Goal: Information Seeking & Learning: Learn about a topic

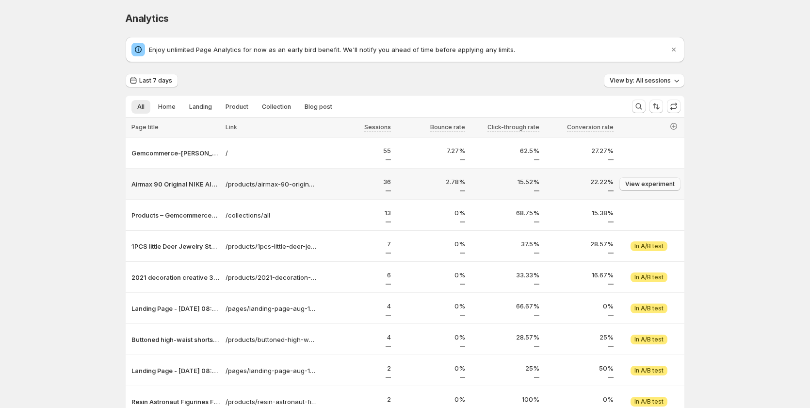
click at [660, 183] on span "View experiment" at bounding box center [651, 184] width 50 height 8
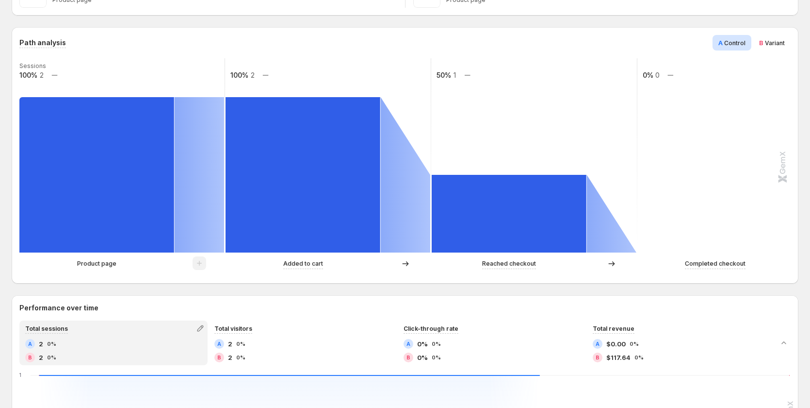
scroll to position [49, 0]
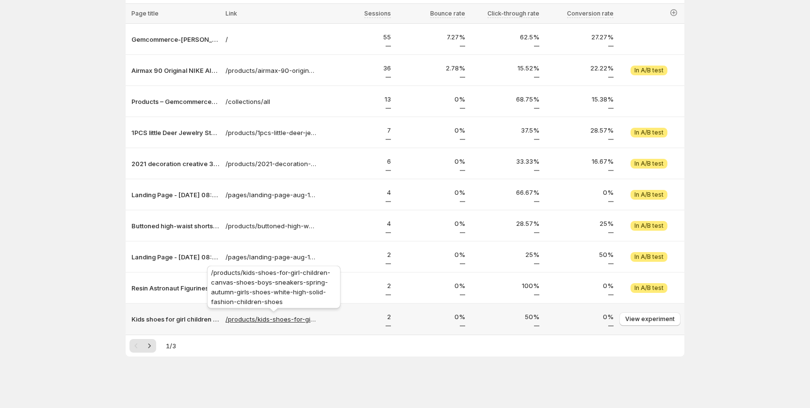
scroll to position [115, 0]
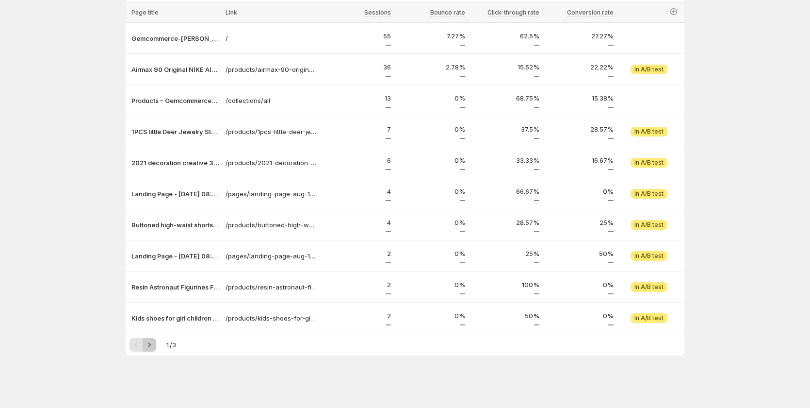
click at [153, 348] on icon "Next" at bounding box center [150, 345] width 10 height 10
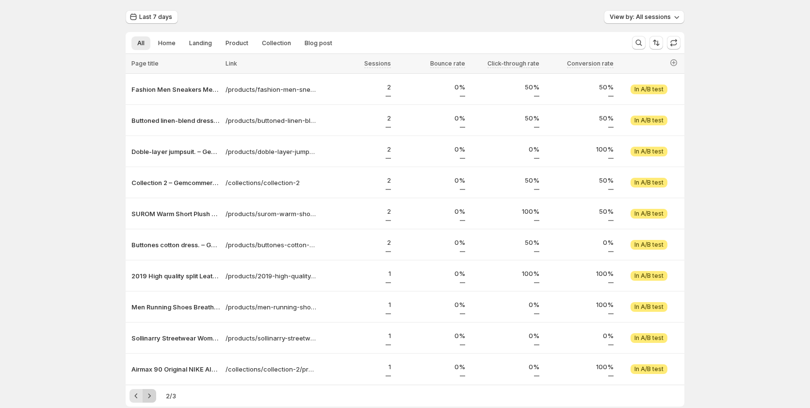
scroll to position [0, 0]
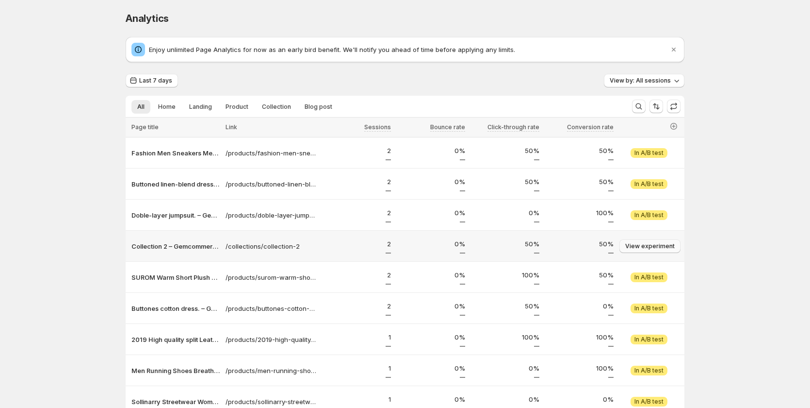
click at [661, 249] on span "View experiment" at bounding box center [651, 246] width 50 height 8
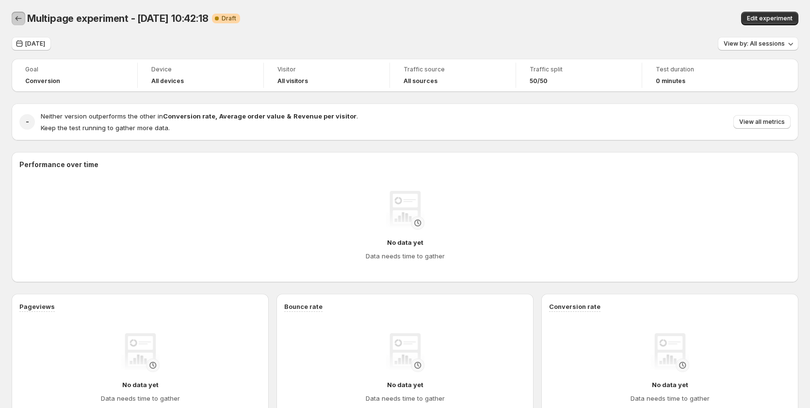
click at [17, 17] on icon "Back" at bounding box center [19, 19] width 10 height 10
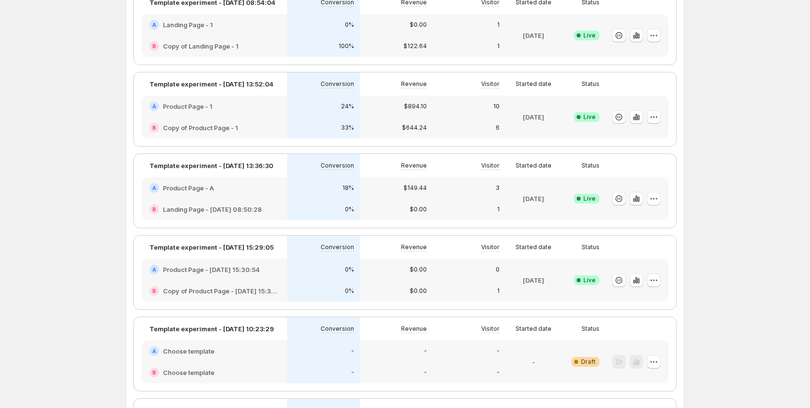
scroll to position [291, 0]
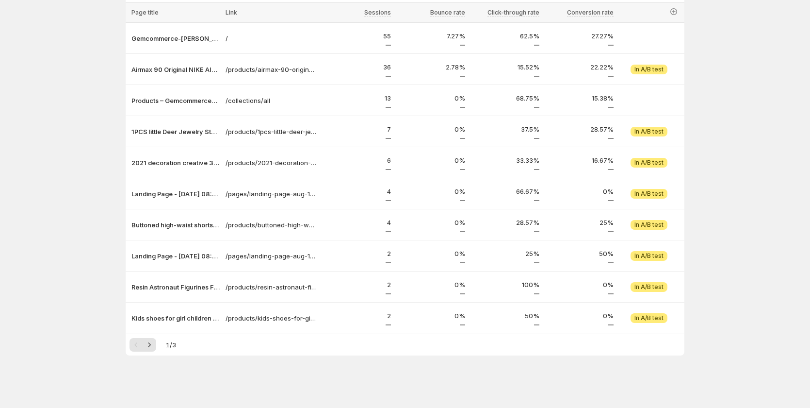
scroll to position [115, 0]
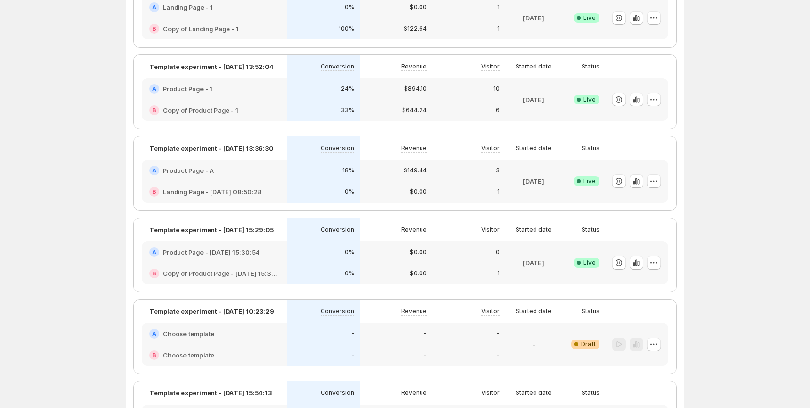
scroll to position [291, 0]
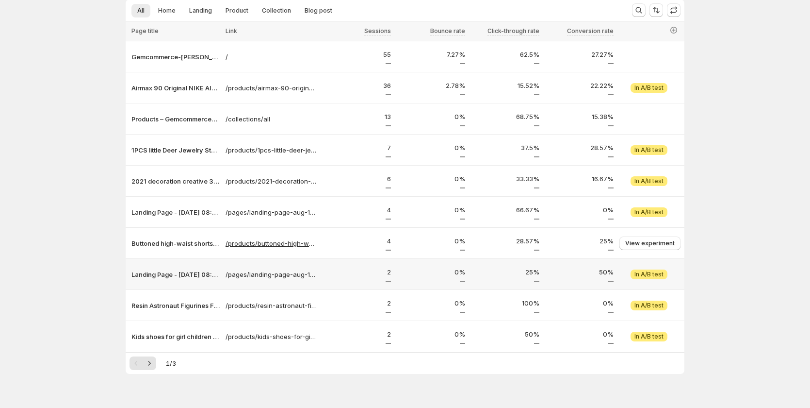
scroll to position [97, 0]
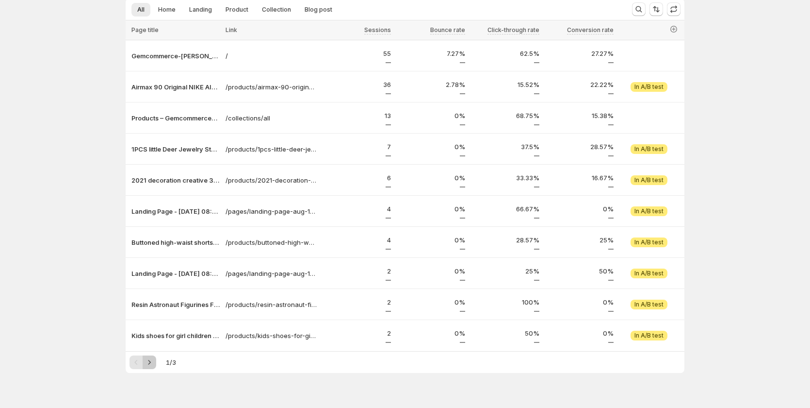
click at [149, 363] on icon "Next" at bounding box center [150, 362] width 10 height 10
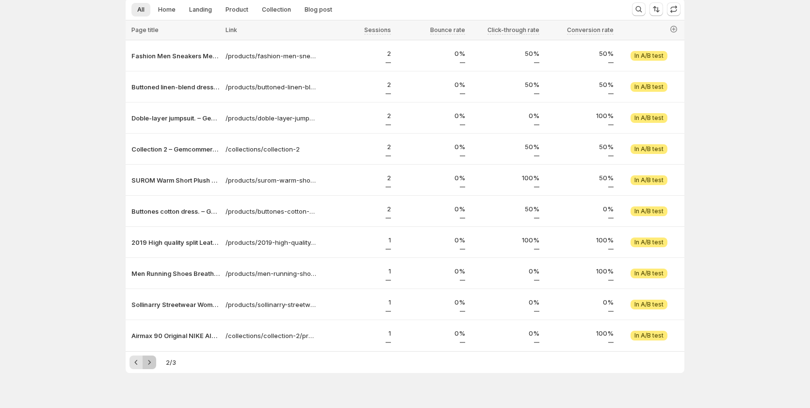
click at [151, 363] on icon "Next" at bounding box center [150, 362] width 10 height 10
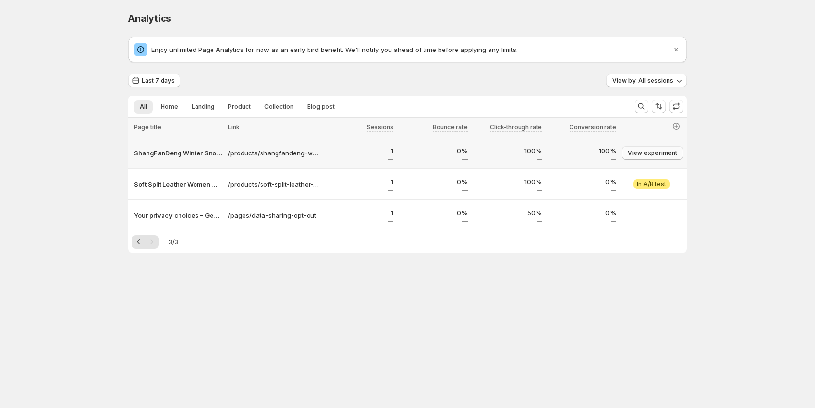
click at [643, 157] on button "View experiment" at bounding box center [652, 153] width 61 height 14
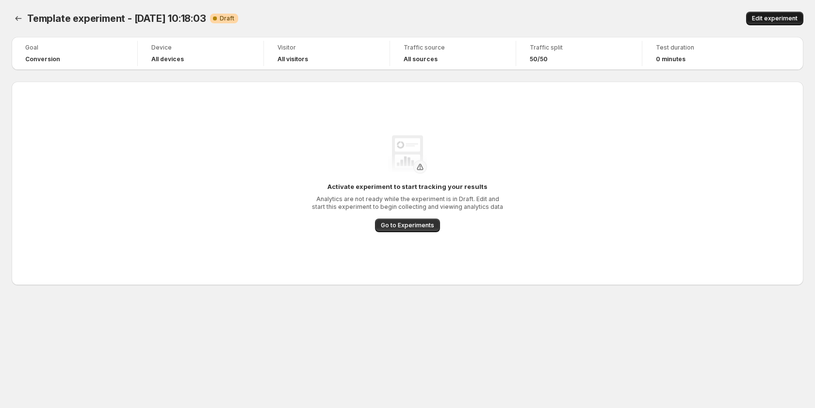
click at [773, 20] on span "Edit experiment" at bounding box center [775, 19] width 46 height 8
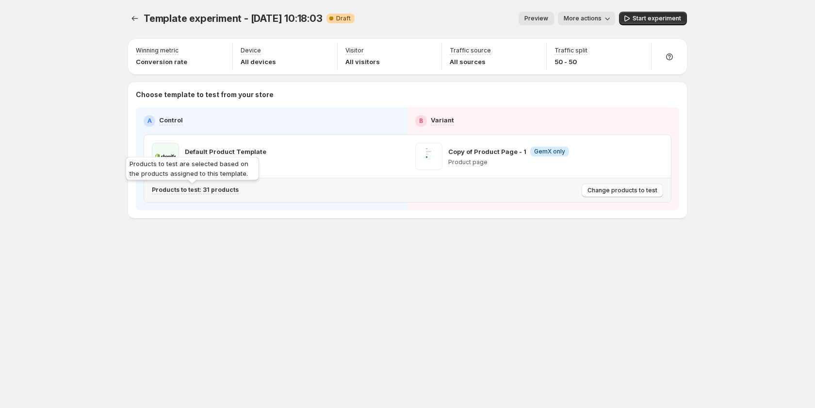
click at [214, 190] on p "Products to test: 31 products" at bounding box center [195, 190] width 87 height 8
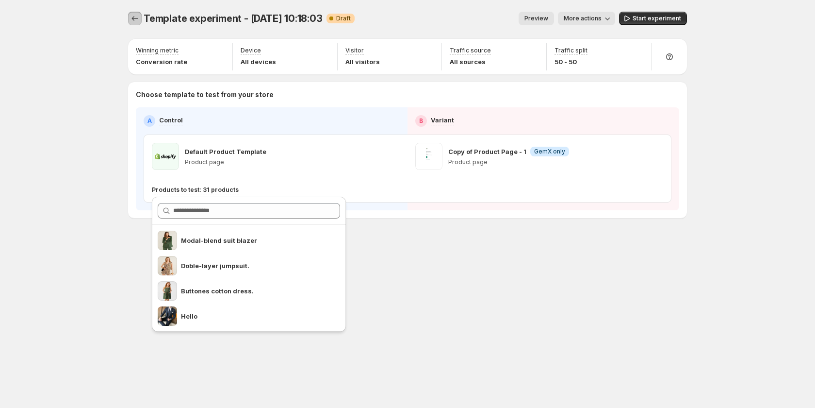
click at [137, 18] on icon "Experiments" at bounding box center [135, 19] width 10 height 10
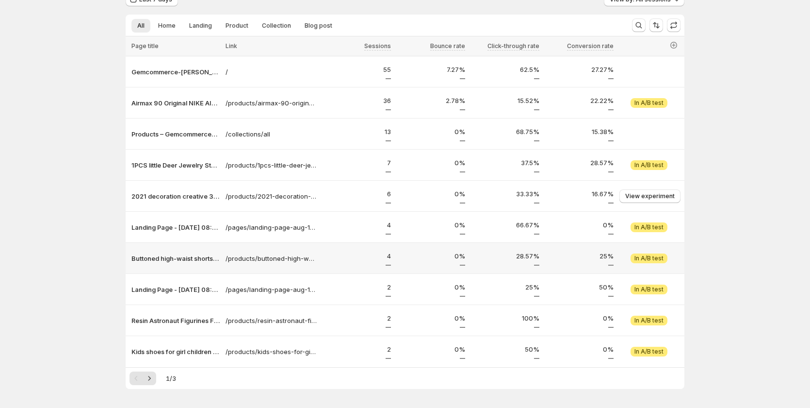
scroll to position [66, 0]
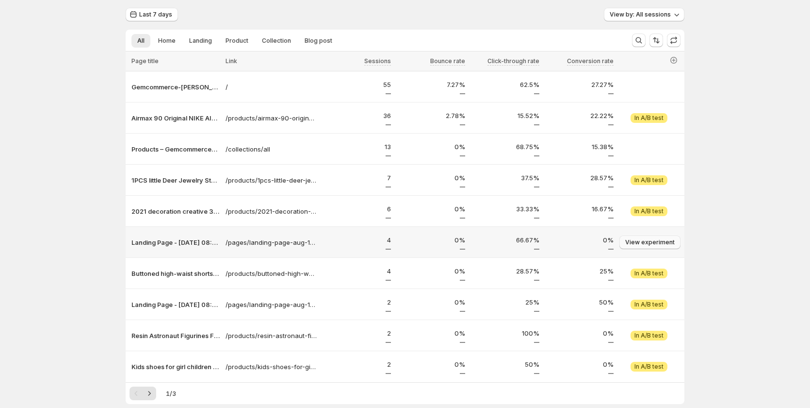
click at [649, 239] on span "View experiment" at bounding box center [651, 242] width 50 height 8
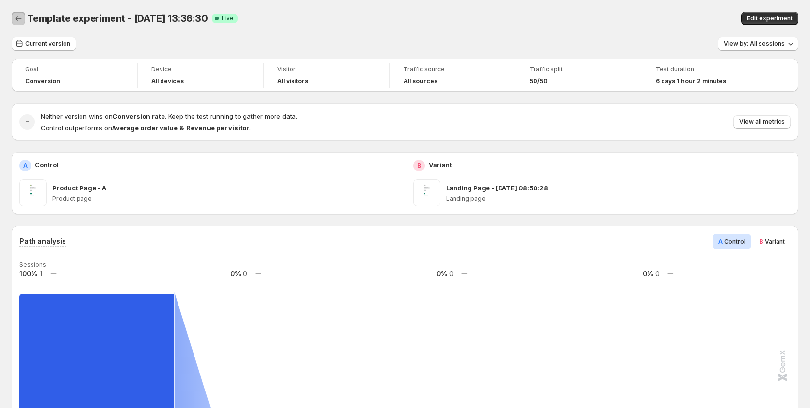
click at [15, 21] on icon "Back" at bounding box center [19, 19] width 10 height 10
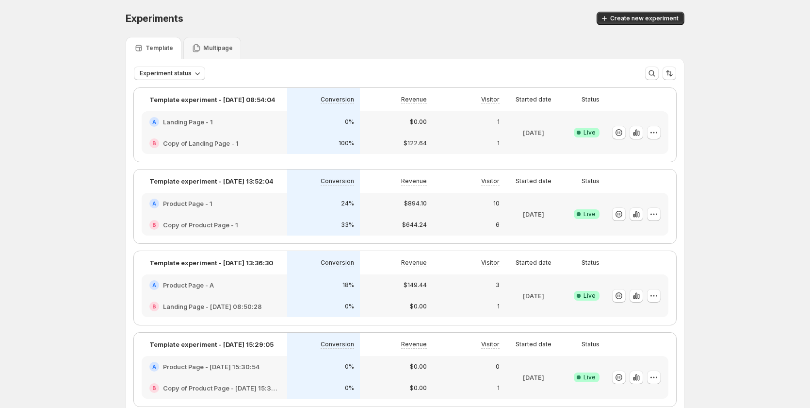
scroll to position [291, 0]
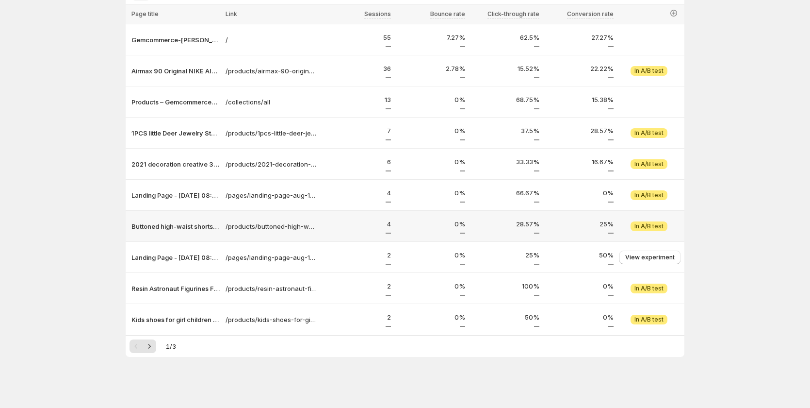
scroll to position [115, 0]
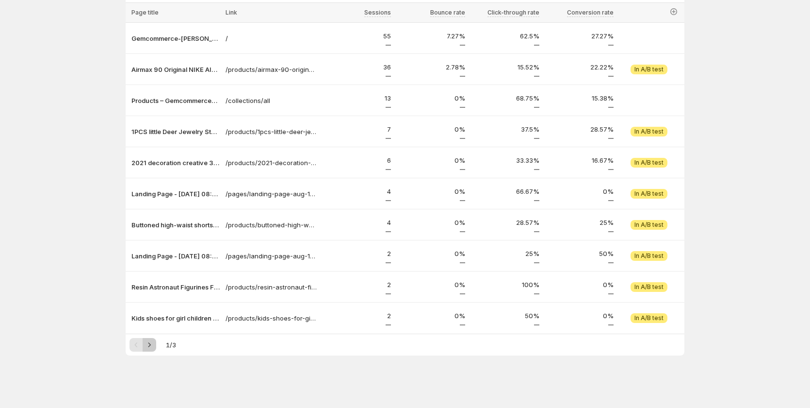
click at [154, 342] on icon "Next" at bounding box center [150, 345] width 10 height 10
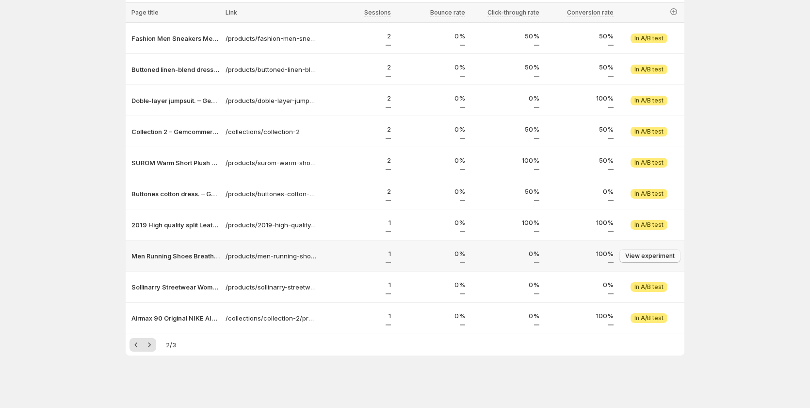
click at [652, 255] on span "View experiment" at bounding box center [651, 256] width 50 height 8
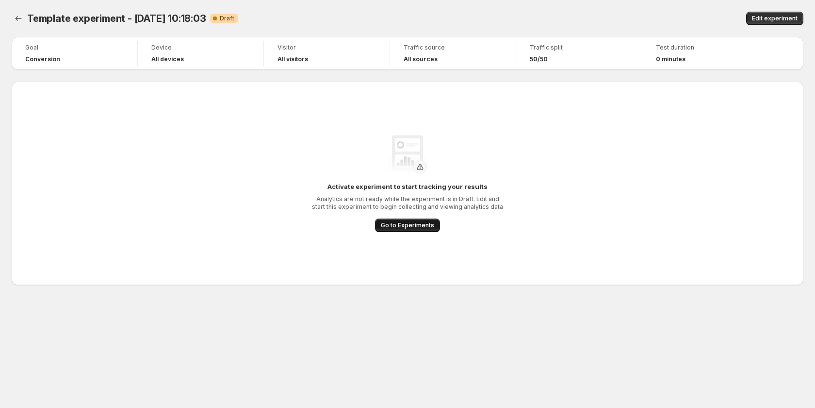
click at [408, 224] on span "Go to Experiments" at bounding box center [407, 225] width 53 height 8
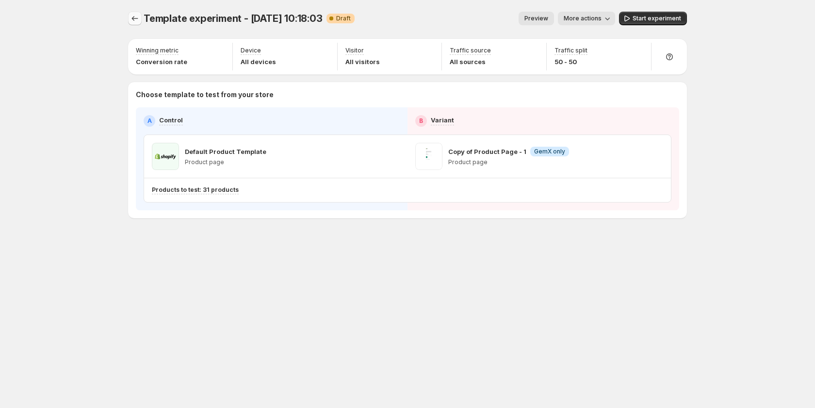
click at [135, 20] on icon "Experiments" at bounding box center [135, 19] width 10 height 10
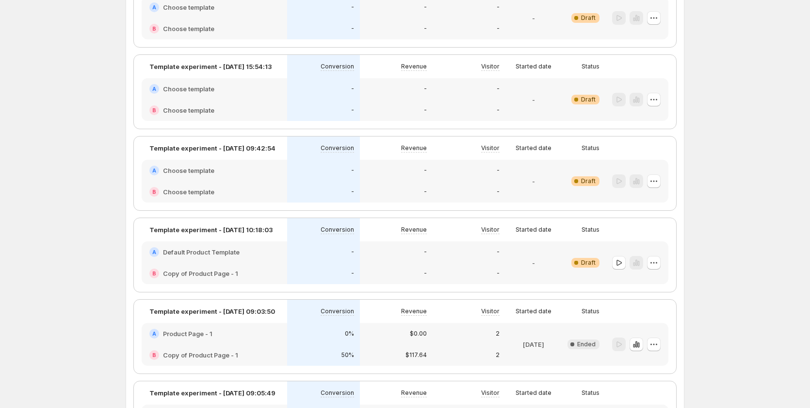
scroll to position [548, 0]
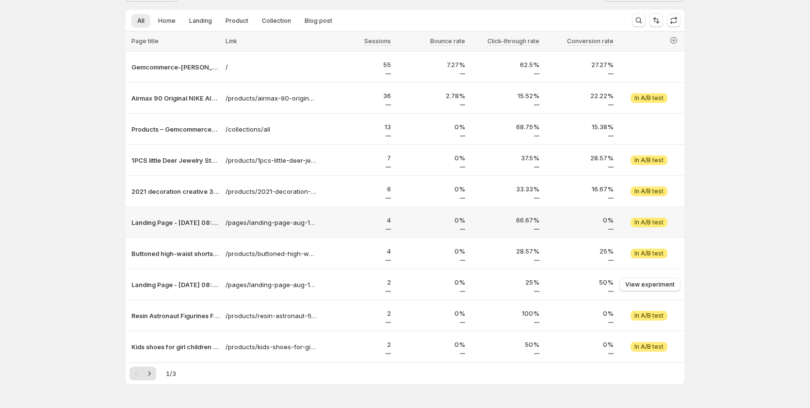
scroll to position [115, 0]
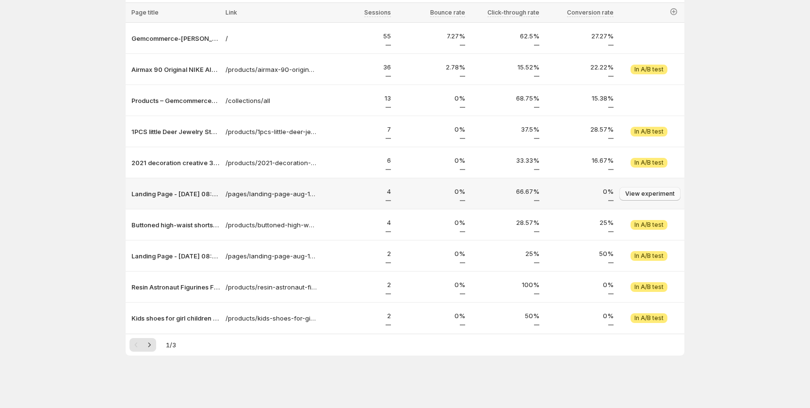
click at [666, 196] on span "View experiment" at bounding box center [651, 194] width 50 height 8
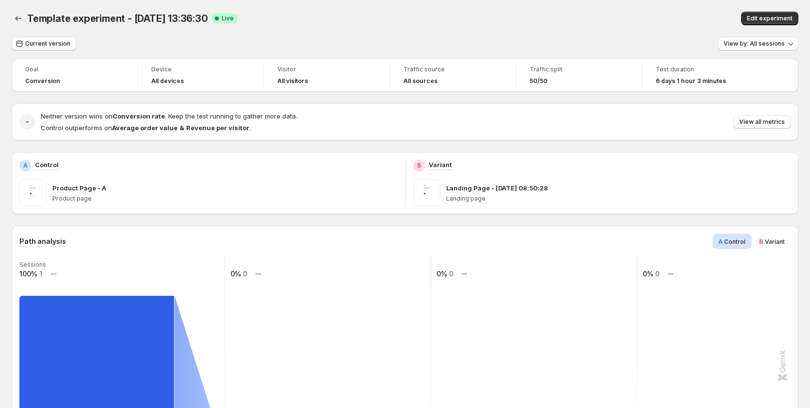
click at [54, 45] on span "Current version" at bounding box center [47, 44] width 45 height 8
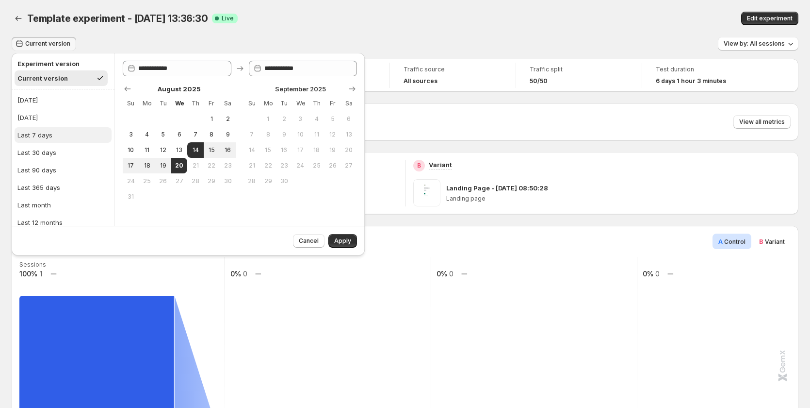
click at [76, 139] on button "Last 7 days" at bounding box center [63, 135] width 97 height 16
click at [351, 240] on button "Apply" at bounding box center [343, 241] width 29 height 14
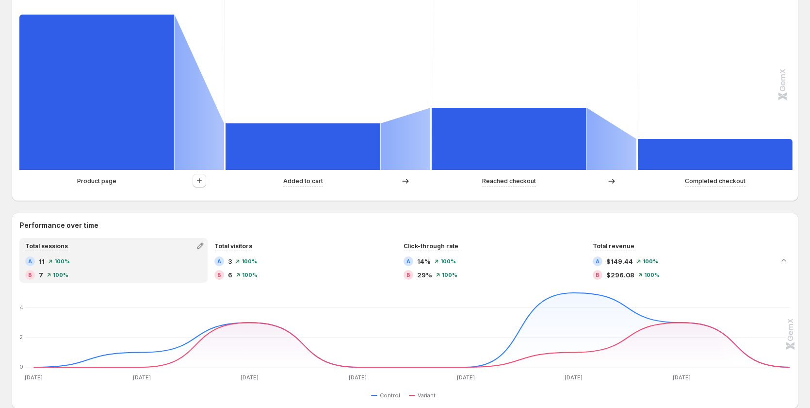
scroll to position [40, 0]
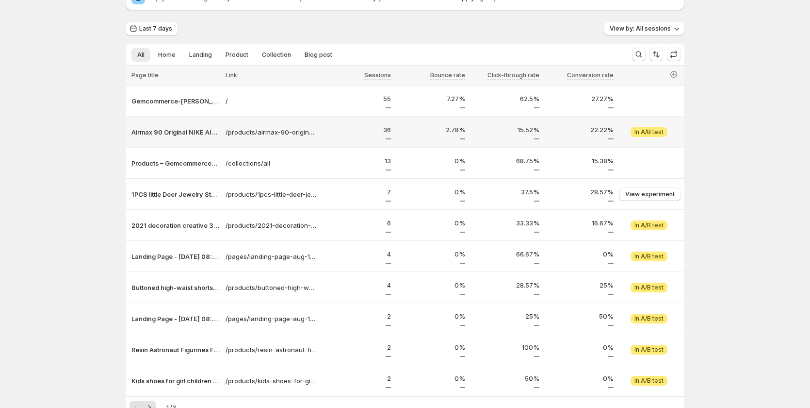
scroll to position [115, 0]
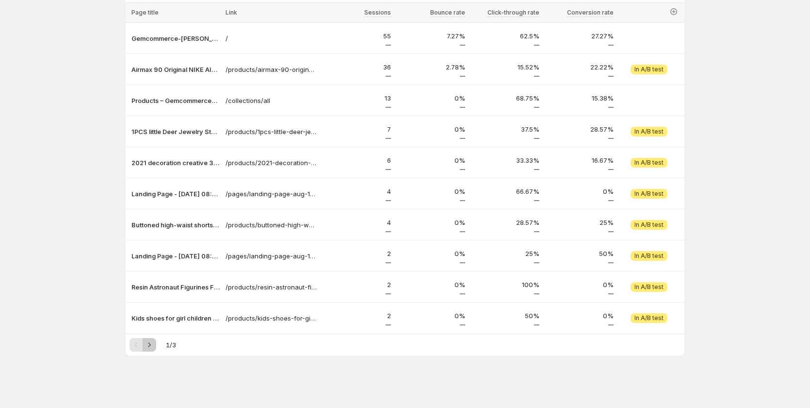
click at [150, 345] on icon "Next" at bounding box center [150, 345] width 10 height 10
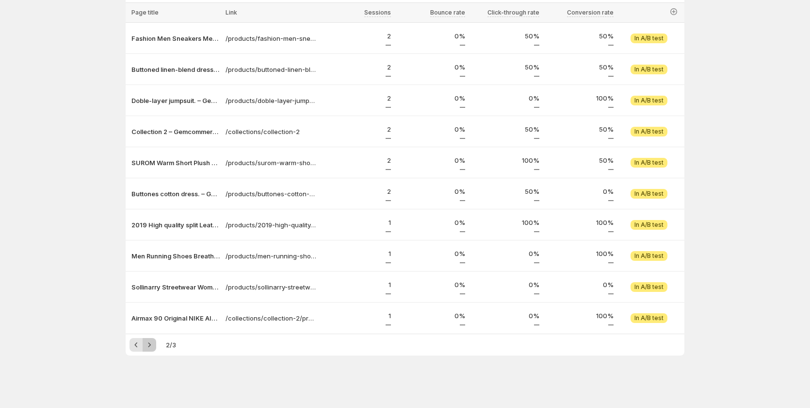
click at [150, 345] on icon "Next" at bounding box center [150, 345] width 10 height 10
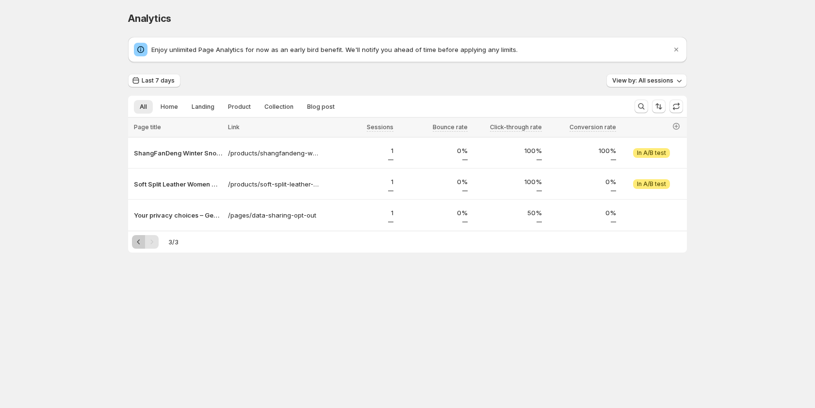
click at [136, 247] on button "Previous" at bounding box center [139, 242] width 14 height 14
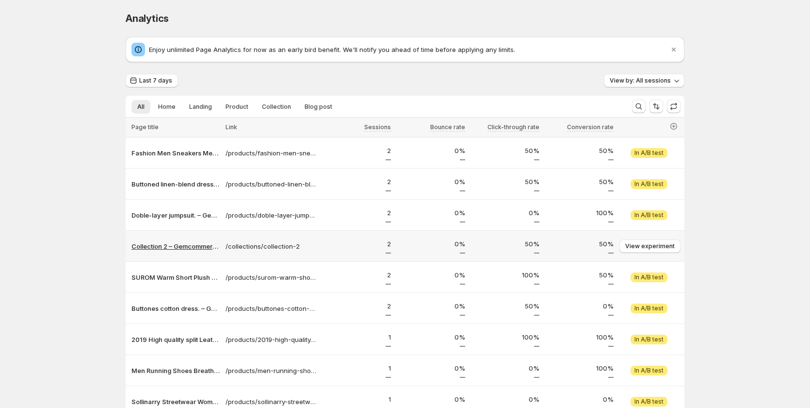
click at [137, 248] on p "Collection 2 – Gemcommerce-[PERSON_NAME]" at bounding box center [176, 246] width 88 height 10
click at [79, 212] on div "Analytics. This page is ready Analytics Enjoy unlimited Page Analytics for now …" at bounding box center [405, 261] width 810 height 522
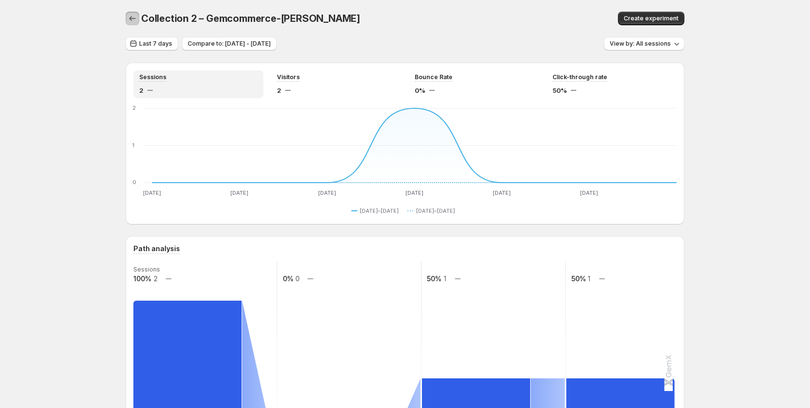
click at [137, 21] on icon "button" at bounding box center [133, 19] width 10 height 10
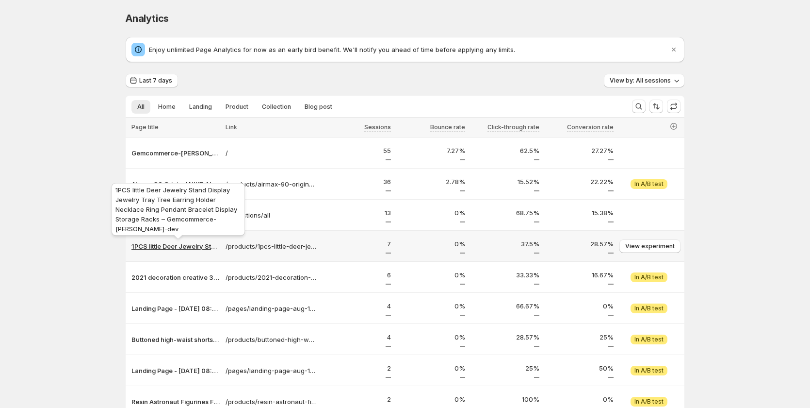
click at [181, 245] on p "1PCS little Deer Jewelry Stand Display Jewelry Tray Tree Earring Holder Necklac…" at bounding box center [176, 246] width 88 height 10
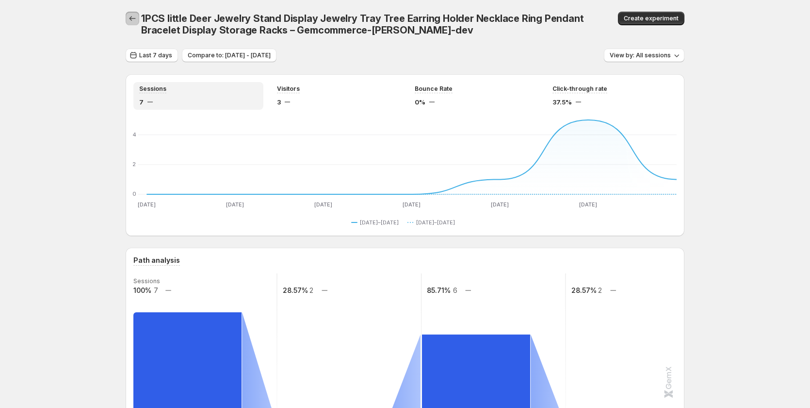
click at [136, 20] on icon "button" at bounding box center [133, 19] width 10 height 10
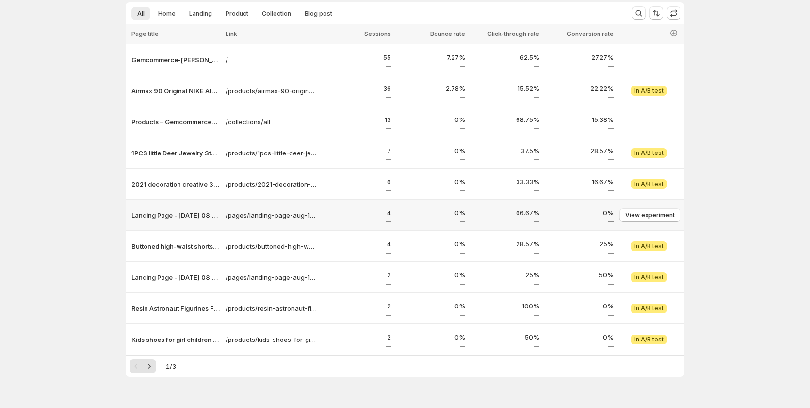
scroll to position [97, 0]
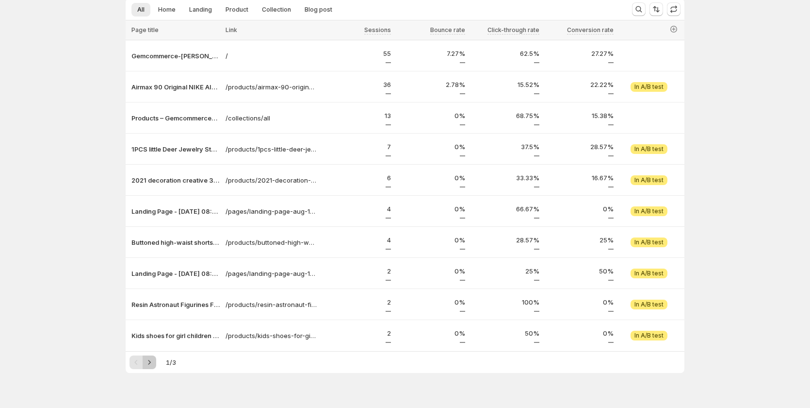
click at [146, 363] on button "Next" at bounding box center [150, 362] width 14 height 14
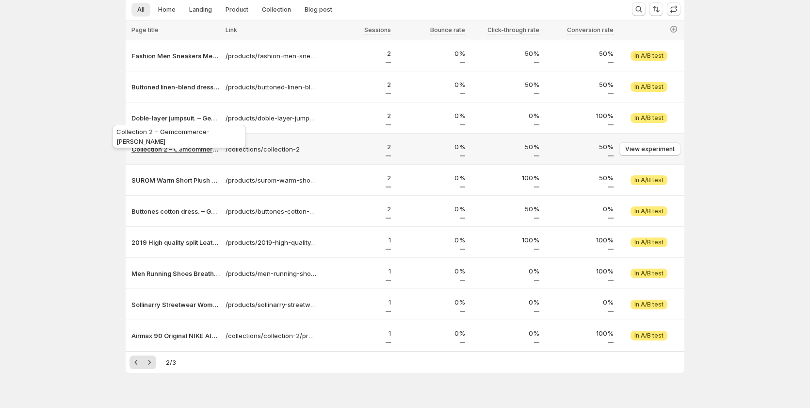
click at [172, 148] on p "Collection 2 – Gemcommerce-[PERSON_NAME]" at bounding box center [176, 149] width 88 height 10
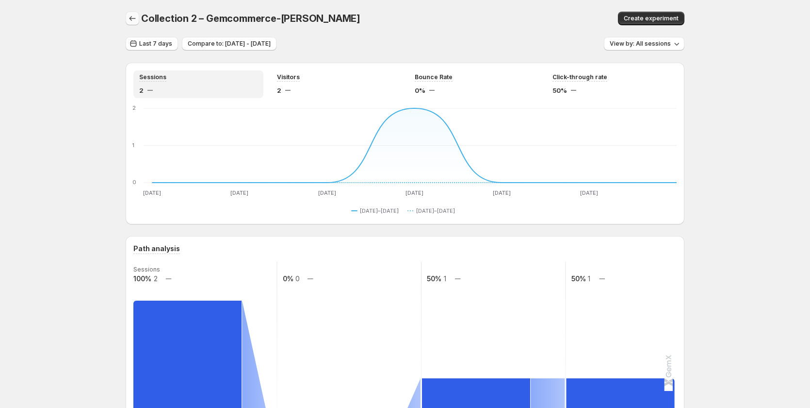
click at [139, 21] on button "button" at bounding box center [133, 19] width 14 height 14
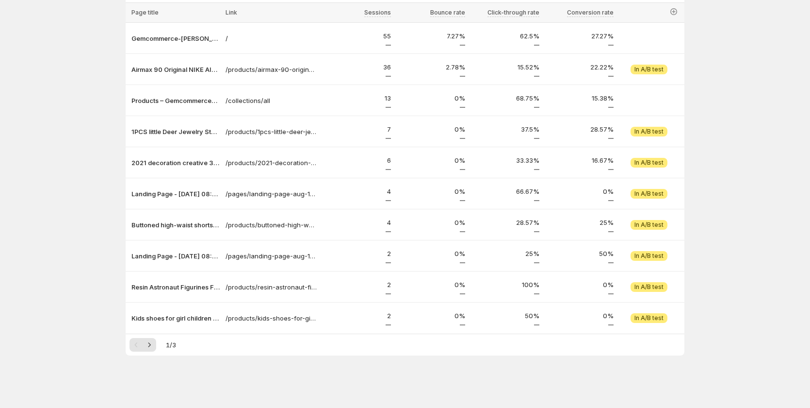
scroll to position [17, 0]
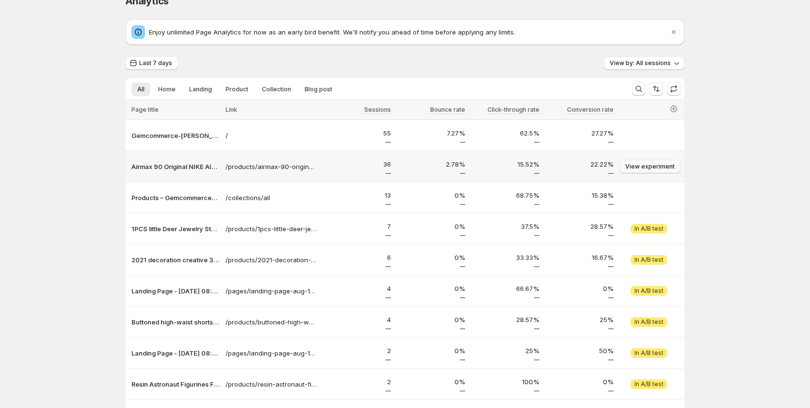
click at [643, 168] on span "View experiment" at bounding box center [651, 167] width 50 height 8
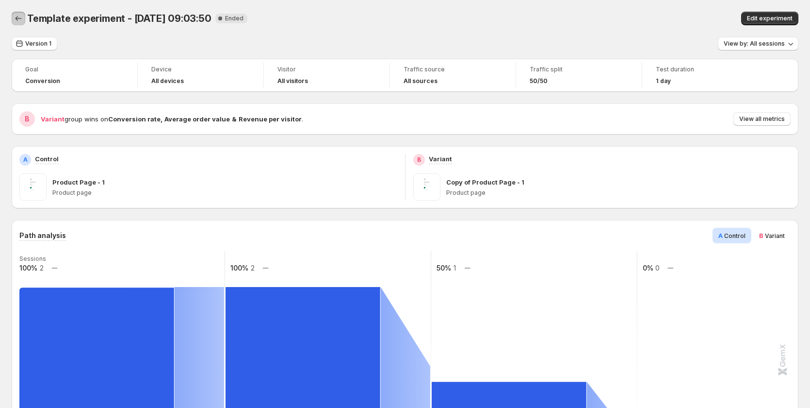
click at [18, 19] on icon "Back" at bounding box center [19, 19] width 10 height 10
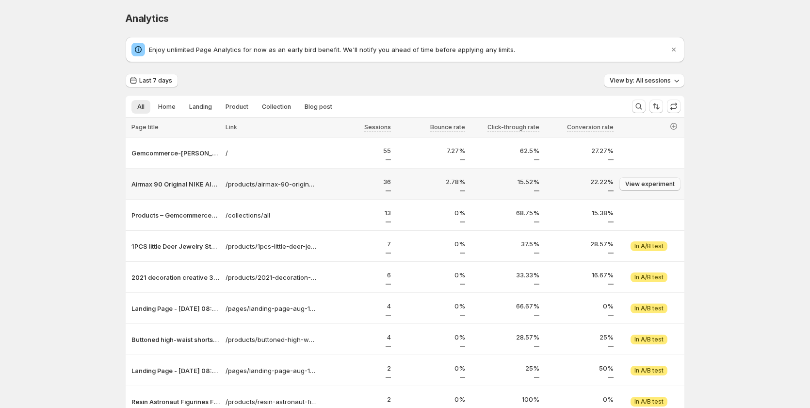
click at [659, 184] on span "View experiment" at bounding box center [651, 184] width 50 height 8
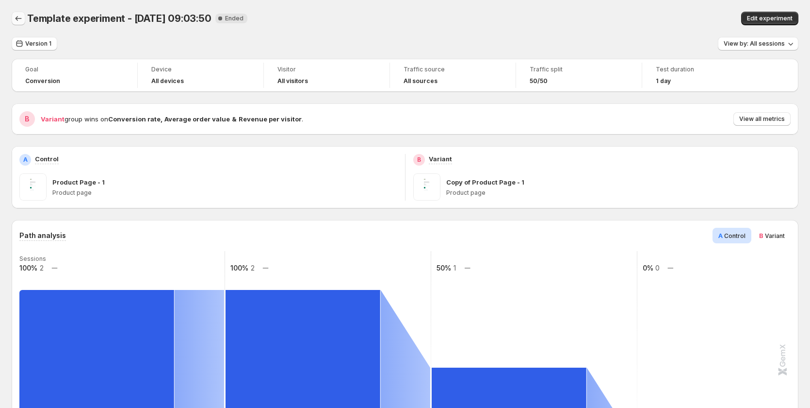
click at [15, 17] on icon "Back" at bounding box center [19, 19] width 10 height 10
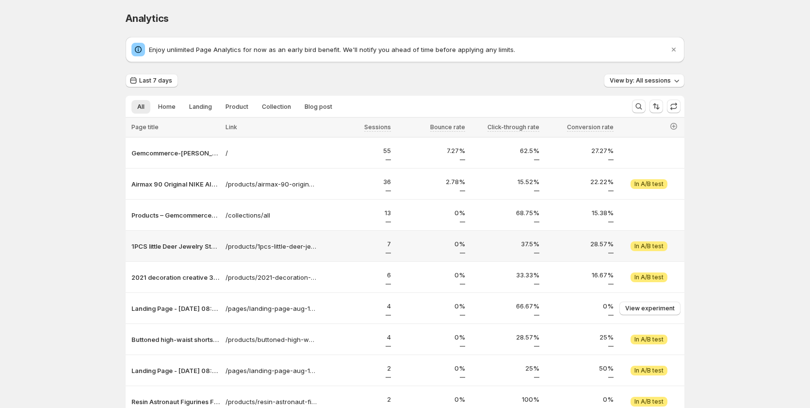
scroll to position [115, 0]
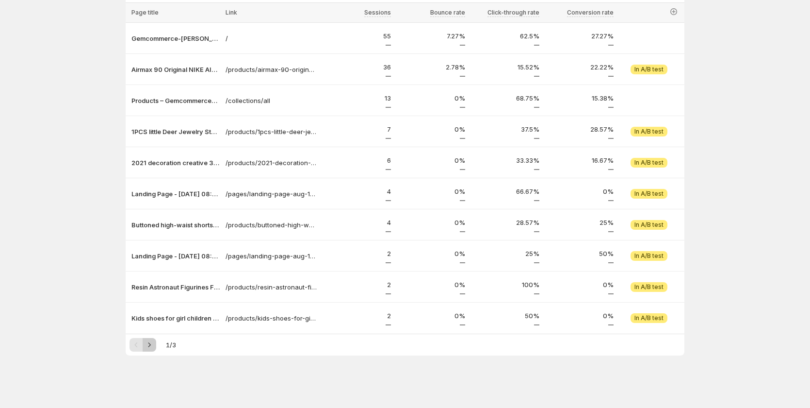
click at [154, 347] on icon "Next" at bounding box center [150, 345] width 10 height 10
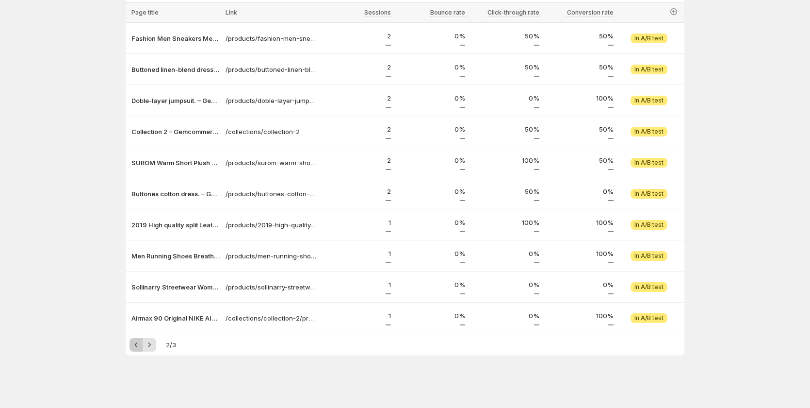
click at [139, 347] on icon "Previous" at bounding box center [137, 345] width 10 height 10
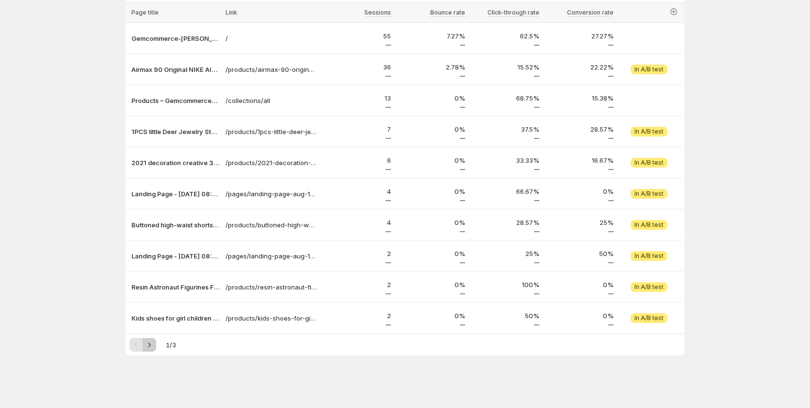
click at [154, 350] on button "Next" at bounding box center [150, 345] width 14 height 14
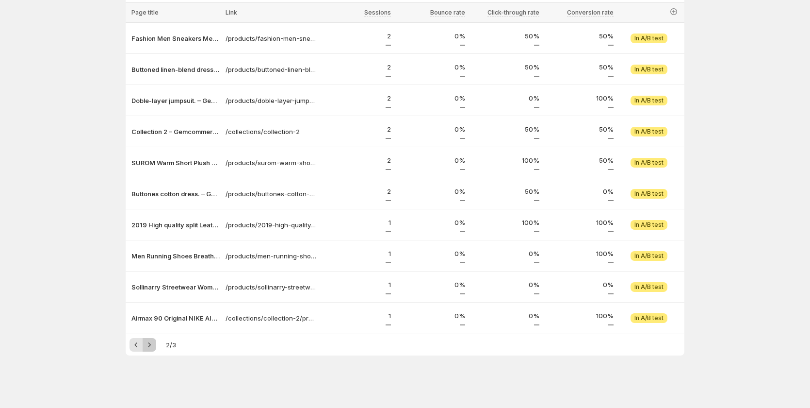
click at [154, 350] on button "Next" at bounding box center [150, 345] width 14 height 14
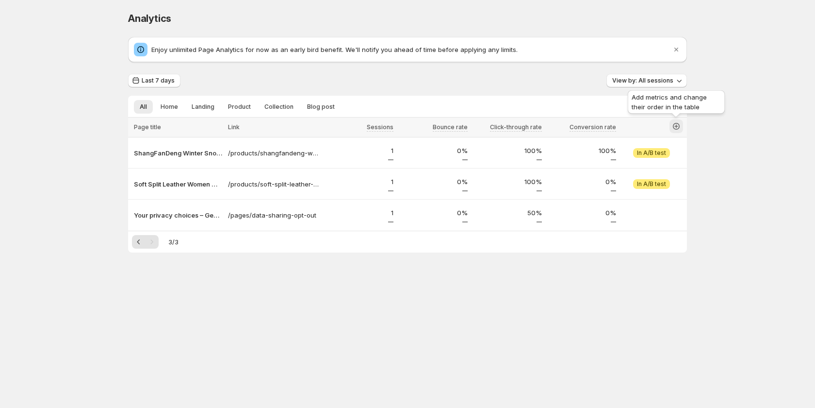
click at [676, 124] on icon "button" at bounding box center [677, 126] width 10 height 10
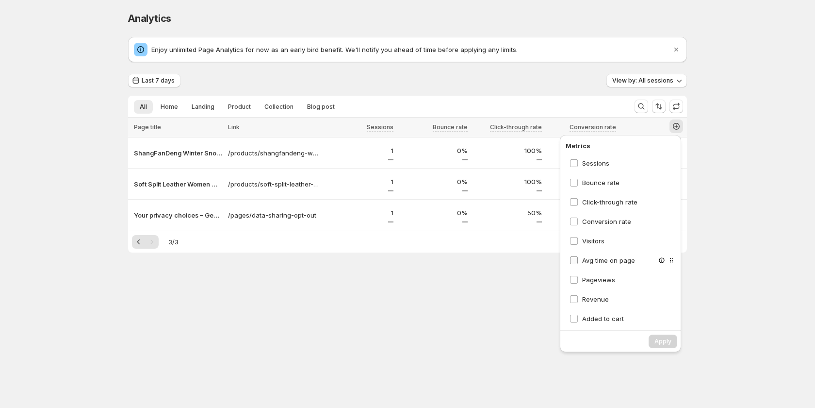
click at [600, 259] on span "Avg time on page" at bounding box center [608, 260] width 53 height 8
drag, startPoint x: 663, startPoint y: 260, endPoint x: 665, endPoint y: 193, distance: 67.0
click at [665, 193] on div "Sessions Bounce rate Click-through rate Conversion rate Visitors Avg time on pa…" at bounding box center [623, 239] width 115 height 170
click at [730, 283] on div "Analytics. This page is ready Analytics Enjoy unlimited Page Analytics for now …" at bounding box center [407, 152] width 815 height 305
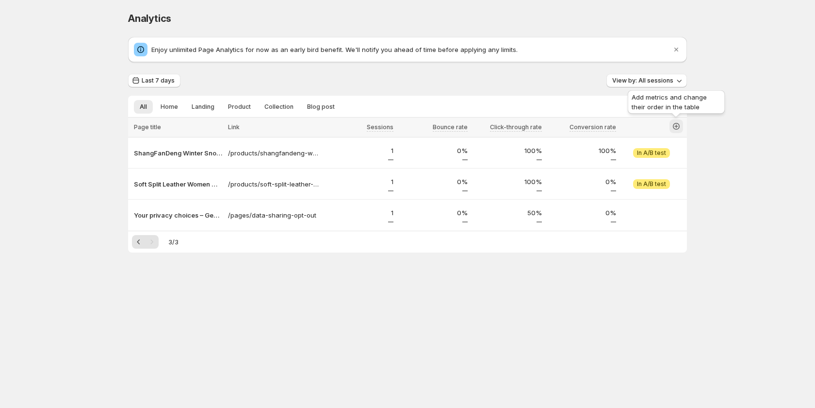
click at [676, 125] on icon "button" at bounding box center [677, 126] width 10 height 10
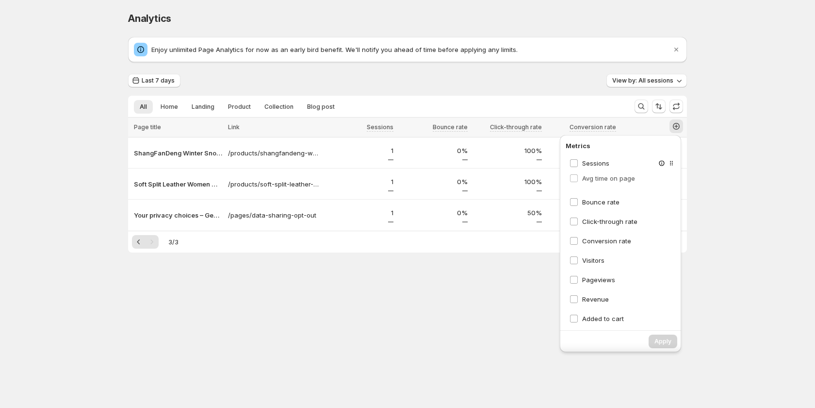
drag, startPoint x: 664, startPoint y: 259, endPoint x: 664, endPoint y: 171, distance: 88.3
click at [664, 171] on div "Sessions Bounce rate Click-through rate Conversion rate Visitors Avg time on pa…" at bounding box center [623, 239] width 115 height 170
click at [727, 314] on body "Analytics. This page is ready Analytics Enjoy unlimited Page Analytics for now …" at bounding box center [407, 204] width 815 height 408
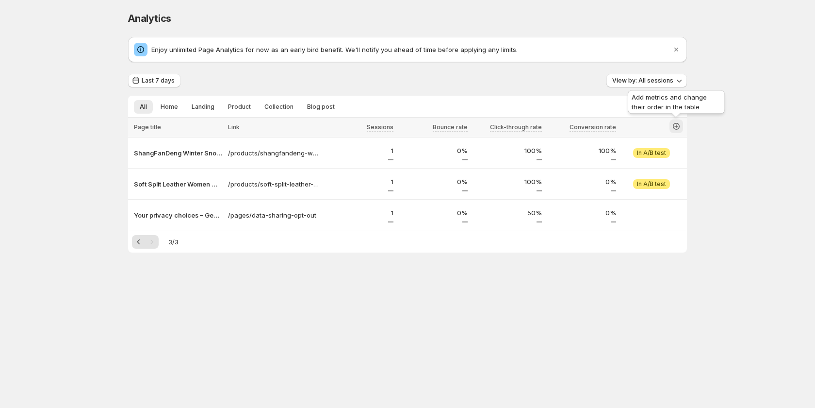
click at [673, 122] on icon "button" at bounding box center [677, 126] width 10 height 10
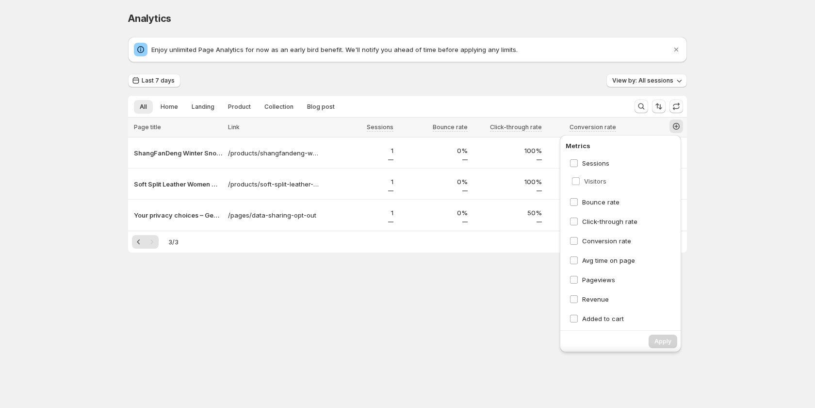
drag, startPoint x: 665, startPoint y: 240, endPoint x: 667, endPoint y: 175, distance: 64.6
click at [667, 175] on div "Sessions Bounce rate Click-through rate Conversion rate Visitors Avg time on pa…" at bounding box center [623, 239] width 115 height 170
click at [672, 339] on button "Apply" at bounding box center [663, 341] width 29 height 14
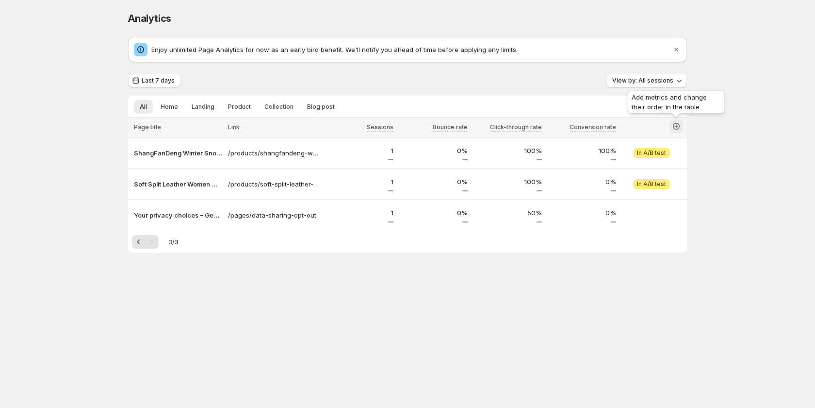
click at [676, 123] on icon "button" at bounding box center [676, 126] width 7 height 7
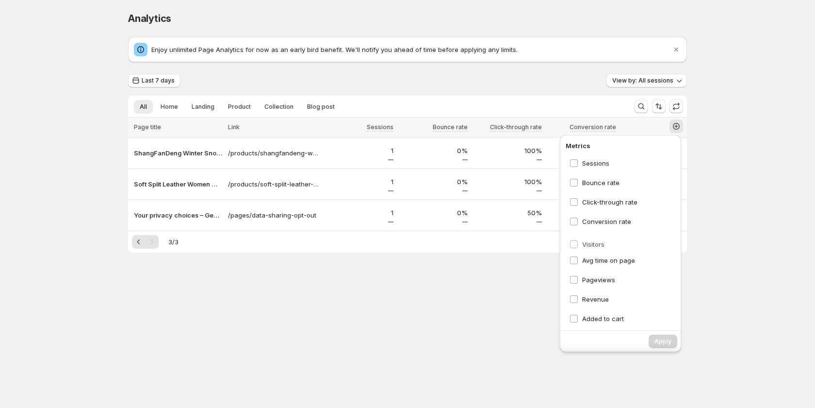
drag, startPoint x: 664, startPoint y: 183, endPoint x: 665, endPoint y: 248, distance: 64.5
click at [665, 248] on div "Sessions Visitors Bounce rate Click-through rate Conversion rate Avg time on pa…" at bounding box center [623, 239] width 115 height 170
click at [641, 105] on icon "Search and filter results" at bounding box center [642, 106] width 10 height 10
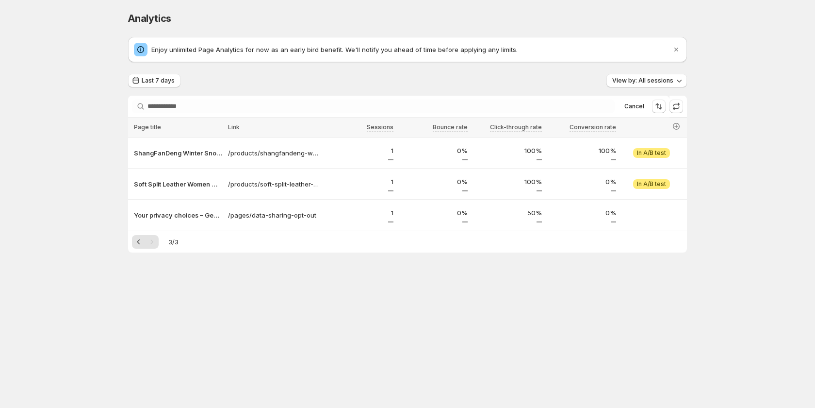
click at [357, 73] on div "Enjoy unlimited Page Analytics for now as an early bird benefit. We'll notify y…" at bounding box center [407, 144] width 559 height 215
click at [164, 83] on span "Last 7 days" at bounding box center [158, 81] width 33 height 8
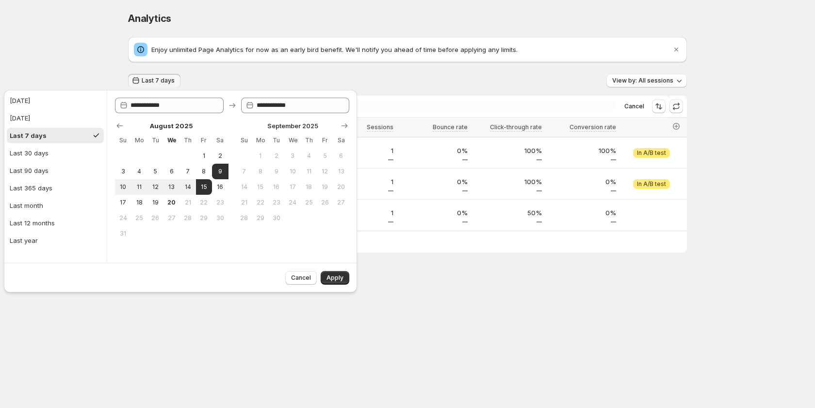
click at [445, 283] on div "Analytics. This page is ready Analytics Enjoy unlimited Page Analytics for now …" at bounding box center [407, 152] width 582 height 305
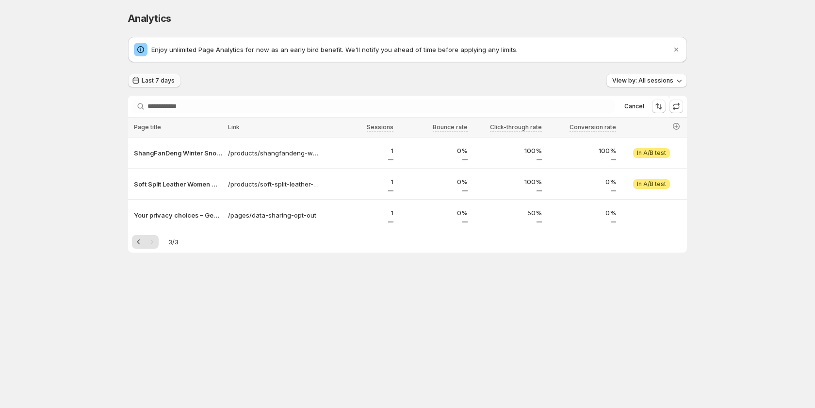
click at [146, 81] on span "Last 7 days" at bounding box center [158, 81] width 33 height 8
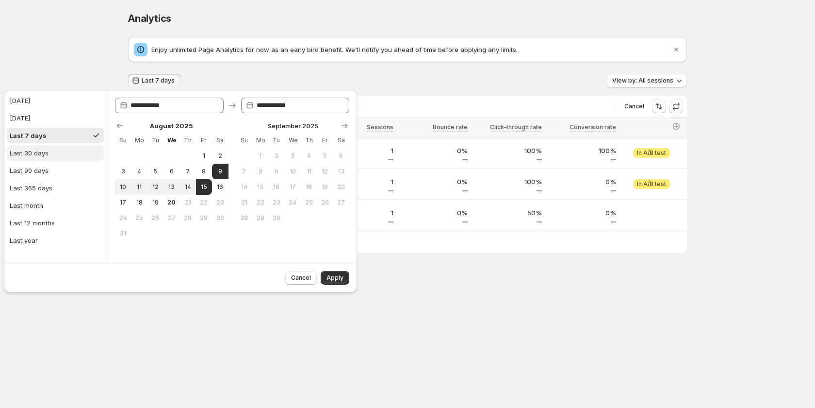
click at [44, 147] on button "Last 30 days" at bounding box center [55, 153] width 97 height 16
type input "**********"
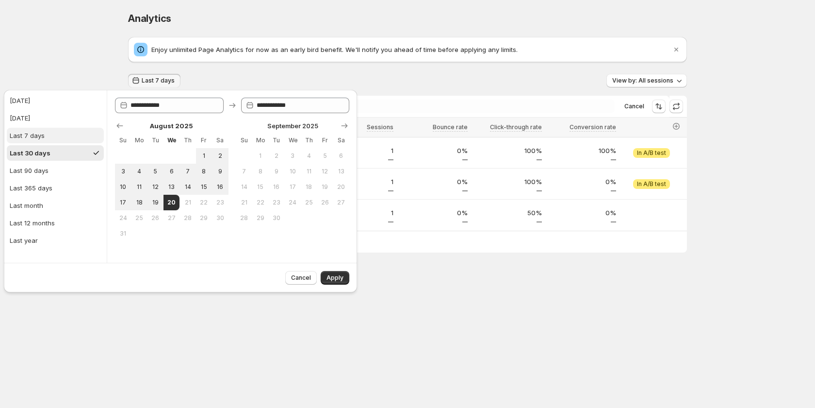
click at [44, 135] on button "Last 7 days" at bounding box center [55, 136] width 97 height 16
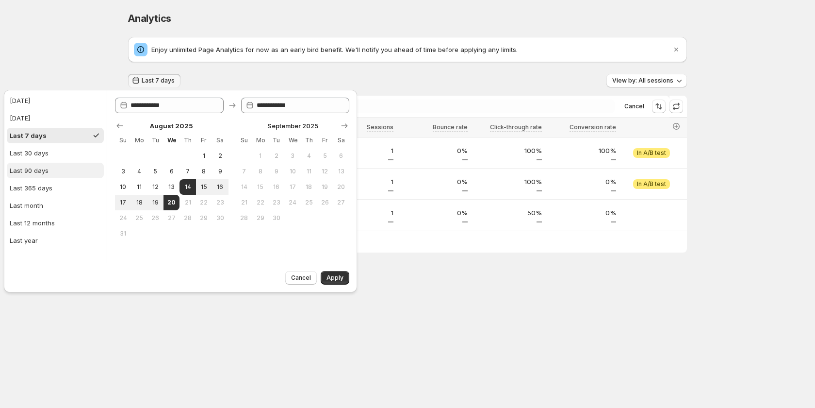
click at [73, 164] on button "Last 90 days" at bounding box center [55, 171] width 97 height 16
type input "**********"
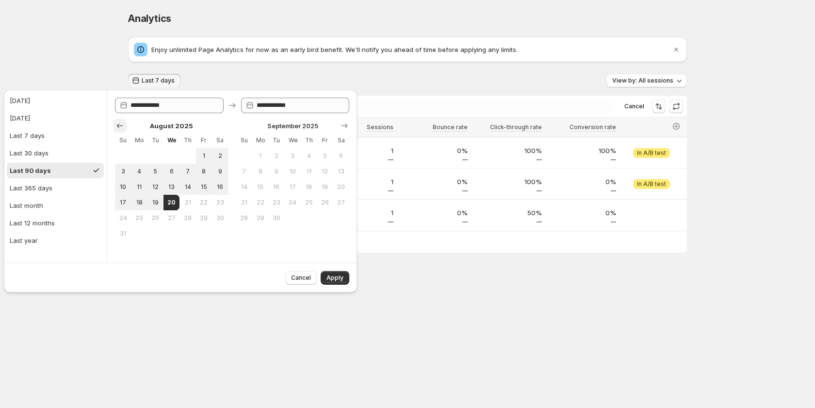
click at [121, 129] on icon "Show previous month, July 2025" at bounding box center [120, 126] width 10 height 10
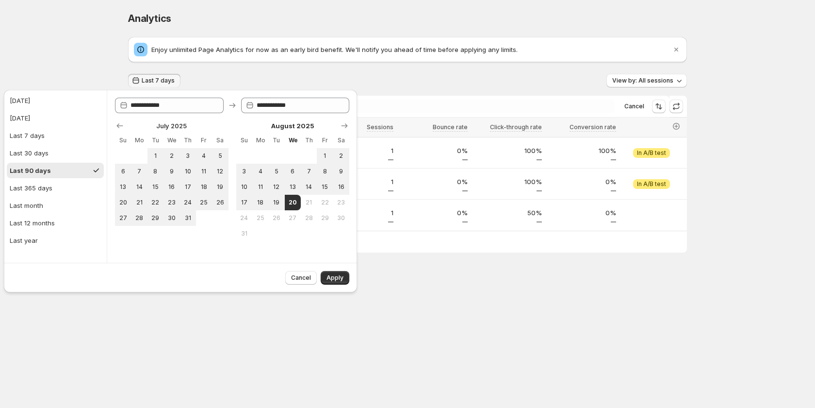
click at [174, 320] on body "Analytics. This page is ready Analytics Enjoy unlimited Page Analytics for now …" at bounding box center [407, 204] width 815 height 408
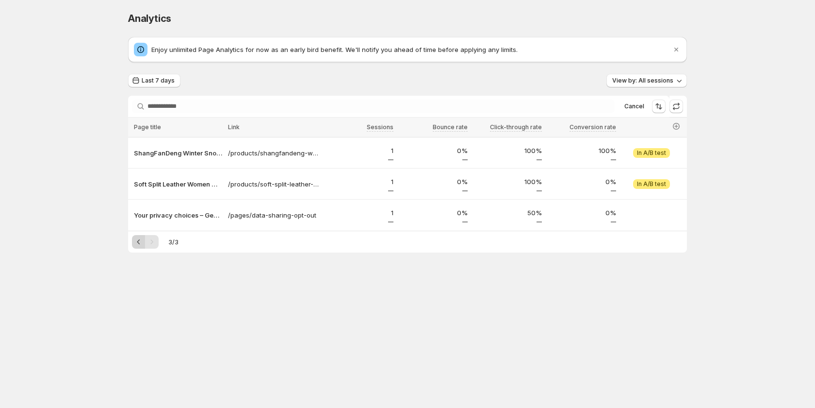
click at [139, 239] on icon "Previous" at bounding box center [139, 242] width 10 height 10
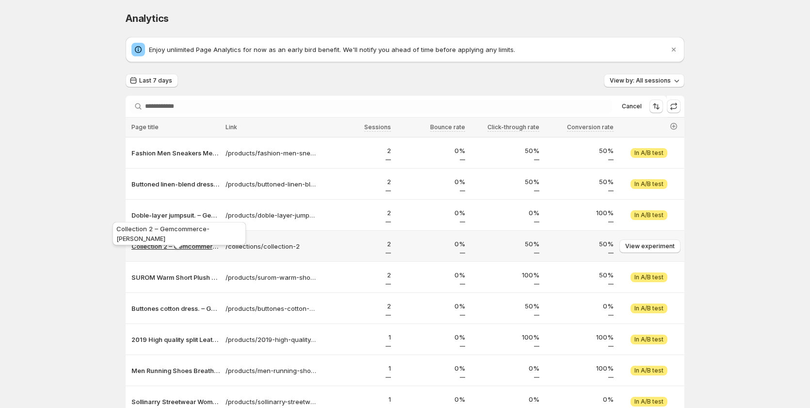
click at [156, 245] on p "Collection 2 – Gemcommerce-[PERSON_NAME]" at bounding box center [176, 246] width 88 height 10
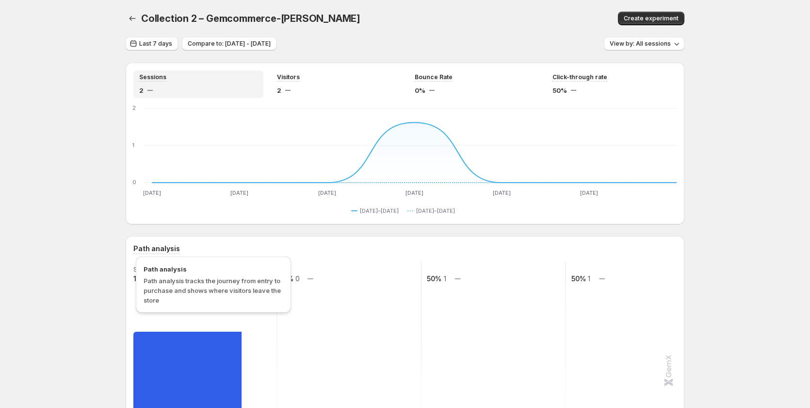
click at [158, 245] on h3 "Path analysis" at bounding box center [156, 249] width 47 height 10
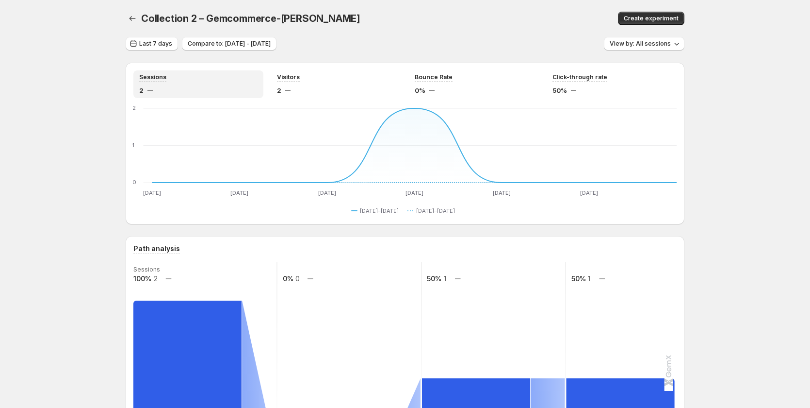
click at [165, 243] on div "Path analysis Sessions 100% 2 0% 0 50% 1 50% 1 Collection page Added to cart Re…" at bounding box center [405, 361] width 559 height 251
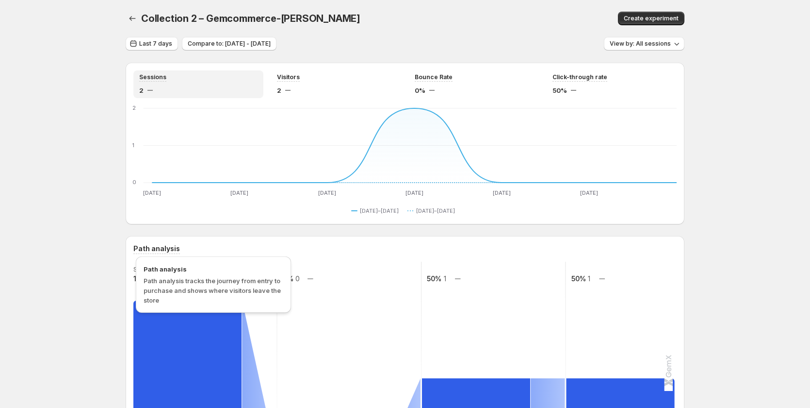
click at [165, 248] on h3 "Path analysis" at bounding box center [156, 249] width 47 height 10
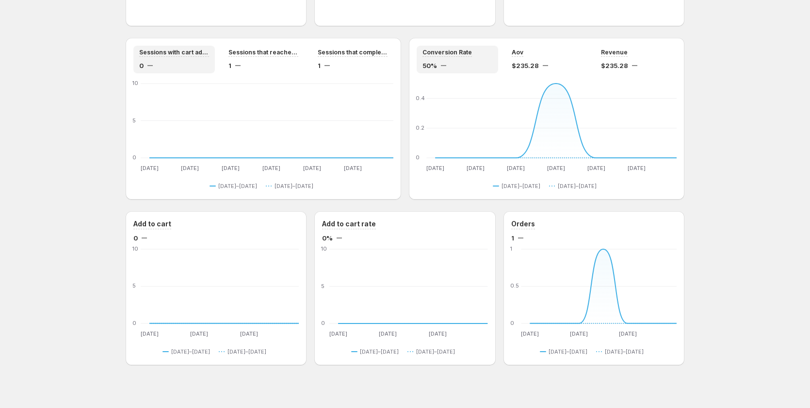
scroll to position [820, 0]
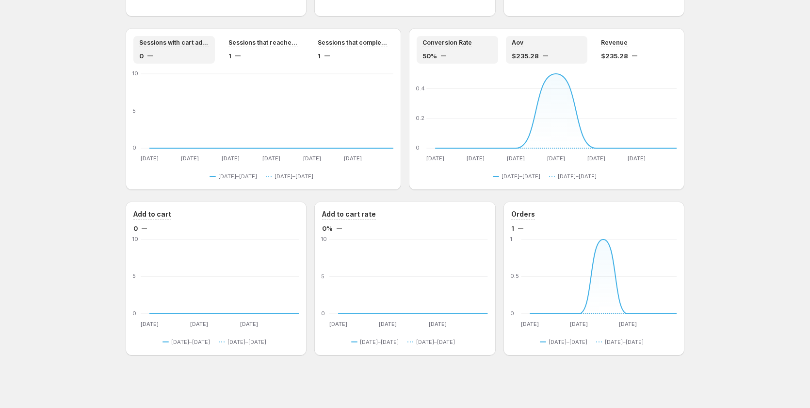
click at [532, 46] on div "Aov" at bounding box center [547, 43] width 70 height 8
click at [596, 46] on div "Conversion Rate 50% Aov $235.28 Revenue $235.28" at bounding box center [547, 50] width 260 height 28
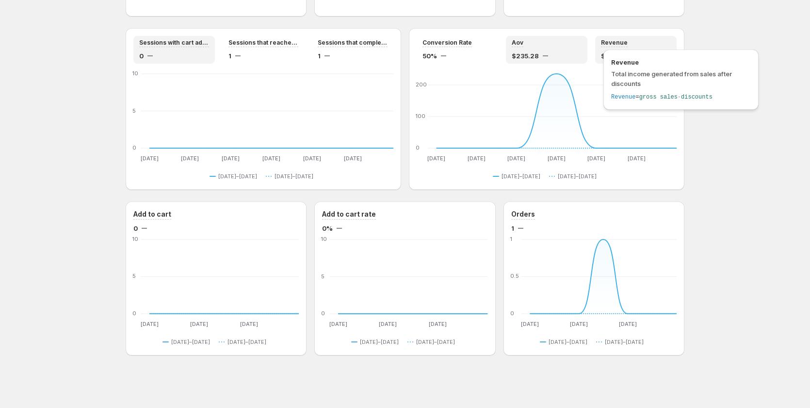
click at [604, 45] on span "Revenue" at bounding box center [614, 43] width 27 height 8
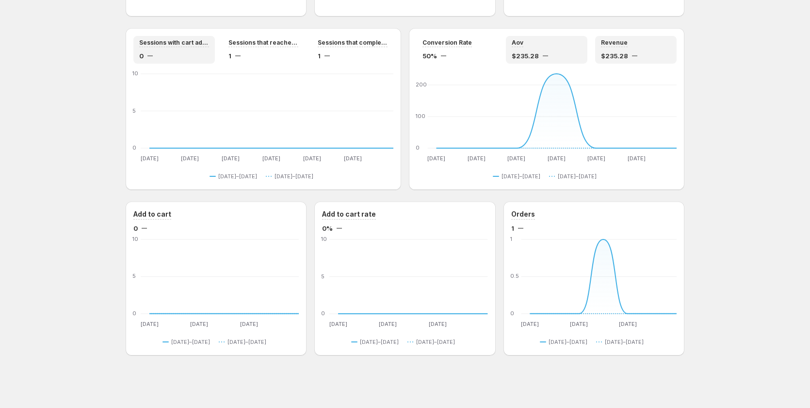
click at [554, 45] on div "Aov" at bounding box center [547, 43] width 70 height 8
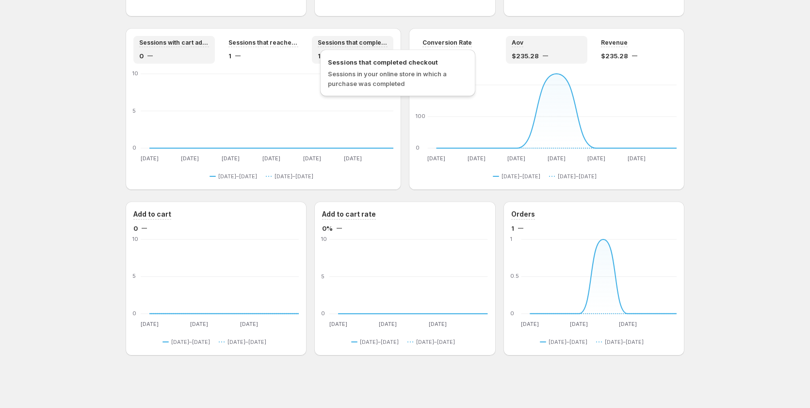
click at [340, 48] on div "Sessions that completed checkout Sessions in your online store in which a purch…" at bounding box center [397, 75] width 163 height 57
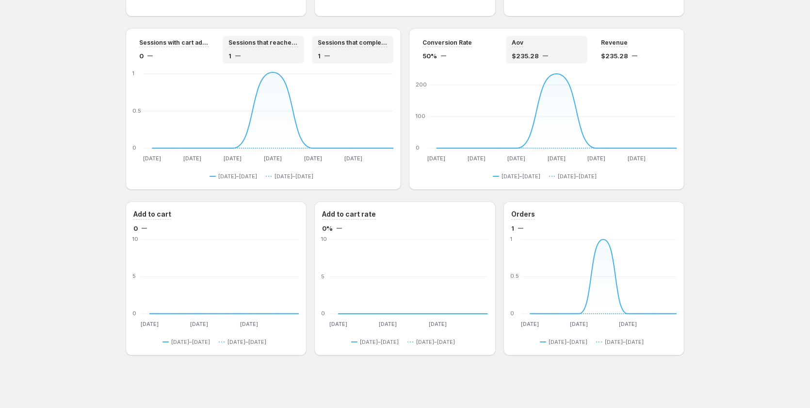
click at [256, 48] on div "Sessions that reached checkout 1" at bounding box center [264, 50] width 70 height 22
click at [196, 47] on div "Sessions with cart additions 0" at bounding box center [174, 50] width 70 height 22
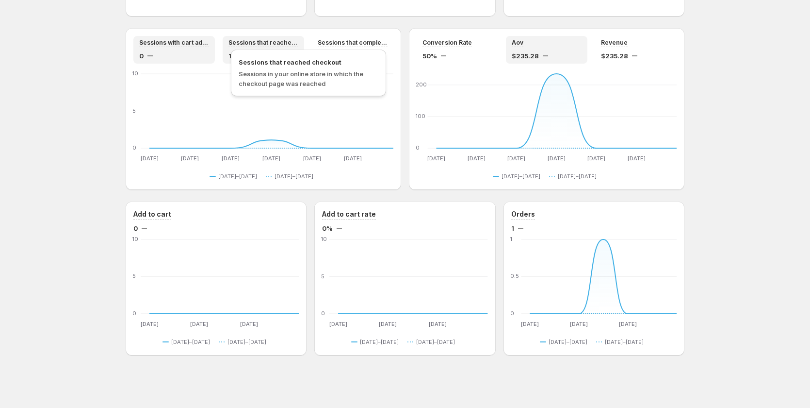
click at [274, 45] on span "Sessions that reached checkout" at bounding box center [264, 43] width 70 height 8
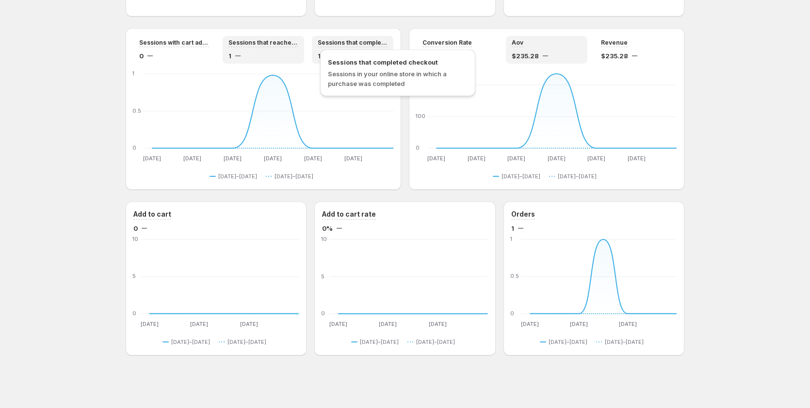
click at [358, 44] on span "Sessions that completed checkout" at bounding box center [353, 43] width 70 height 8
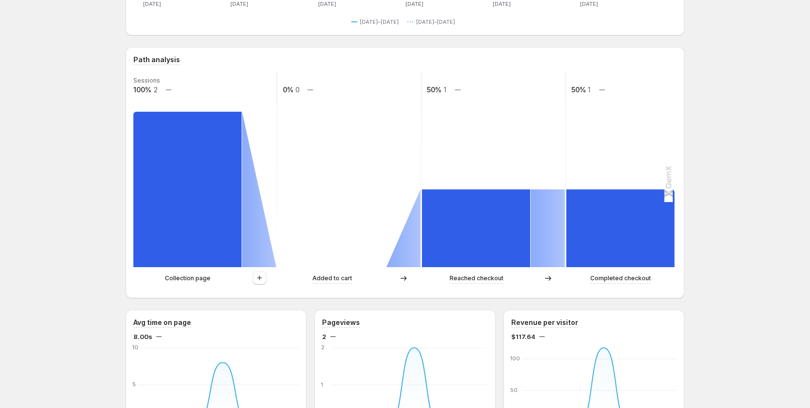
scroll to position [0, 0]
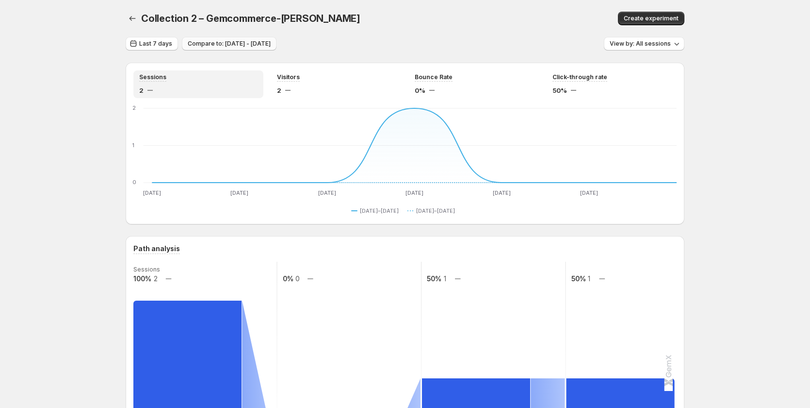
click at [233, 47] on span "Compare to: [DATE] - [DATE]" at bounding box center [229, 44] width 83 height 8
click at [247, 45] on span "Compare to: [DATE] - [DATE]" at bounding box center [229, 44] width 83 height 8
click at [161, 45] on span "Last 7 days" at bounding box center [155, 44] width 33 height 8
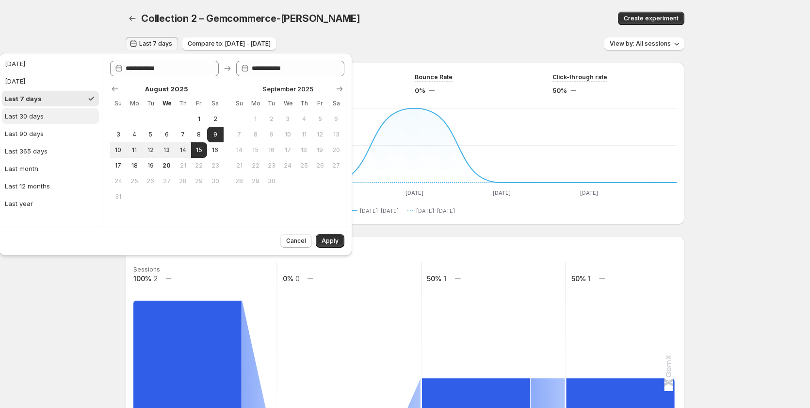
click at [44, 113] on button "Last 30 days" at bounding box center [50, 116] width 97 height 16
type input "**********"
click at [47, 98] on button "Last 7 days" at bounding box center [50, 99] width 97 height 16
type input "**********"
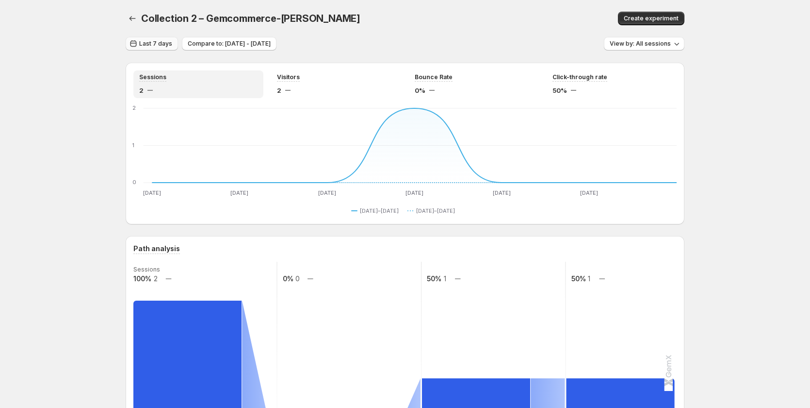
click at [164, 47] on span "Last 7 days" at bounding box center [155, 44] width 33 height 8
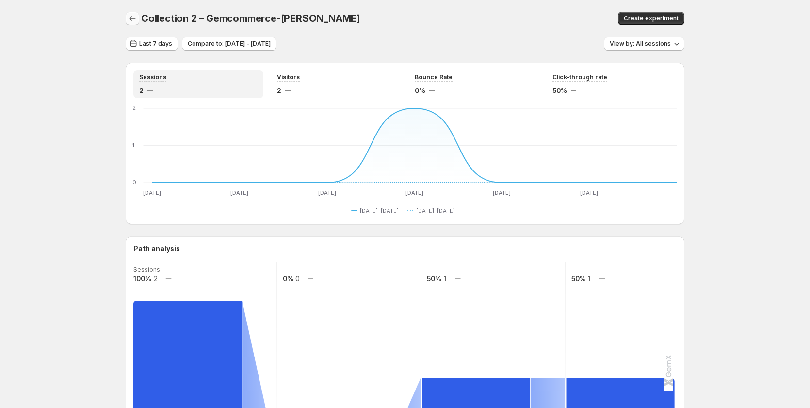
click at [134, 23] on icon "button" at bounding box center [133, 19] width 10 height 10
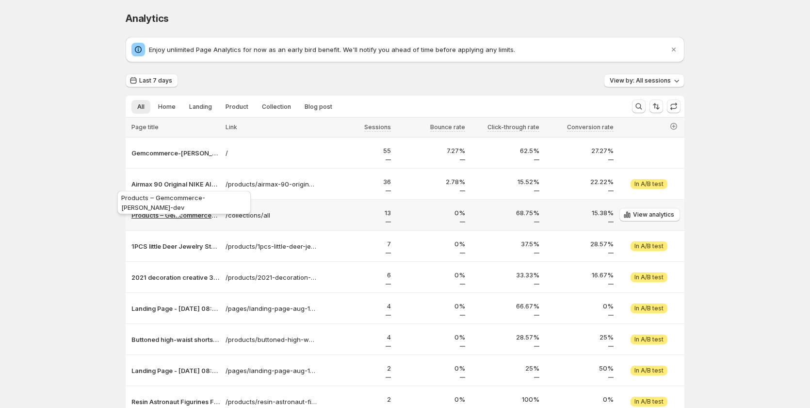
click at [188, 215] on p "Products – Gemcommerce-[PERSON_NAME]-dev" at bounding box center [176, 215] width 88 height 10
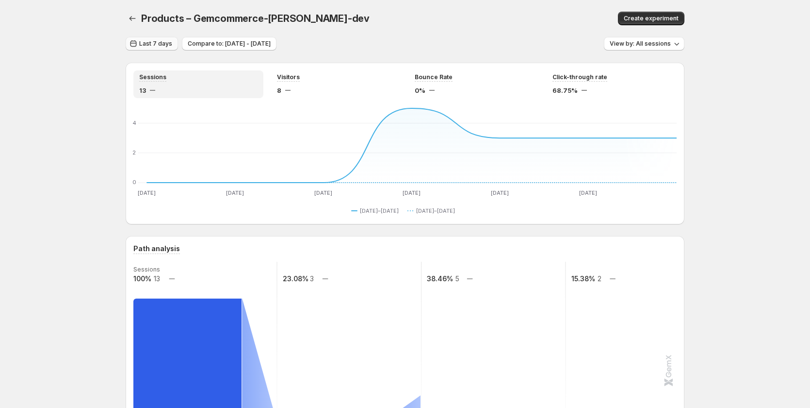
click at [166, 46] on span "Last 7 days" at bounding box center [155, 44] width 33 height 8
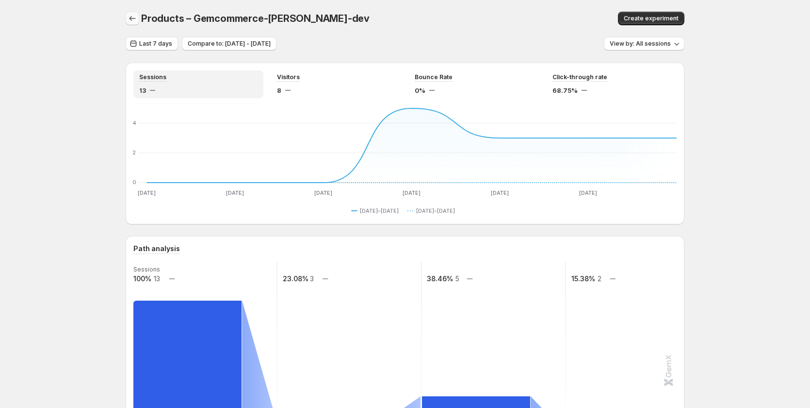
click at [131, 19] on icon "button" at bounding box center [133, 19] width 10 height 10
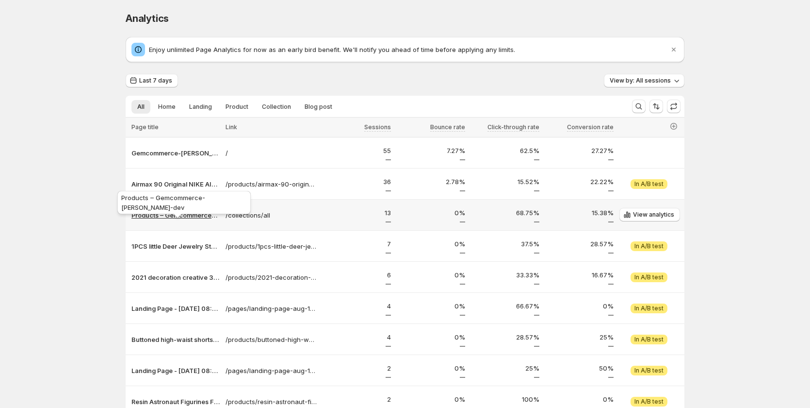
click at [174, 216] on p "Products – Gemcommerce-[PERSON_NAME]-dev" at bounding box center [176, 215] width 88 height 10
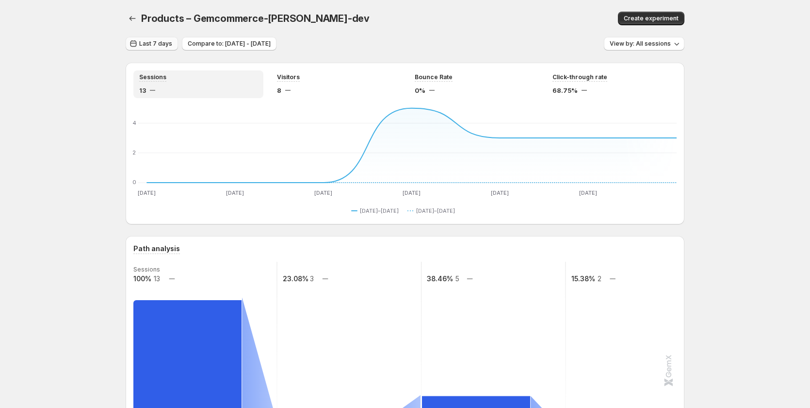
click at [149, 43] on span "Last 7 days" at bounding box center [155, 44] width 33 height 8
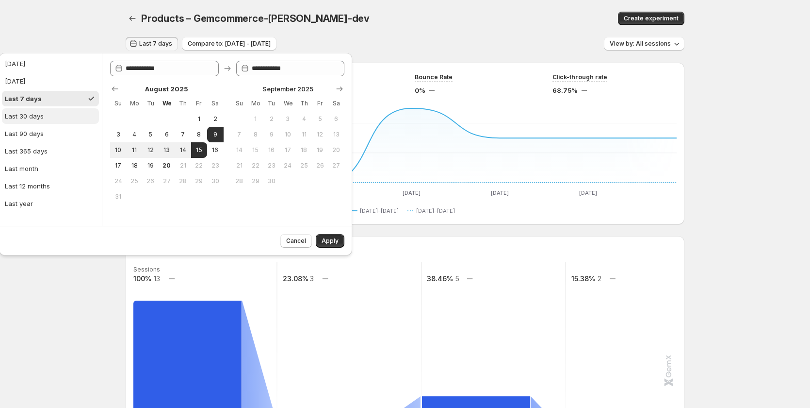
click at [61, 117] on button "Last 30 days" at bounding box center [50, 116] width 97 height 16
type input "**********"
click at [59, 102] on button "Last 7 days" at bounding box center [50, 99] width 97 height 16
type input "**********"
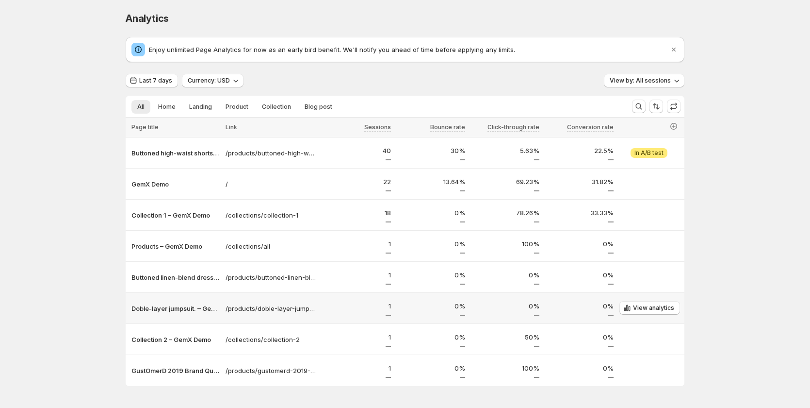
scroll to position [31, 0]
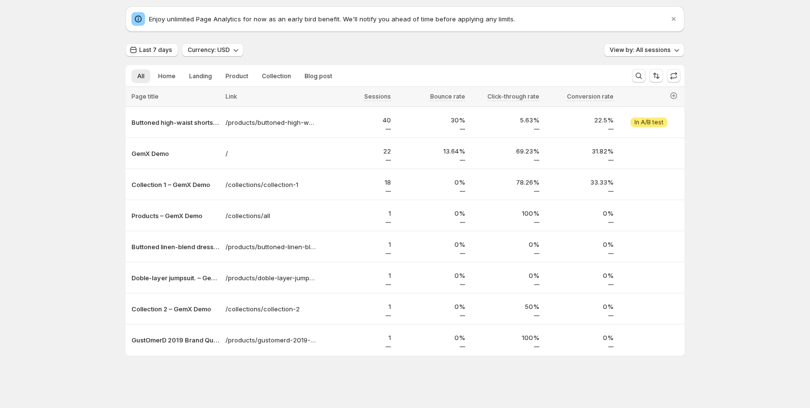
click at [706, 186] on div "Analytics. This page is ready Analytics Enjoy unlimited Page Analytics for now …" at bounding box center [405, 188] width 810 height 438
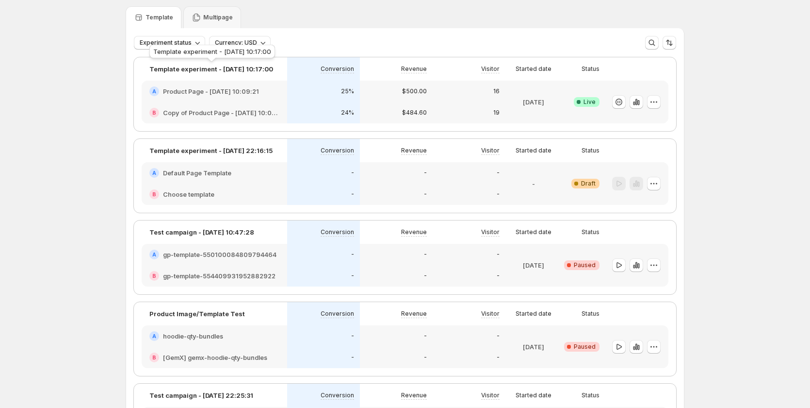
click at [209, 67] on p "Template experiment - Aug 19, 10:17:00" at bounding box center [211, 69] width 124 height 10
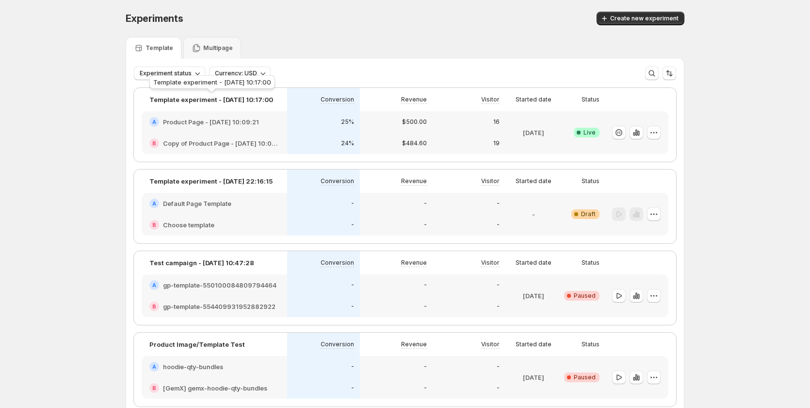
click at [217, 102] on p "Template experiment - Aug 19, 10:17:00" at bounding box center [211, 100] width 124 height 10
click at [65, 186] on div "Experiments. This page is ready Experiments Create new experiment Template Mult…" at bounding box center [405, 274] width 810 height 548
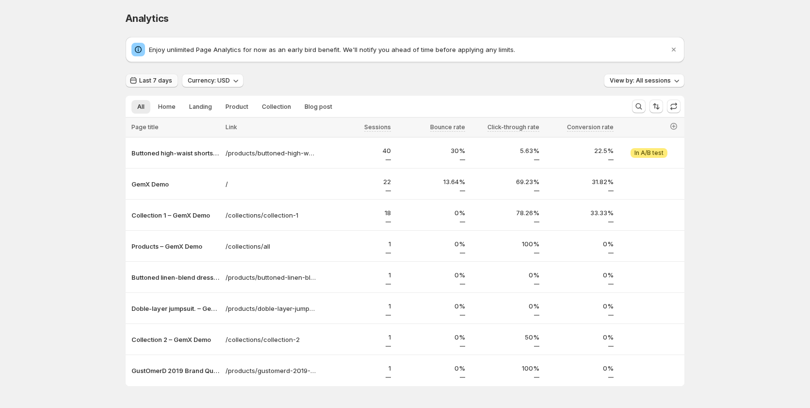
click at [160, 76] on button "Last 7 days" at bounding box center [152, 81] width 52 height 14
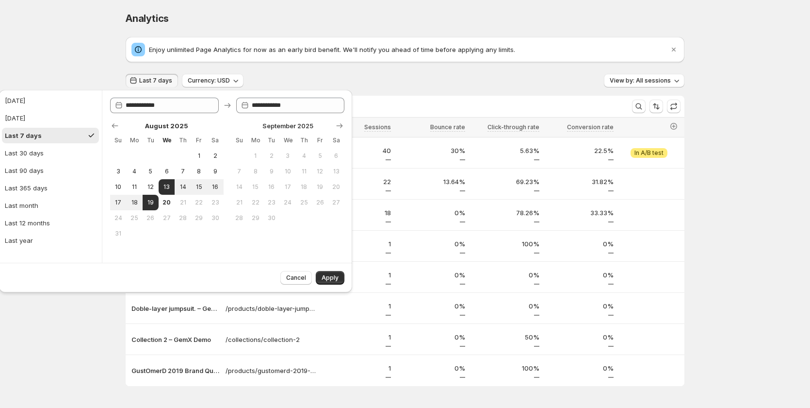
click at [64, 325] on div "Analytics. This page is ready Analytics Enjoy unlimited Page Analytics for now …" at bounding box center [405, 219] width 810 height 438
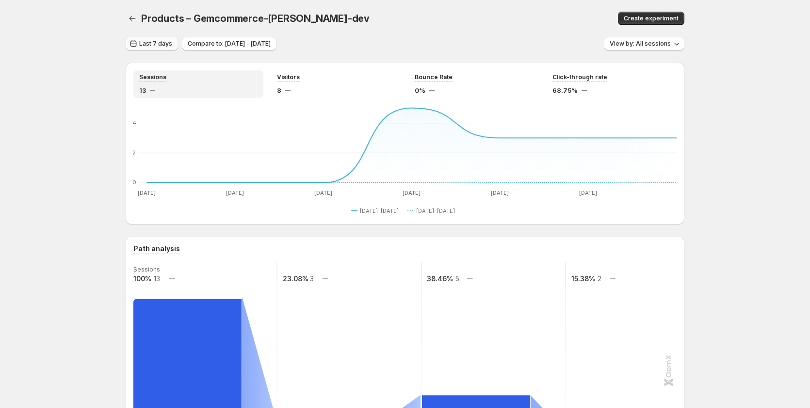
click at [152, 45] on span "Last 7 days" at bounding box center [155, 44] width 33 height 8
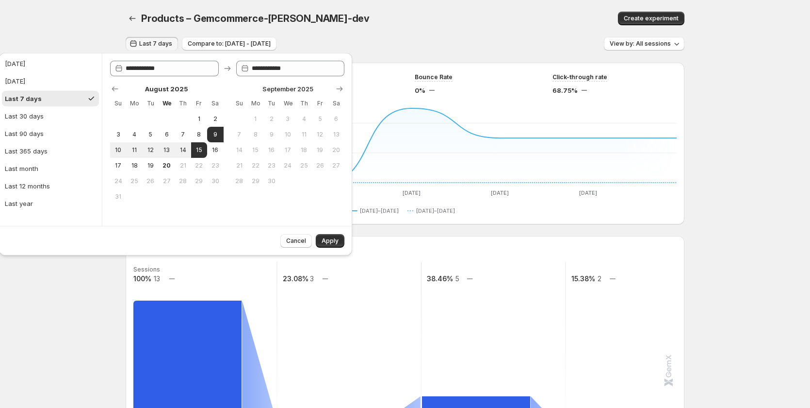
click at [379, 35] on div "Products – Gemcommerce-[PERSON_NAME]-dev. This page is ready Products – Gemcomm…" at bounding box center [405, 18] width 559 height 37
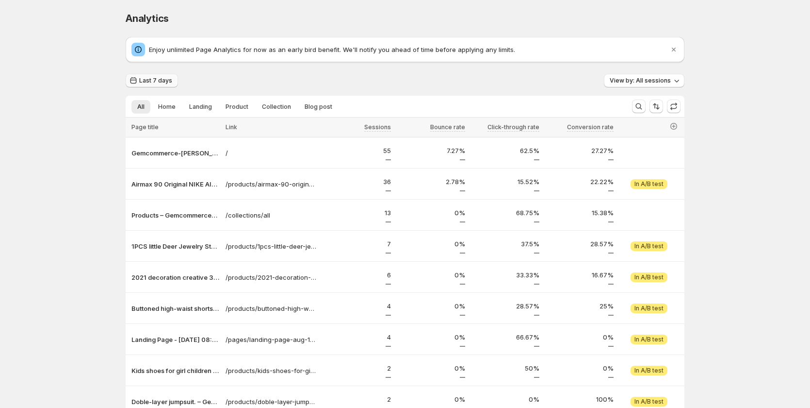
click at [165, 80] on span "Last 7 days" at bounding box center [155, 81] width 33 height 8
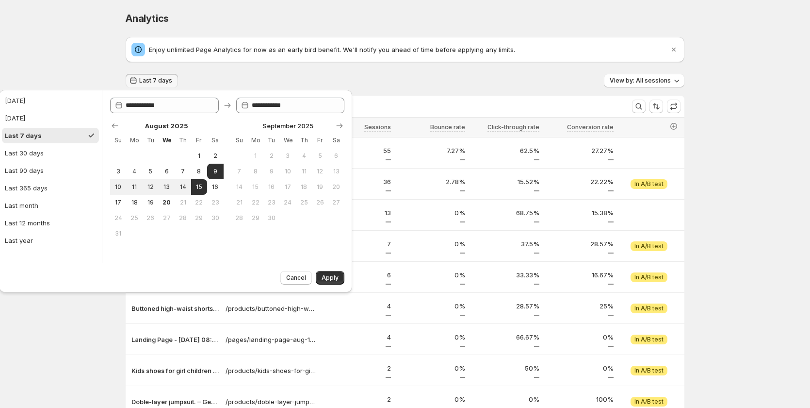
click at [250, 17] on div "Analytics" at bounding box center [405, 19] width 559 height 14
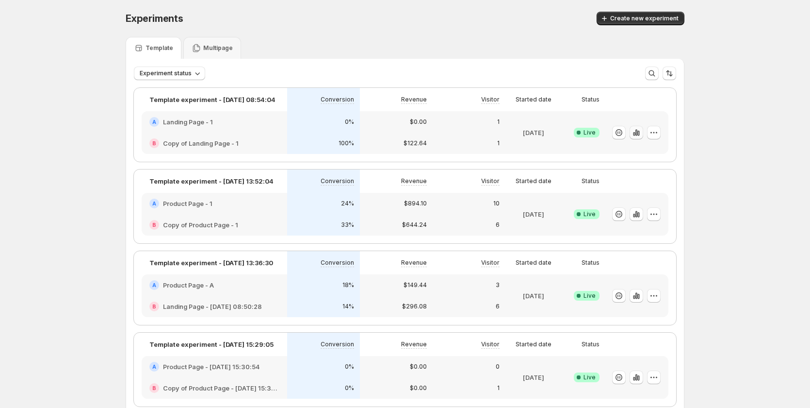
click at [638, 132] on icon "button" at bounding box center [637, 132] width 2 height 6
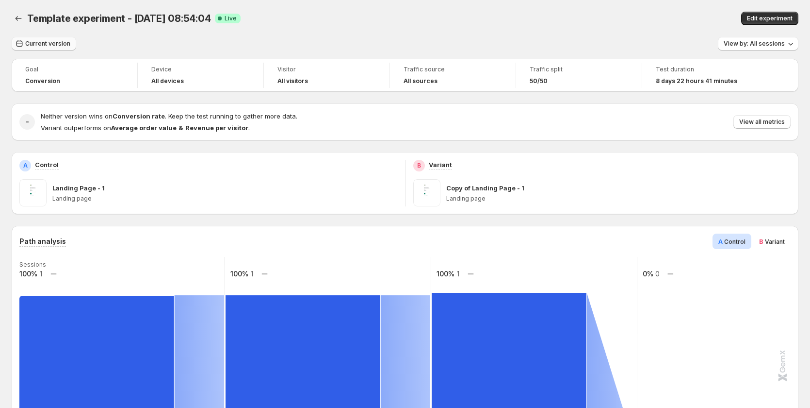
click at [66, 45] on span "Current version" at bounding box center [47, 44] width 45 height 8
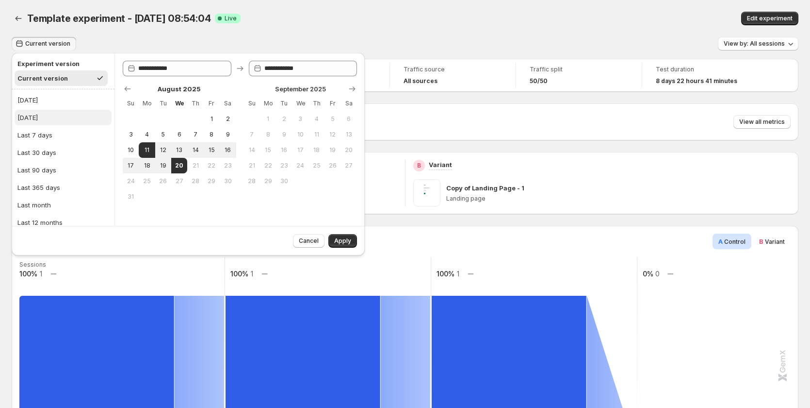
click at [57, 114] on button "[DATE]" at bounding box center [63, 118] width 97 height 16
type input "**********"
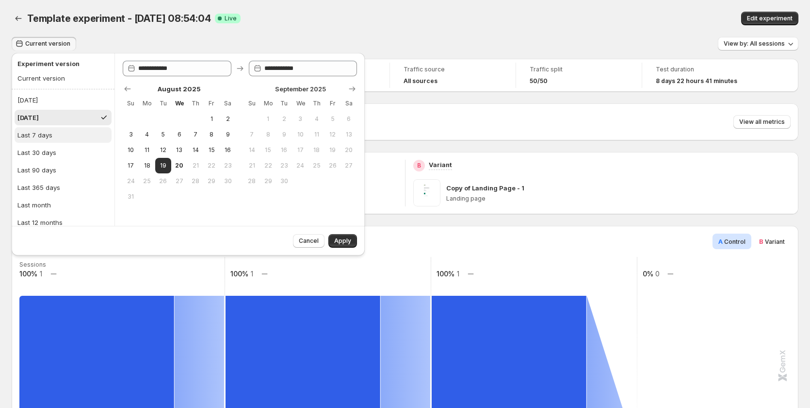
click at [57, 128] on button "Last 7 days" at bounding box center [63, 135] width 97 height 16
type input "**********"
click at [242, 29] on div "Template experiment - [DATE] 08:54:04. This page is ready Template experiment -…" at bounding box center [405, 18] width 787 height 37
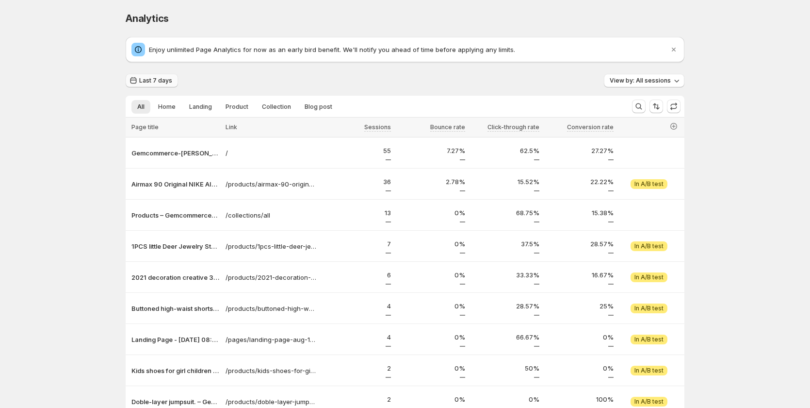
click at [164, 82] on span "Last 7 days" at bounding box center [155, 81] width 33 height 8
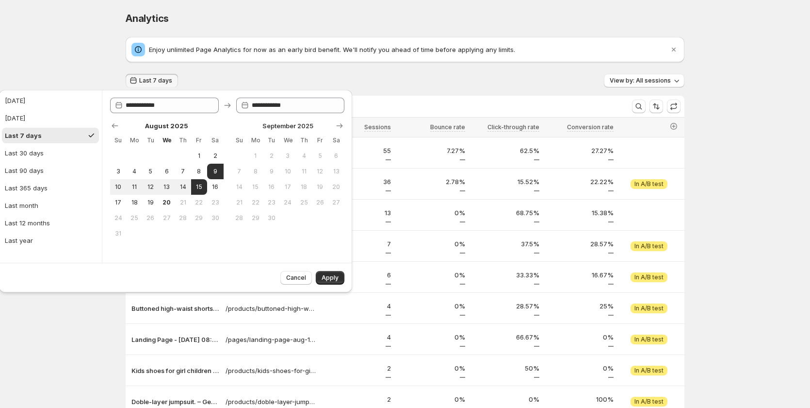
click at [254, 75] on div "Last 7 days View by: All sessions" at bounding box center [405, 81] width 559 height 14
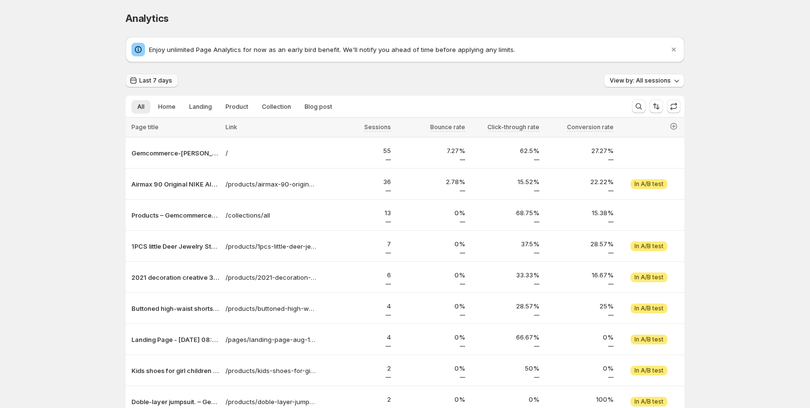
click at [164, 79] on span "Last 7 days" at bounding box center [155, 81] width 33 height 8
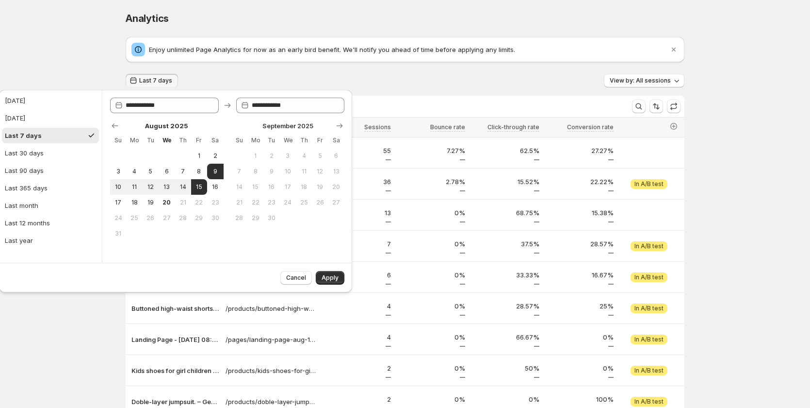
click at [97, 330] on div "Analytics. This page is ready Analytics Enjoy unlimited Page Analytics for now …" at bounding box center [405, 261] width 810 height 522
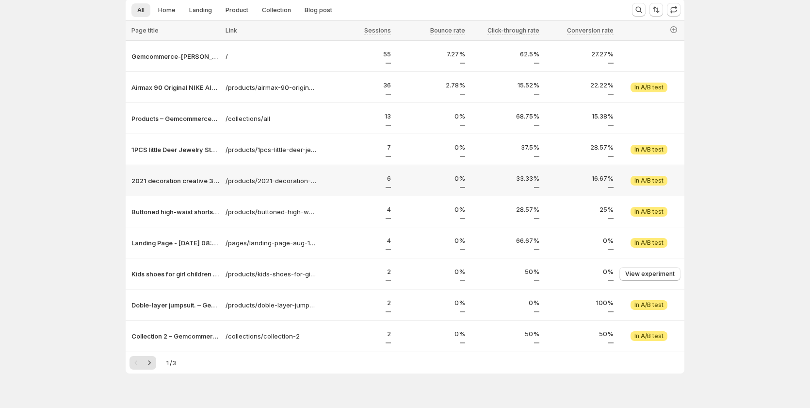
scroll to position [115, 0]
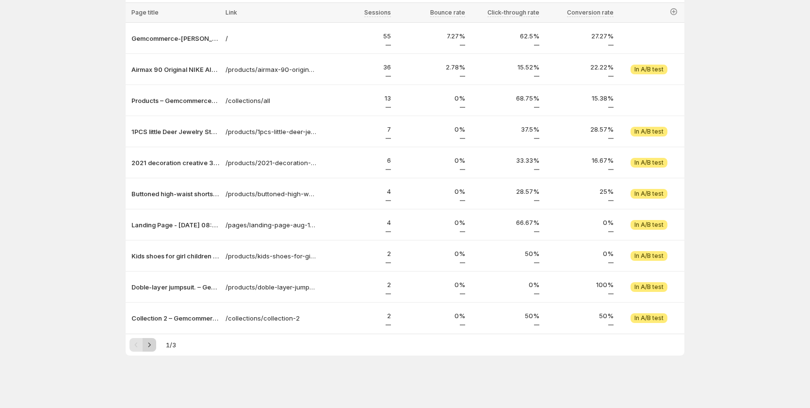
click at [156, 345] on button "Next" at bounding box center [150, 345] width 14 height 14
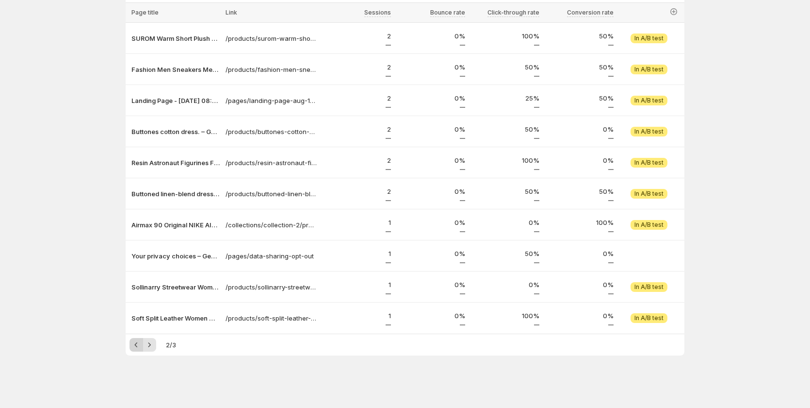
click at [138, 345] on icon "Previous" at bounding box center [137, 345] width 10 height 10
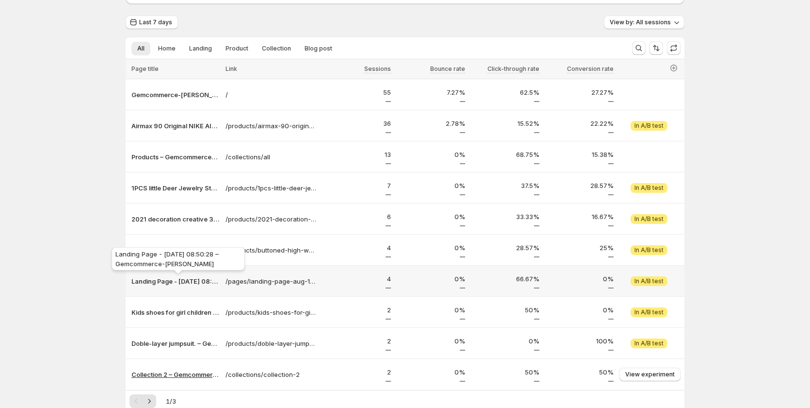
scroll to position [0, 0]
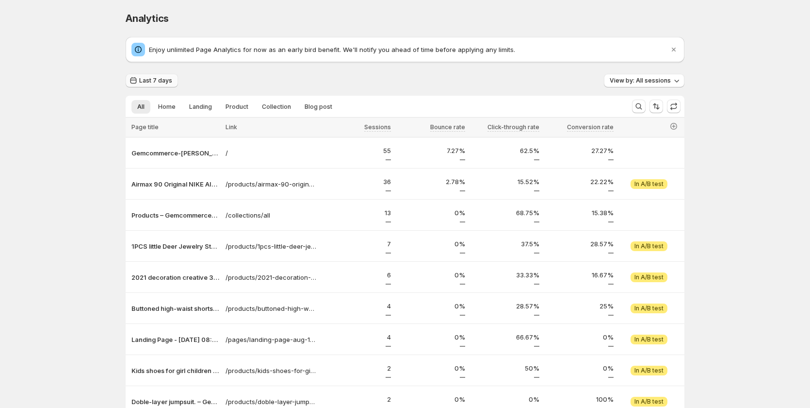
click at [143, 76] on button "Last 7 days" at bounding box center [152, 81] width 52 height 14
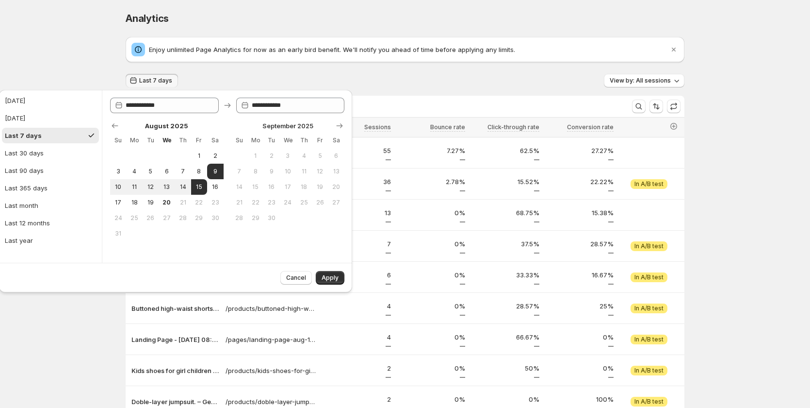
click at [98, 56] on div "Analytics. This page is ready Analytics Enjoy unlimited Page Analytics for now …" at bounding box center [405, 261] width 810 height 522
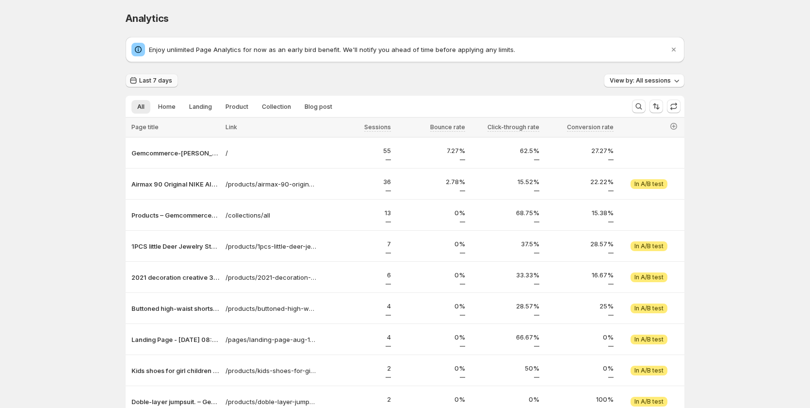
click at [171, 78] on span "Last 7 days" at bounding box center [155, 81] width 33 height 8
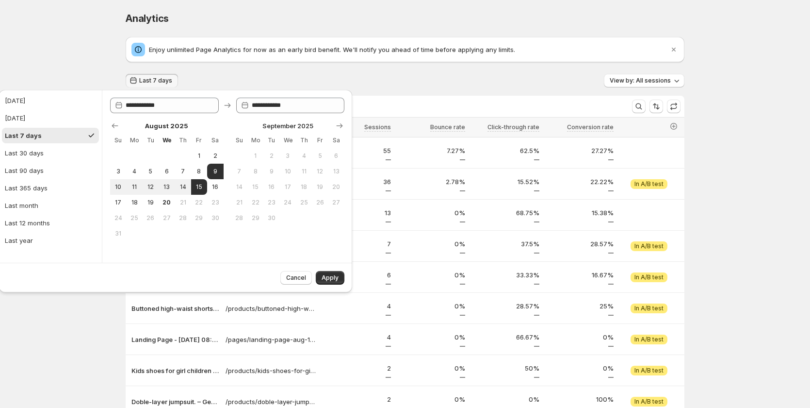
click at [84, 41] on div "Analytics. This page is ready Analytics Enjoy unlimited Page Analytics for now …" at bounding box center [405, 261] width 810 height 522
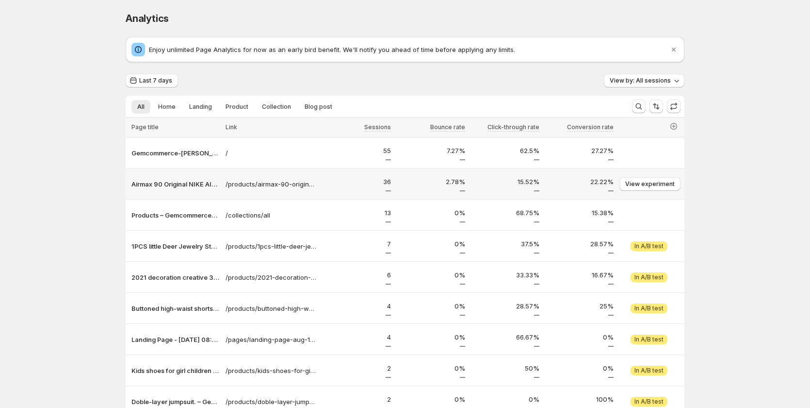
click at [175, 189] on div "Airmax 90 Original NIKE AIR MAX 90 ESSENTIAL men's Running Shoes Sport – Gemcom…" at bounding box center [174, 184] width 97 height 16
click at [175, 188] on p "Airmax 90 Original NIKE AIR MAX 90 ESSENTIAL men's Running Shoes Sport – Gemcom…" at bounding box center [176, 184] width 88 height 10
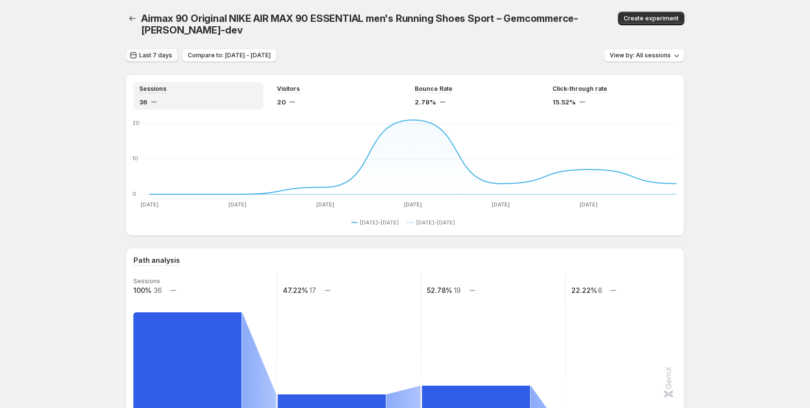
click at [137, 54] on icon "button" at bounding box center [134, 55] width 6 height 7
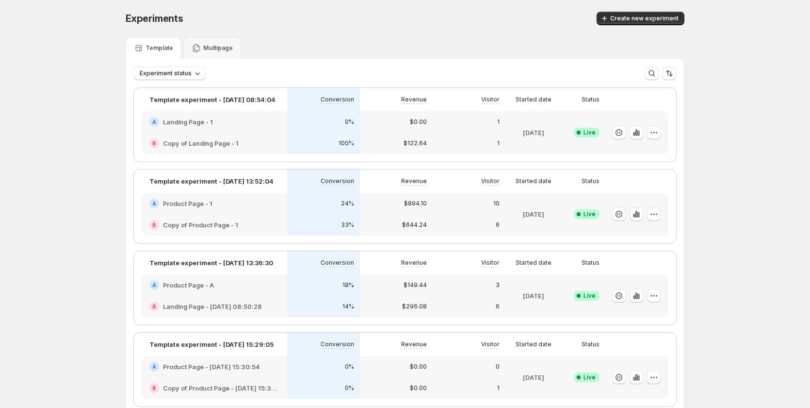
click at [221, 198] on div "A Product Page - 1" at bounding box center [214, 203] width 130 height 10
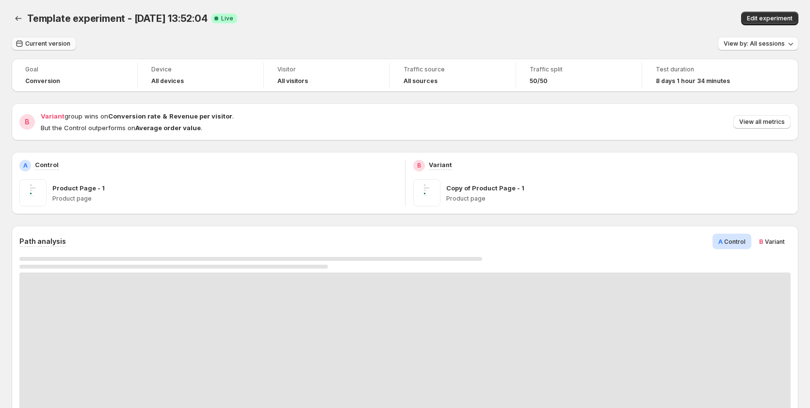
click at [35, 44] on span "Current version" at bounding box center [47, 44] width 45 height 8
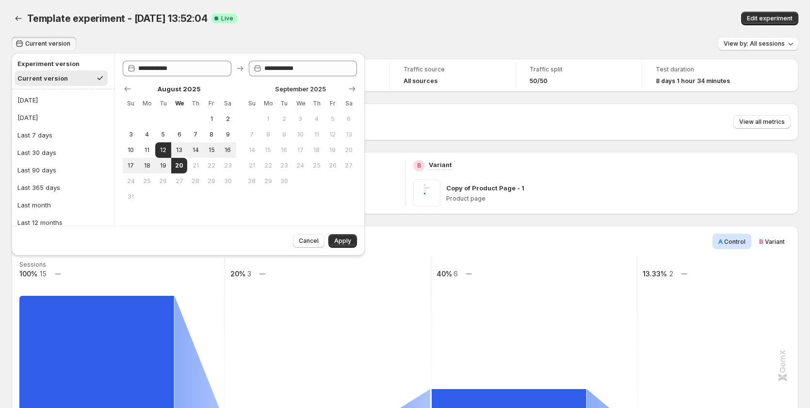
click at [354, 28] on div "Template experiment - [DATE] 13:52:04. This page is ready Template experiment -…" at bounding box center [405, 18] width 787 height 37
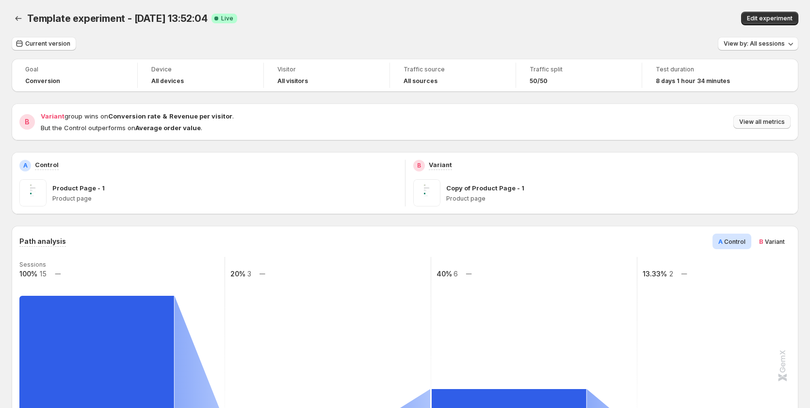
click at [769, 128] on button "View all metrics" at bounding box center [762, 122] width 57 height 14
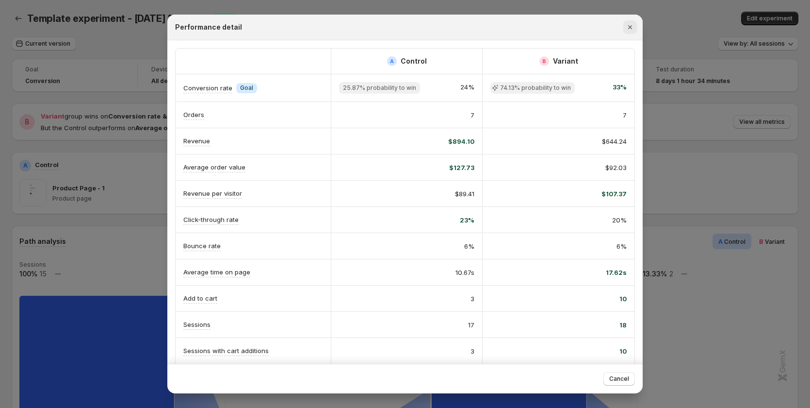
click at [629, 32] on icon "Close" at bounding box center [631, 27] width 10 height 10
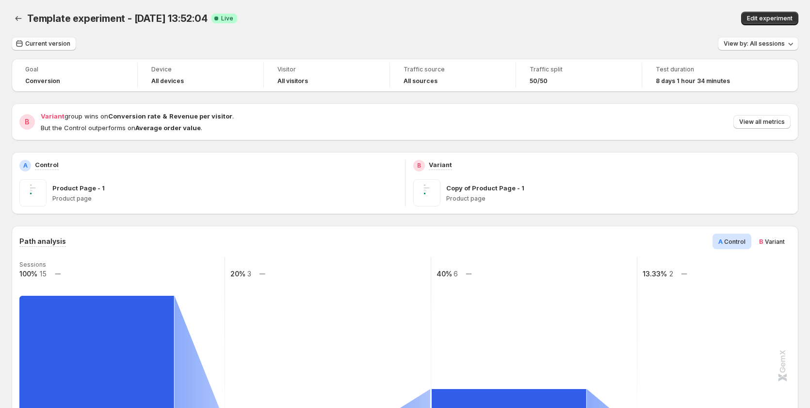
drag, startPoint x: 662, startPoint y: 27, endPoint x: 723, endPoint y: 77, distance: 79.0
click at [663, 27] on div "Template experiment - [DATE] 13:52:04. This page is ready Template experiment -…" at bounding box center [405, 18] width 787 height 37
click at [749, 122] on span "View all metrics" at bounding box center [763, 122] width 46 height 8
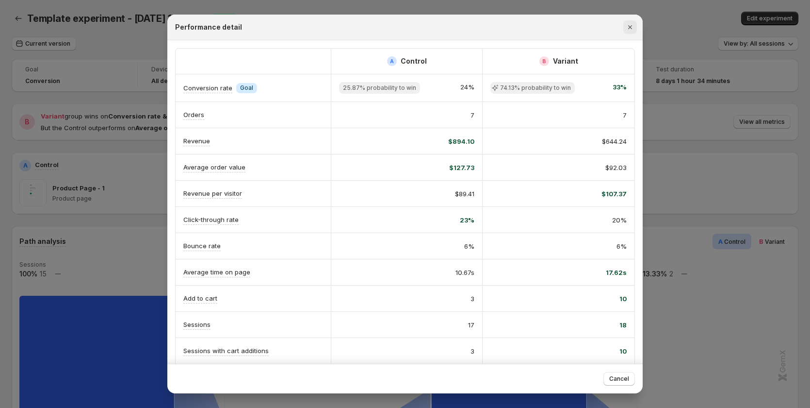
click at [625, 26] on button "Close" at bounding box center [631, 27] width 14 height 14
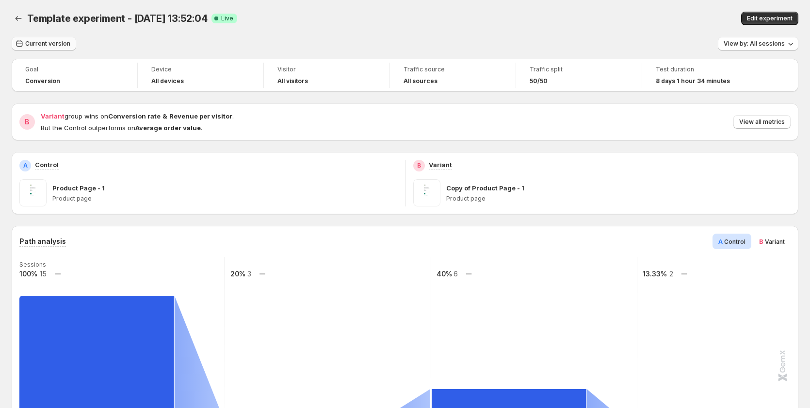
click at [38, 44] on span "Current version" at bounding box center [47, 44] width 45 height 8
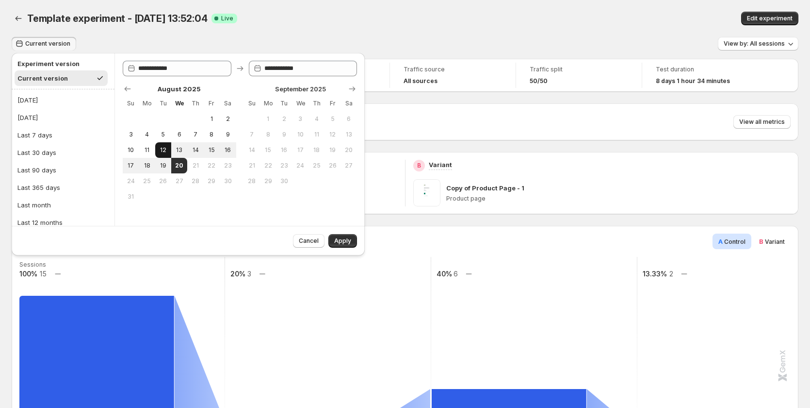
click at [156, 148] on button "12" at bounding box center [163, 150] width 16 height 16
click at [184, 165] on button "20" at bounding box center [179, 166] width 16 height 16
type input "**********"
click at [347, 243] on span "Apply" at bounding box center [342, 241] width 17 height 8
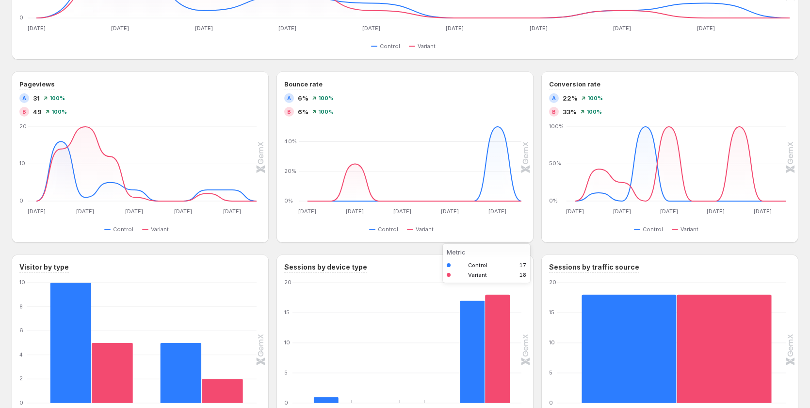
scroll to position [622, 0]
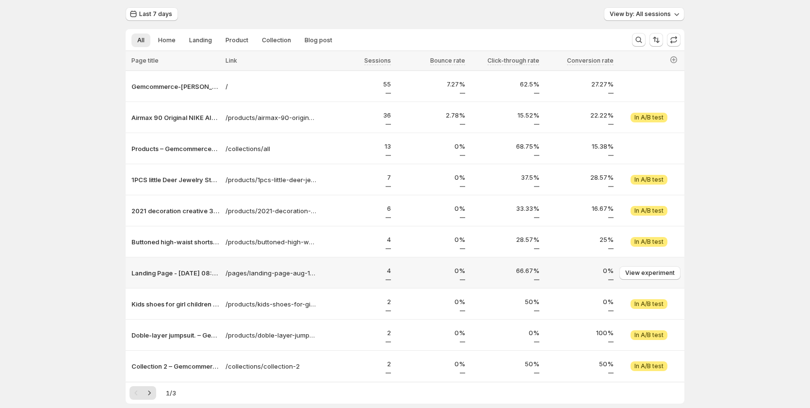
scroll to position [66, 0]
click at [678, 62] on icon "button" at bounding box center [674, 60] width 10 height 10
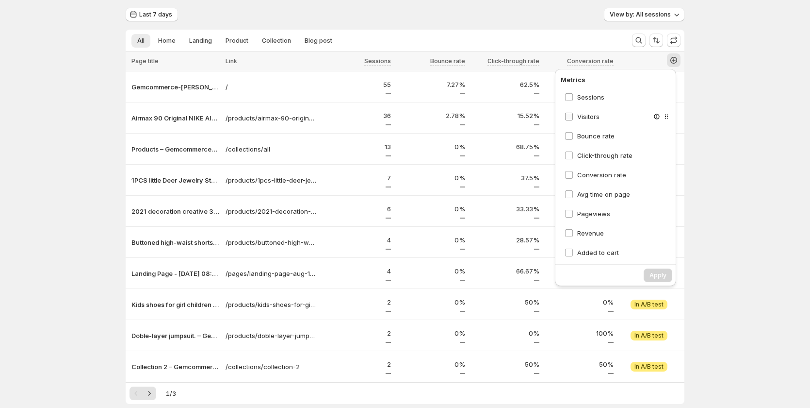
click at [596, 119] on span "Visitors" at bounding box center [589, 117] width 22 height 8
click at [595, 197] on span "Avg time on page" at bounding box center [604, 194] width 53 height 8
click at [595, 215] on span "Pageviews" at bounding box center [594, 214] width 33 height 8
click at [597, 235] on span "Revenue" at bounding box center [591, 233] width 27 height 8
click at [597, 248] on span "Added to cart" at bounding box center [599, 253] width 42 height 10
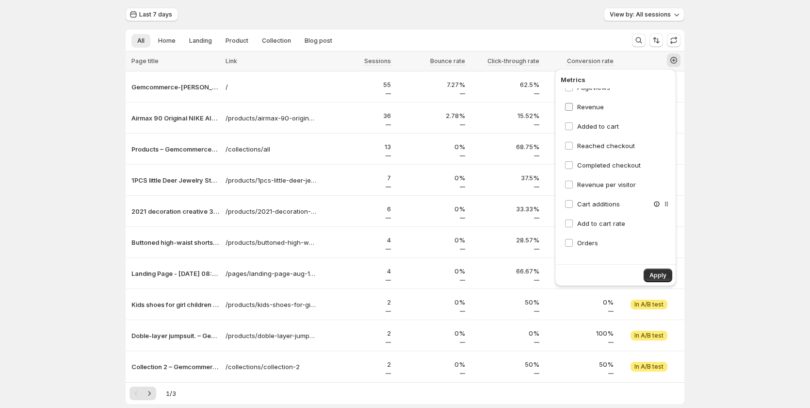
scroll to position [141, 0]
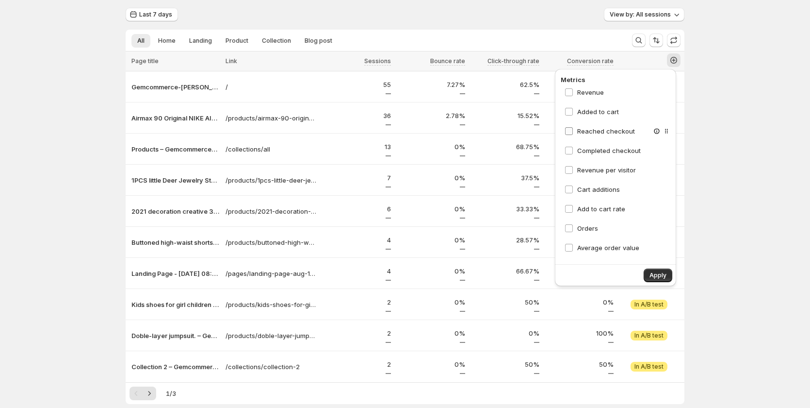
click at [594, 130] on span "Reached checkout" at bounding box center [607, 131] width 58 height 8
click at [595, 154] on span "Completed checkout" at bounding box center [610, 151] width 64 height 10
click at [595, 171] on span "Revenue per visitor" at bounding box center [607, 170] width 59 height 8
click at [595, 189] on span "Cart additions" at bounding box center [599, 189] width 43 height 8
click at [597, 211] on span "Add to cart rate" at bounding box center [602, 209] width 48 height 8
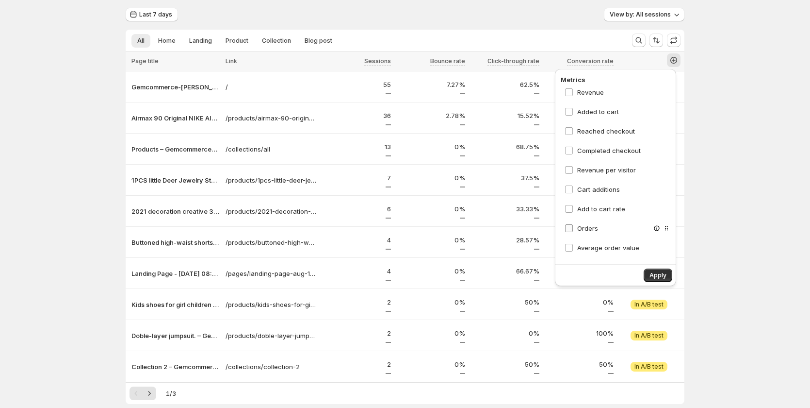
click at [590, 228] on span "Orders" at bounding box center [588, 228] width 21 height 8
click at [595, 248] on span "Average order value" at bounding box center [609, 248] width 62 height 8
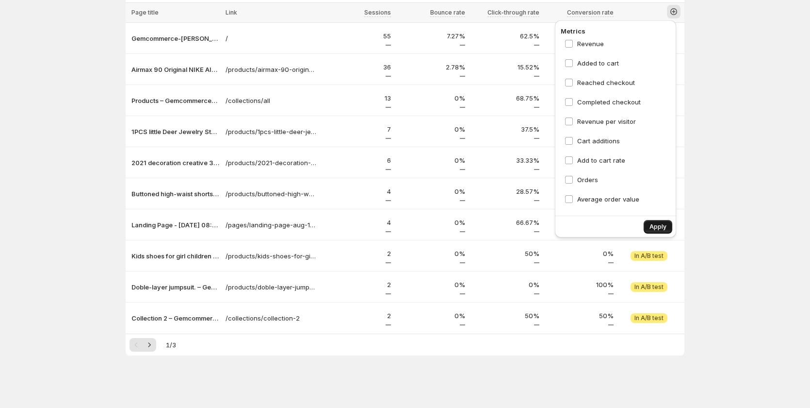
click at [663, 227] on span "Apply" at bounding box center [658, 227] width 17 height 8
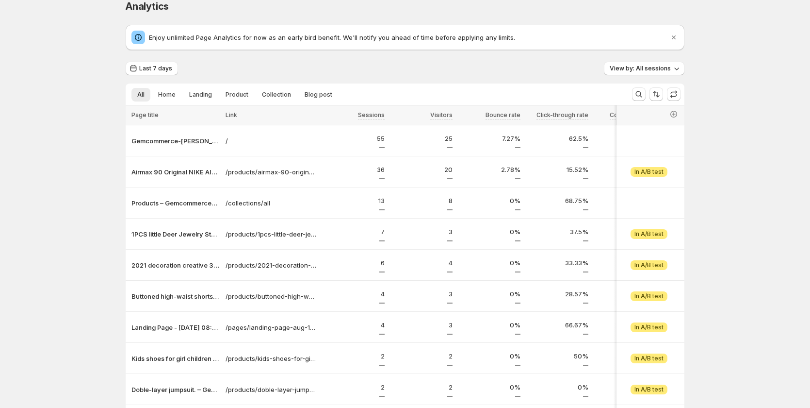
scroll to position [0, 0]
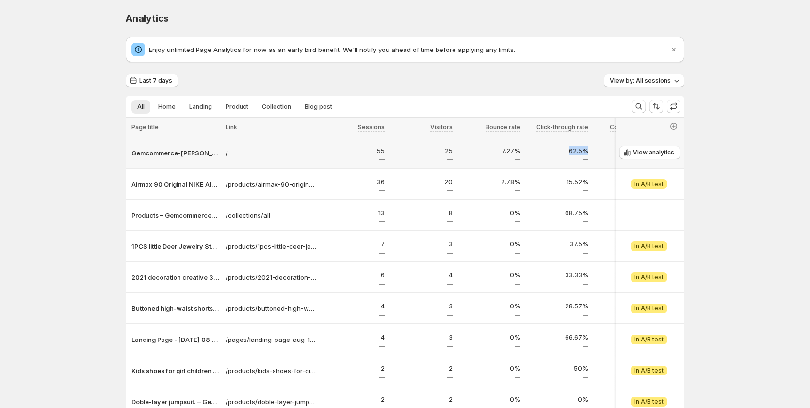
drag, startPoint x: 564, startPoint y: 163, endPoint x: 519, endPoint y: 163, distance: 45.6
click at [519, 163] on tr "Gemcommerce-[PERSON_NAME]-dev / 55 25 7.27% 62.5% 27.27% 10.06s 80 $1,919.86 26…" at bounding box center [800, 152] width 1349 height 31
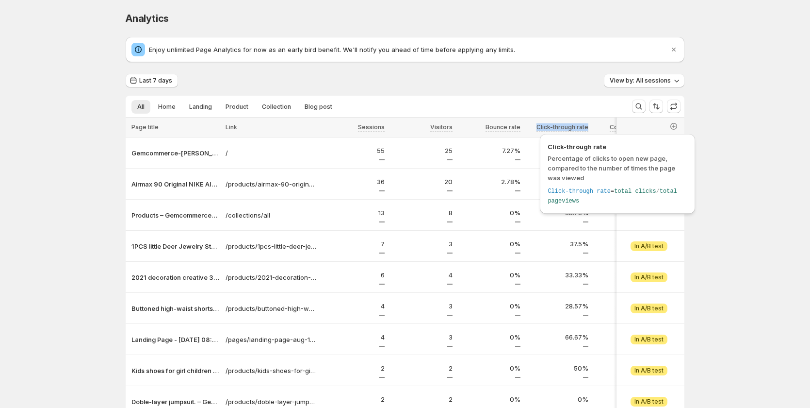
drag, startPoint x: 567, startPoint y: 125, endPoint x: 528, endPoint y: 125, distance: 39.8
click at [528, 125] on th "Click-through rate" at bounding box center [558, 127] width 68 height 20
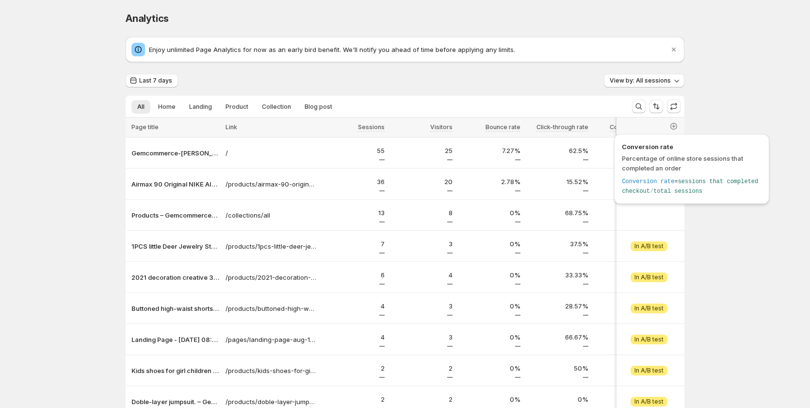
click at [598, 124] on div "Conversion rate" at bounding box center [626, 127] width 62 height 8
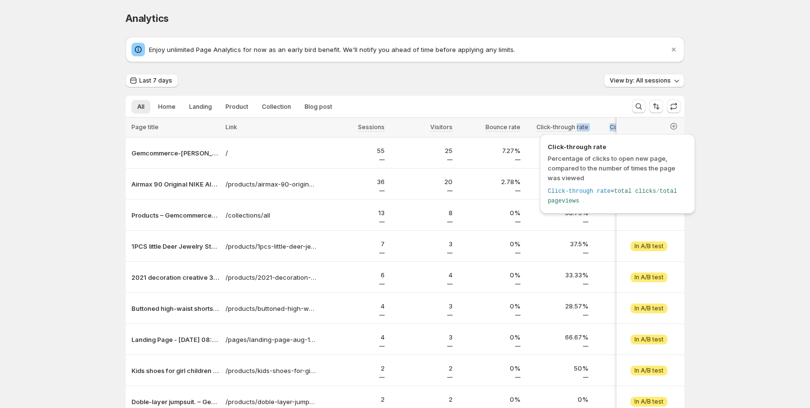
drag, startPoint x: 599, startPoint y: 124, endPoint x: 524, endPoint y: 125, distance: 75.2
click at [519, 125] on tr "Page title Link Sessions Visitors Bounce rate Click-through rate Conversion rat…" at bounding box center [800, 127] width 1349 height 20
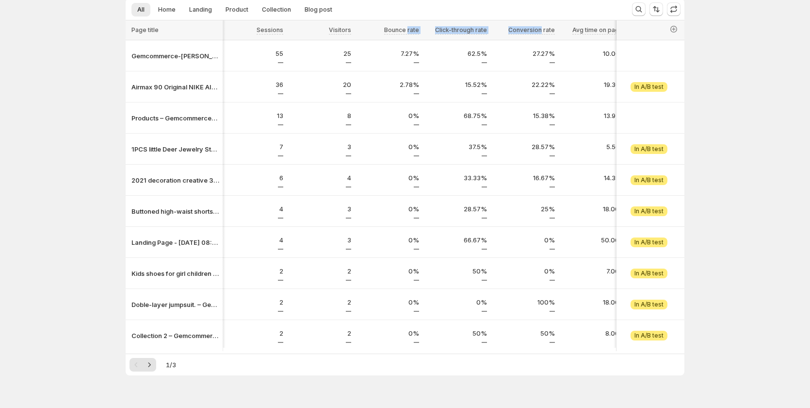
scroll to position [0, 148]
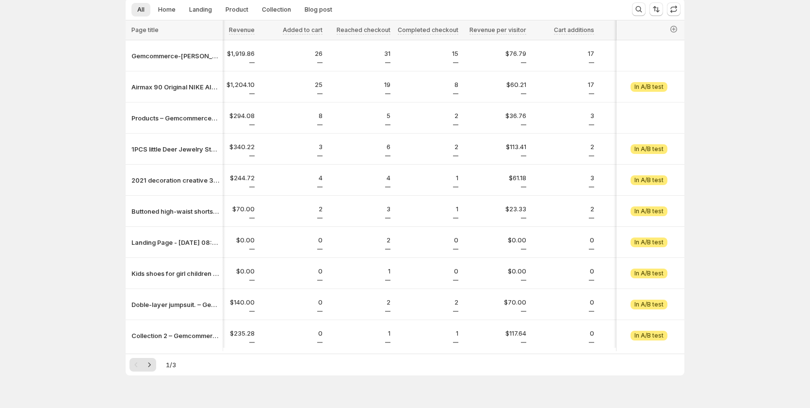
click at [407, 375] on div "1 / 3" at bounding box center [405, 364] width 559 height 22
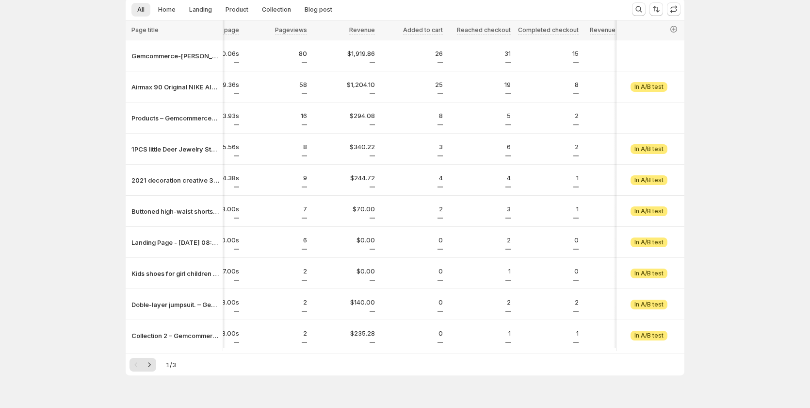
click at [379, 375] on div "1 / 3" at bounding box center [405, 364] width 559 height 22
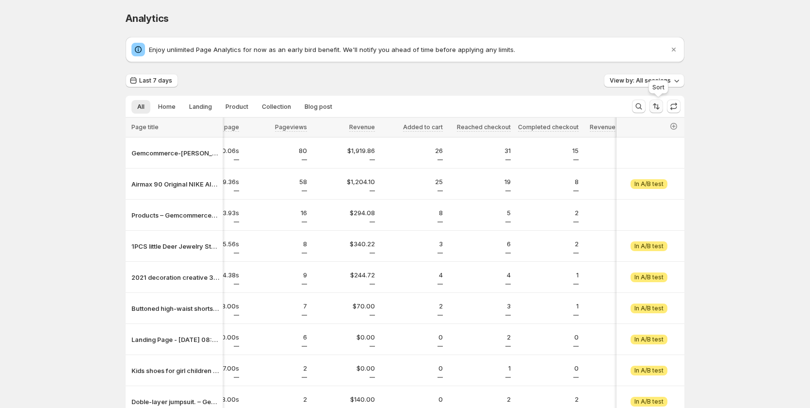
click at [656, 108] on icon "Sort the results" at bounding box center [657, 106] width 10 height 10
click at [170, 106] on span "Home" at bounding box center [166, 107] width 17 height 8
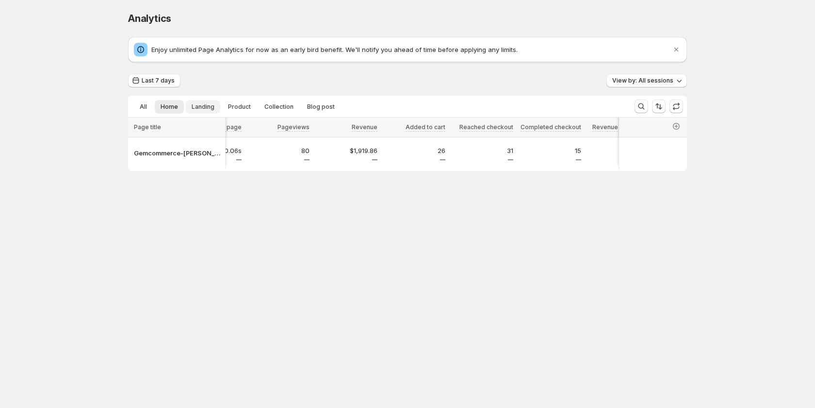
click at [194, 102] on button "Landing" at bounding box center [203, 107] width 34 height 14
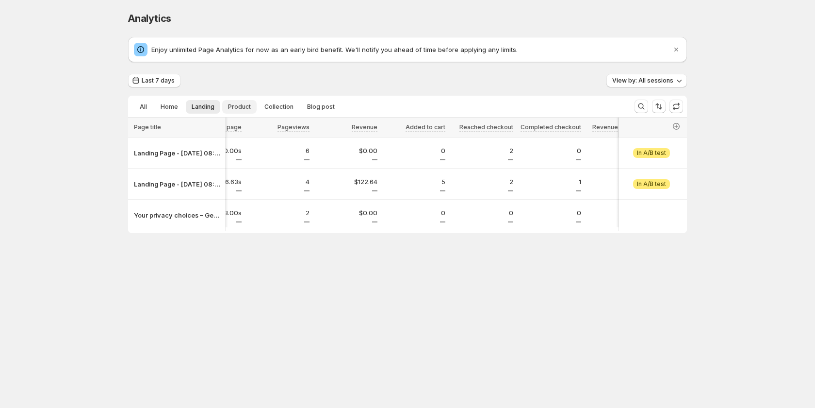
click at [225, 104] on button "Product" at bounding box center [239, 107] width 34 height 14
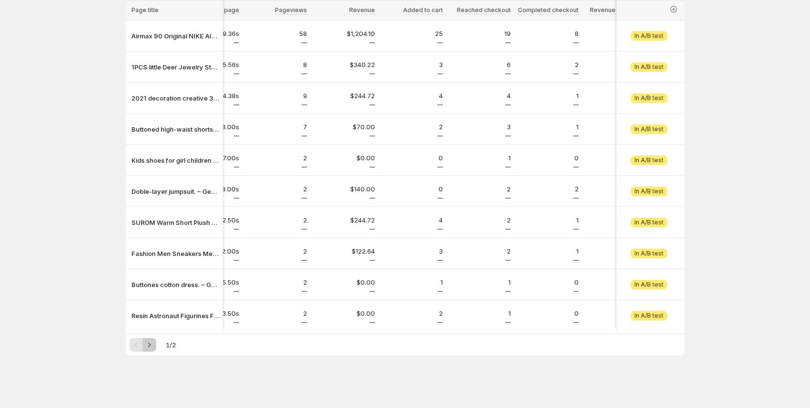
click at [154, 347] on icon "Next" at bounding box center [150, 345] width 10 height 10
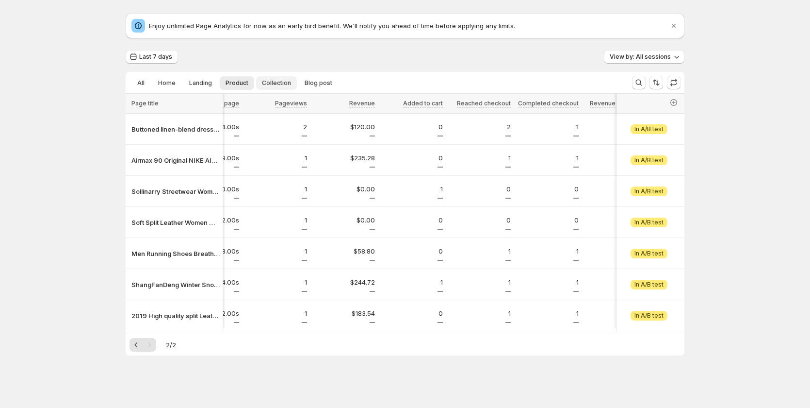
click at [258, 82] on button "Collection" at bounding box center [276, 83] width 41 height 14
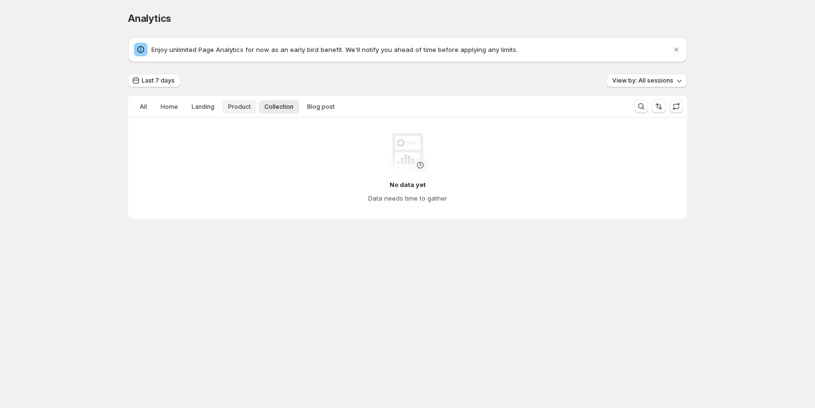
click at [236, 105] on span "Product" at bounding box center [239, 107] width 23 height 8
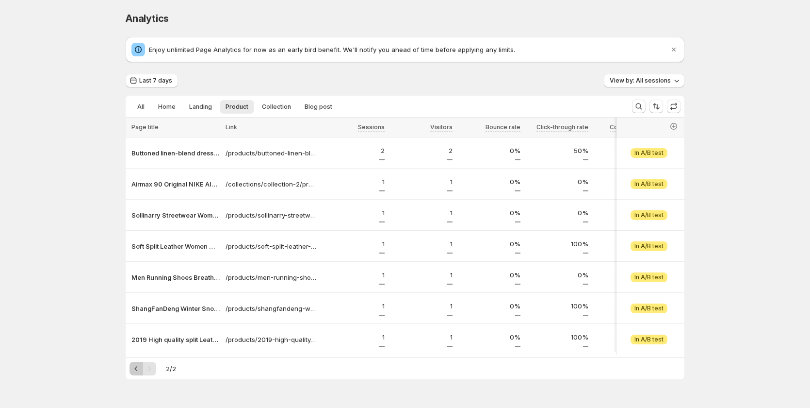
click at [141, 373] on icon "Previous" at bounding box center [137, 368] width 10 height 10
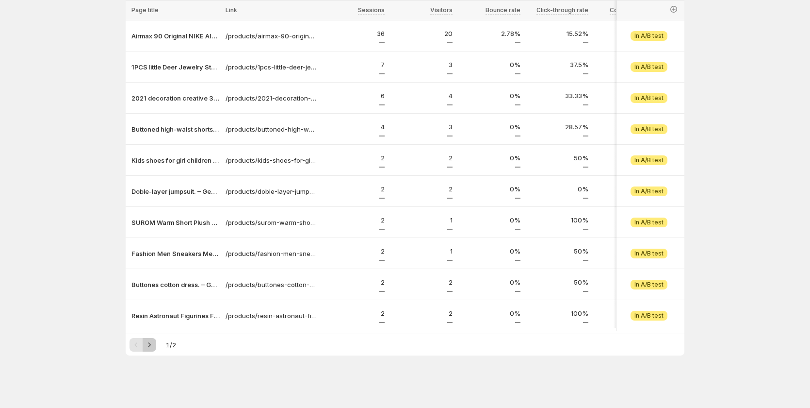
click at [149, 345] on icon "Next" at bounding box center [150, 345] width 10 height 10
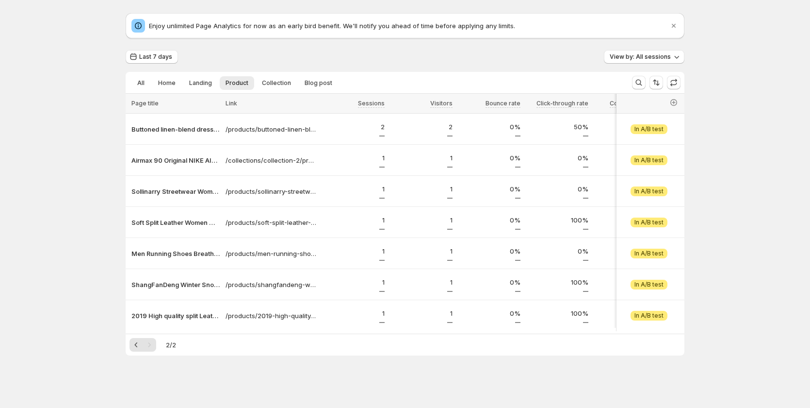
click at [323, 72] on div "All Home Landing Product Collection Blog post More views All Home Landing Produ…" at bounding box center [375, 82] width 499 height 21
click at [323, 79] on span "Blog post" at bounding box center [319, 83] width 28 height 8
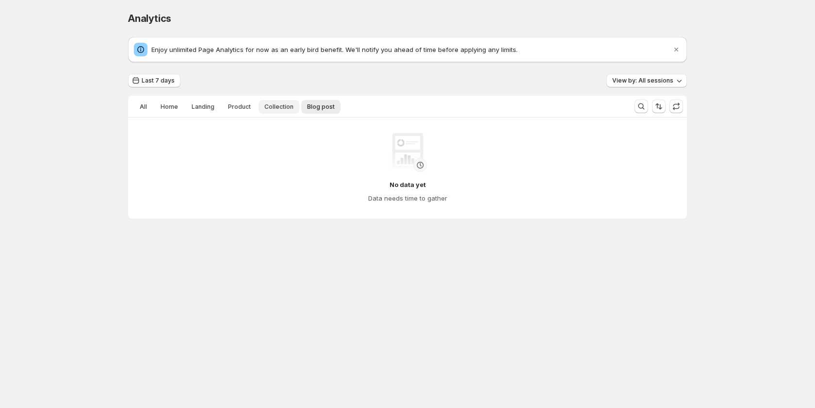
click at [272, 103] on span "Collection" at bounding box center [278, 107] width 29 height 8
click at [239, 110] on span "Product" at bounding box center [239, 107] width 23 height 8
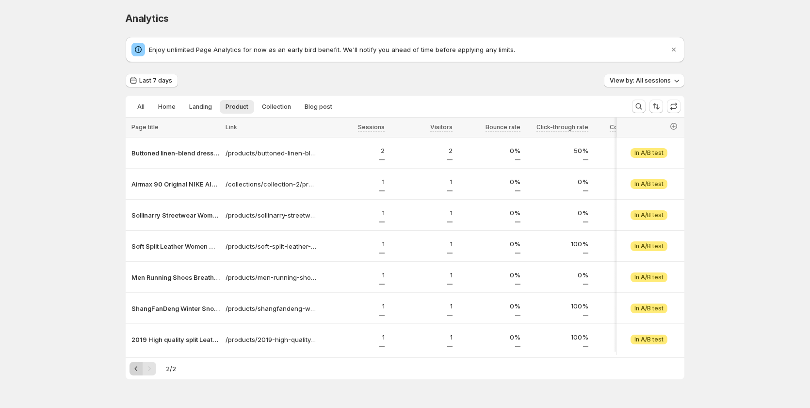
click at [132, 371] on div "2 / 2" at bounding box center [405, 368] width 559 height 22
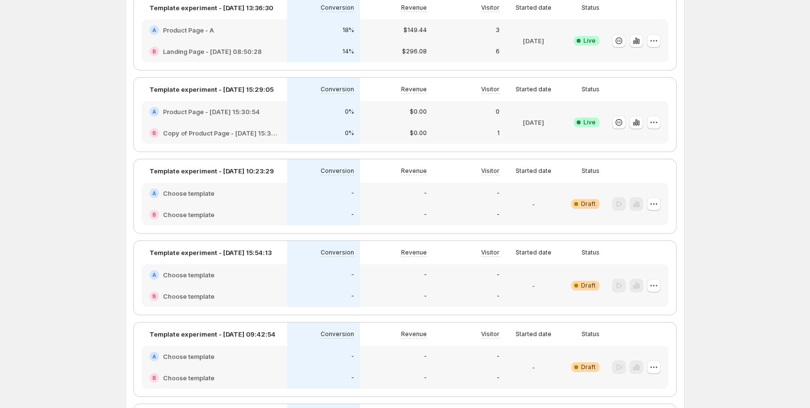
scroll to position [291, 0]
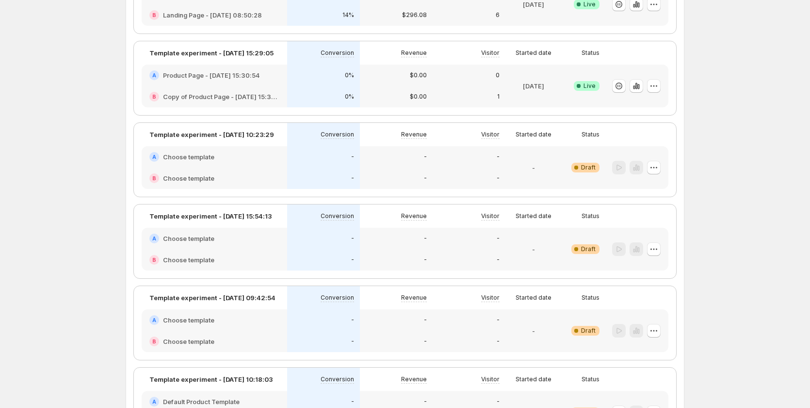
click at [336, 177] on div "-" at bounding box center [323, 178] width 61 height 10
click at [340, 162] on div "-" at bounding box center [323, 156] width 73 height 21
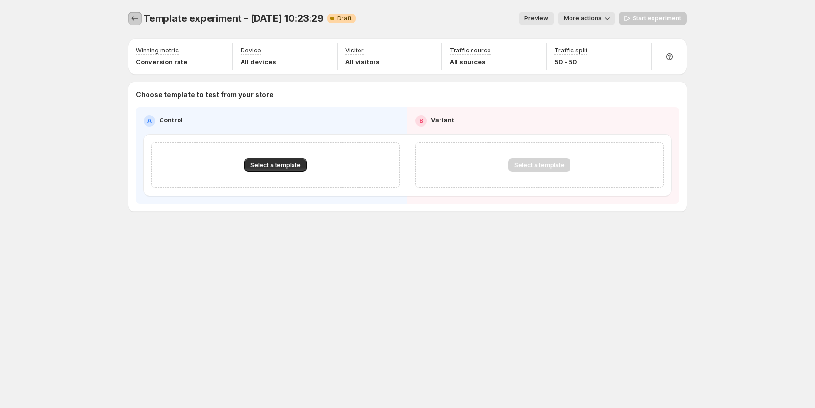
click at [134, 18] on icon "Experiments" at bounding box center [135, 19] width 10 height 10
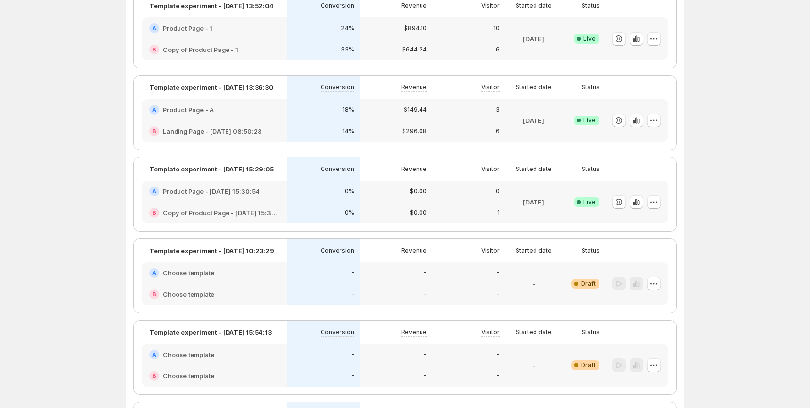
scroll to position [243, 0]
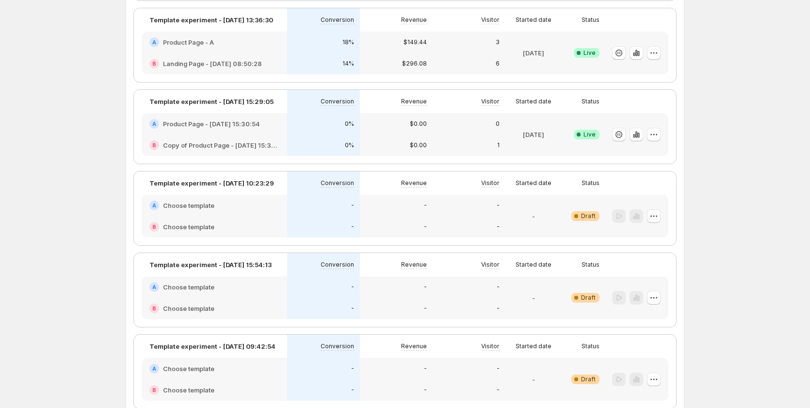
click at [325, 295] on div "-" at bounding box center [323, 286] width 73 height 21
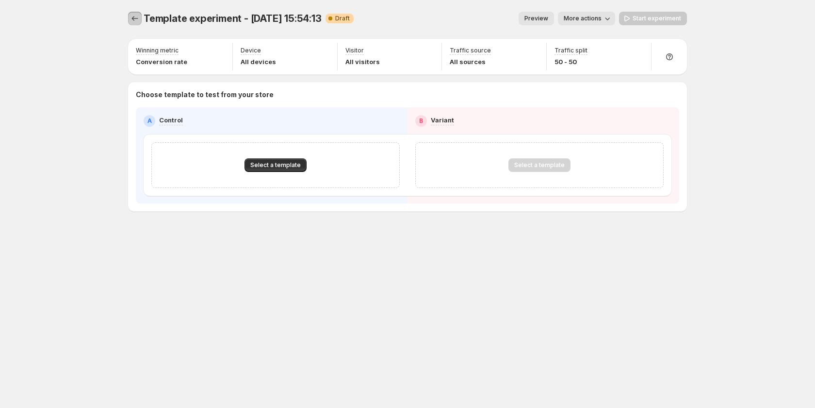
click at [135, 18] on icon "Experiments" at bounding box center [135, 19] width 10 height 10
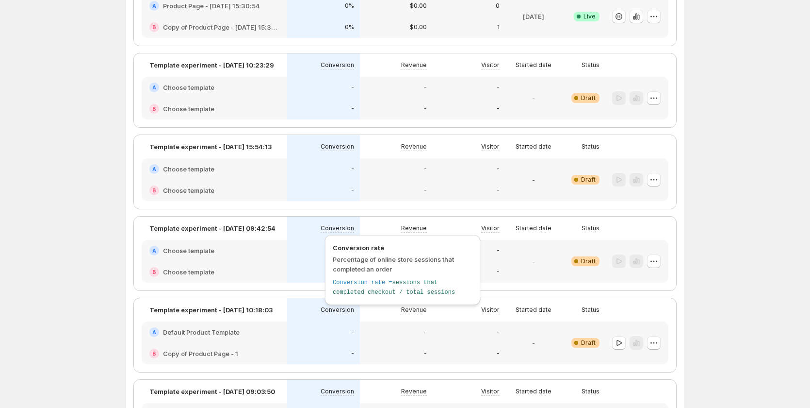
scroll to position [437, 0]
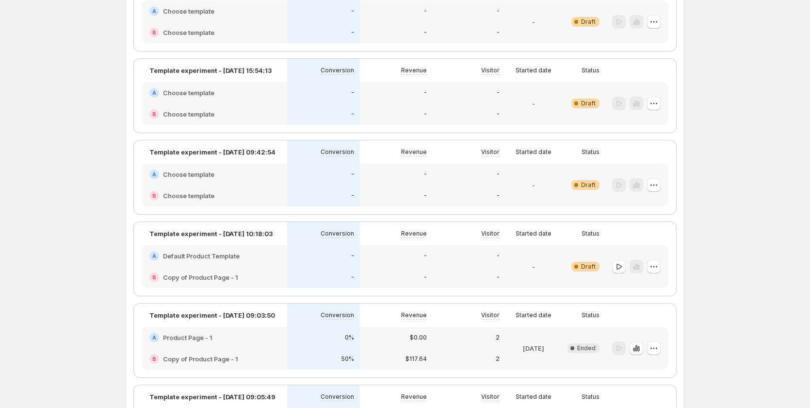
click at [342, 257] on div "-" at bounding box center [323, 256] width 61 height 10
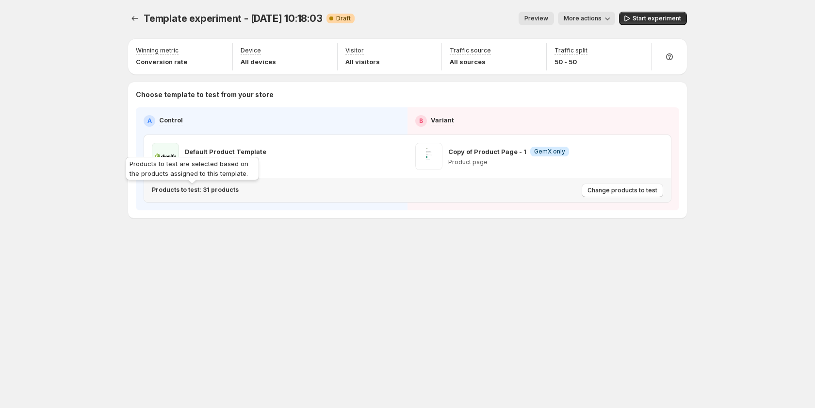
click at [220, 192] on p "Products to test: 31 products" at bounding box center [195, 190] width 87 height 8
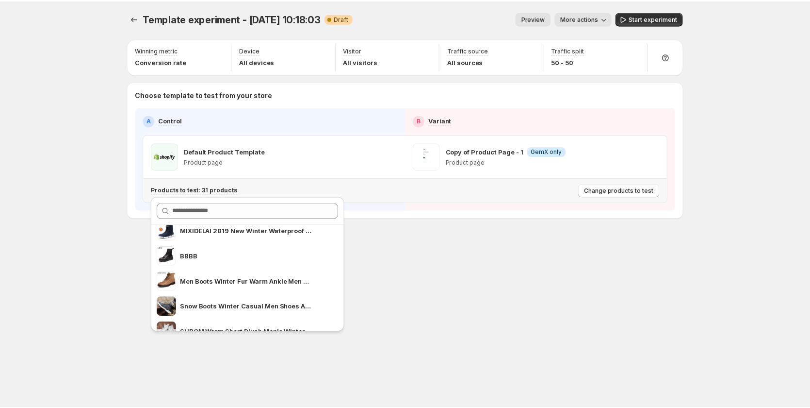
scroll to position [243, 0]
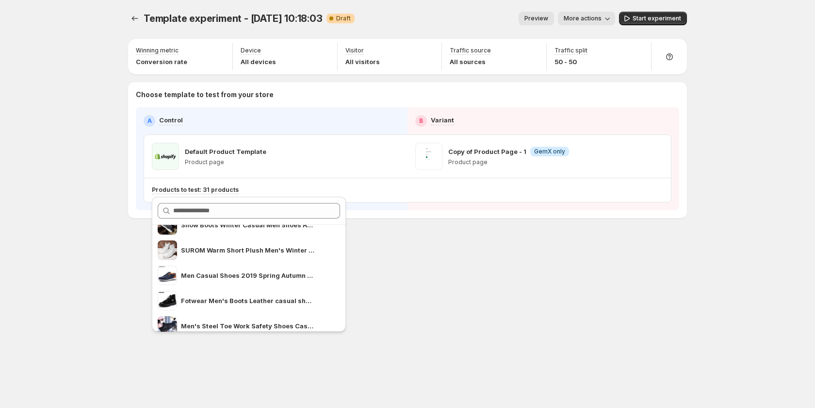
click at [493, 272] on div "Template experiment - [DATE] 10:18:03. This page is ready Template experiment -…" at bounding box center [407, 204] width 582 height 408
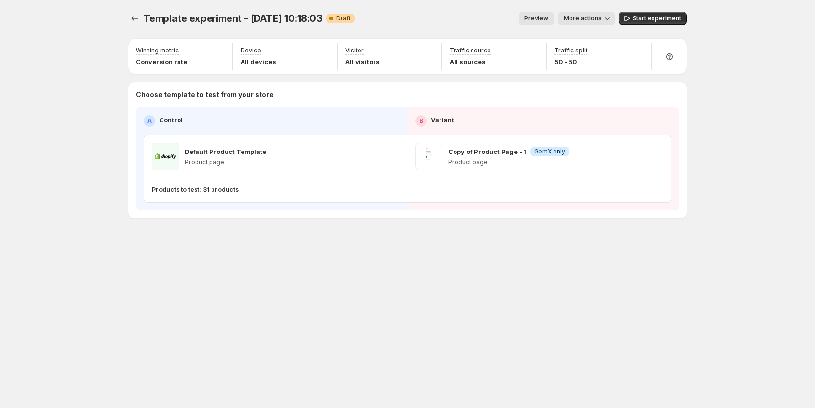
click at [602, 19] on span "More actions" at bounding box center [583, 19] width 38 height 8
click at [606, 100] on span "Delete" at bounding box center [609, 105] width 58 height 10
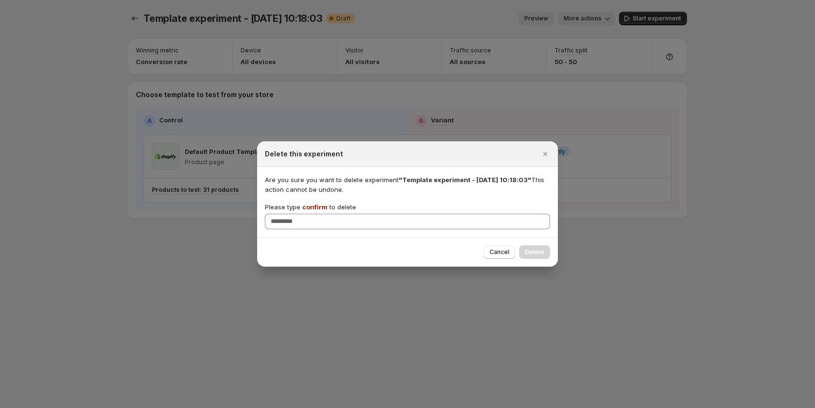
click at [314, 205] on span "confirm" at bounding box center [314, 207] width 25 height 8
click at [314, 214] on input "Please type confirm to delete" at bounding box center [407, 222] width 285 height 16
click at [314, 205] on span "confirm" at bounding box center [314, 207] width 25 height 8
click at [314, 214] on input "Please type confirm to delete" at bounding box center [407, 222] width 285 height 16
copy p "confirm"
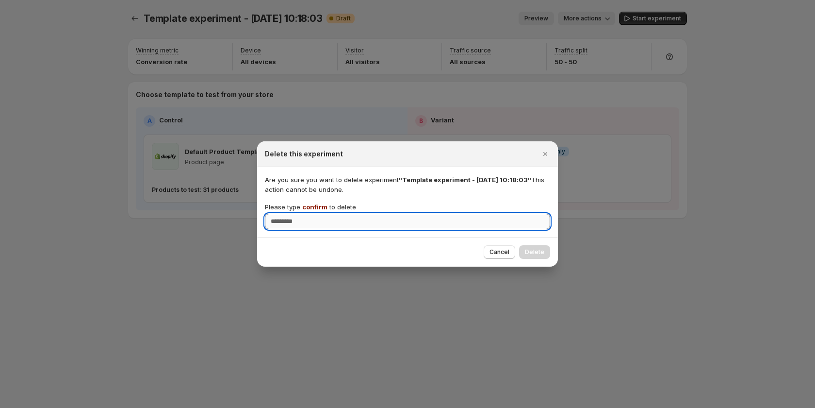
click at [316, 221] on input "Please type confirm to delete" at bounding box center [407, 222] width 285 height 16
paste input "*******"
type input "*******"
click at [543, 251] on span "Delete" at bounding box center [534, 252] width 19 height 8
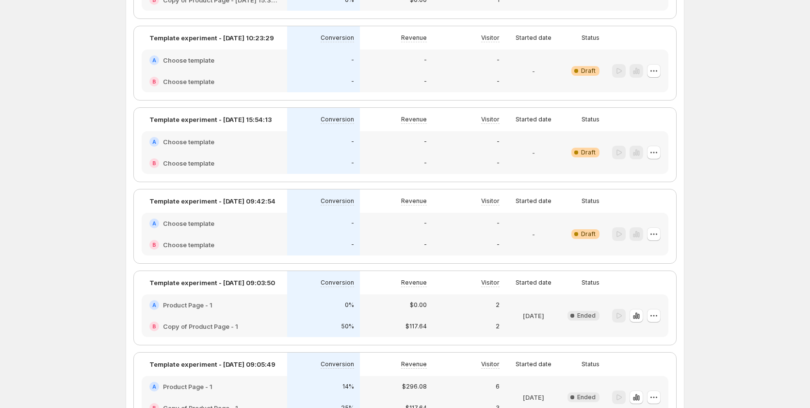
scroll to position [467, 0]
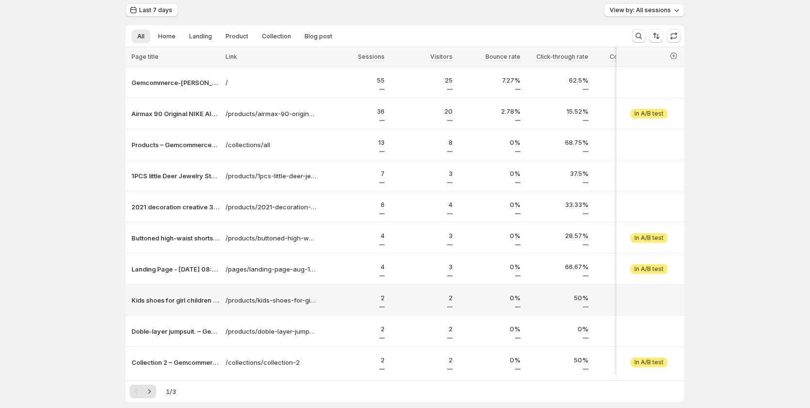
scroll to position [121, 0]
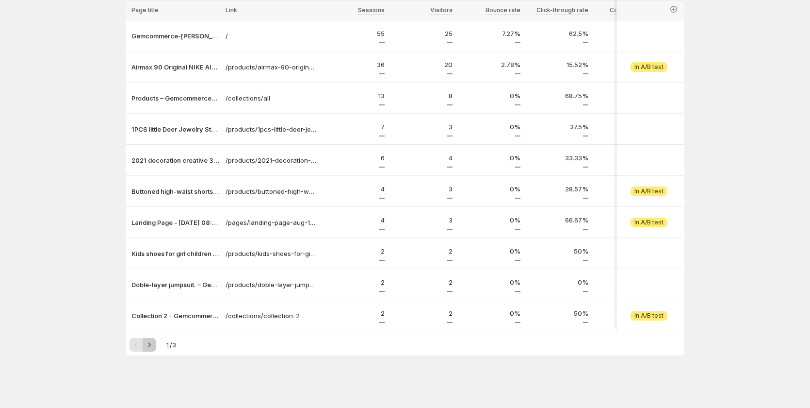
click at [151, 346] on icon "Next" at bounding box center [150, 345] width 10 height 10
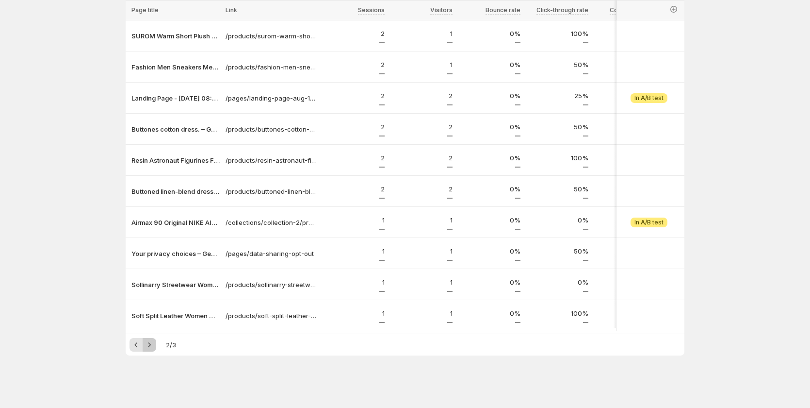
click at [154, 344] on icon "Next" at bounding box center [150, 345] width 10 height 10
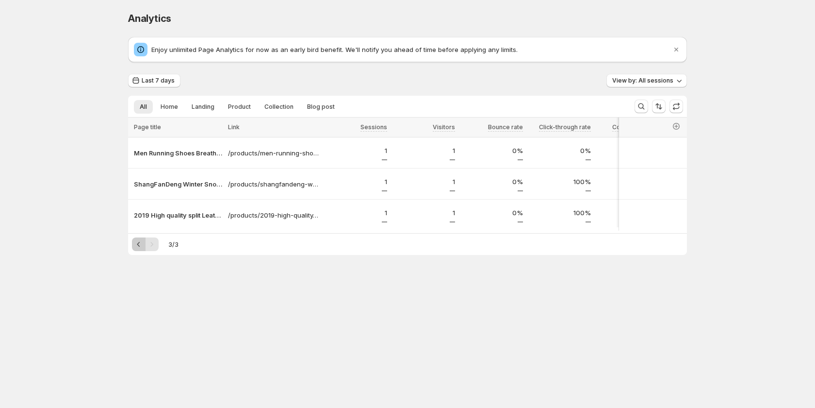
click at [142, 249] on icon "Previous" at bounding box center [139, 244] width 10 height 10
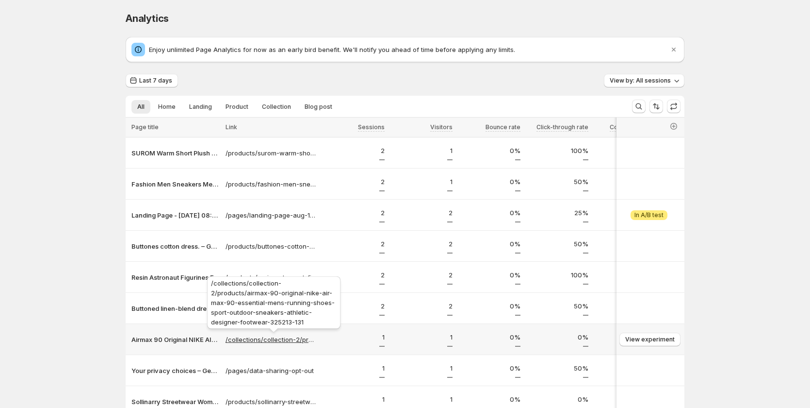
scroll to position [121, 0]
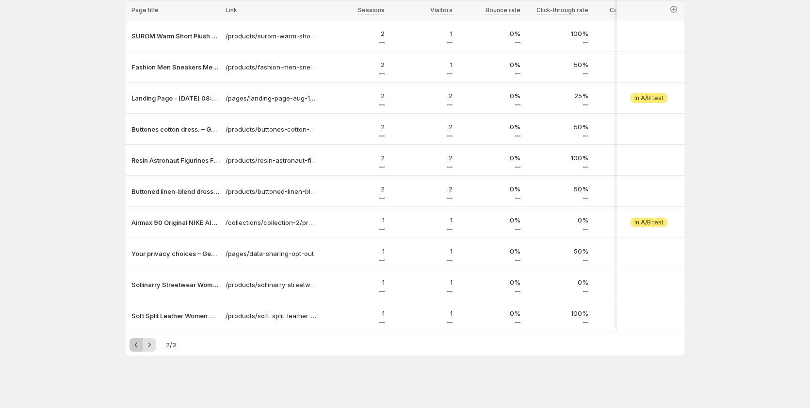
click at [133, 343] on button "Previous" at bounding box center [137, 345] width 14 height 14
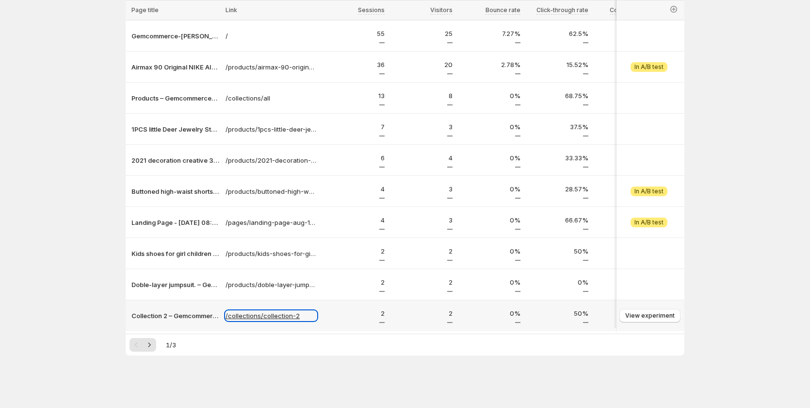
click at [264, 314] on p "/collections/collection-2" at bounding box center [271, 316] width 91 height 10
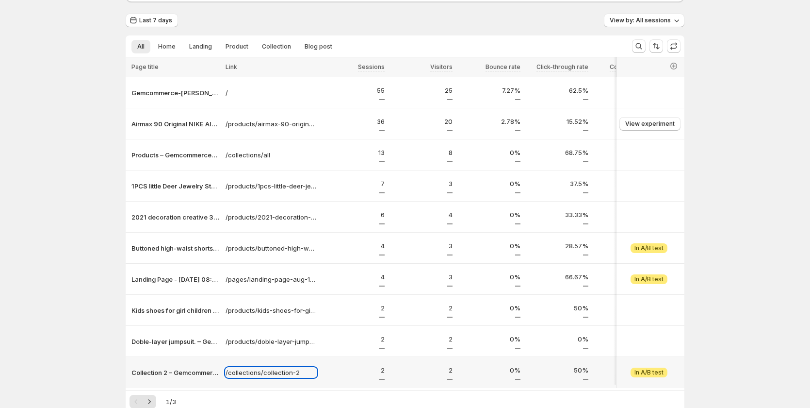
scroll to position [0, 0]
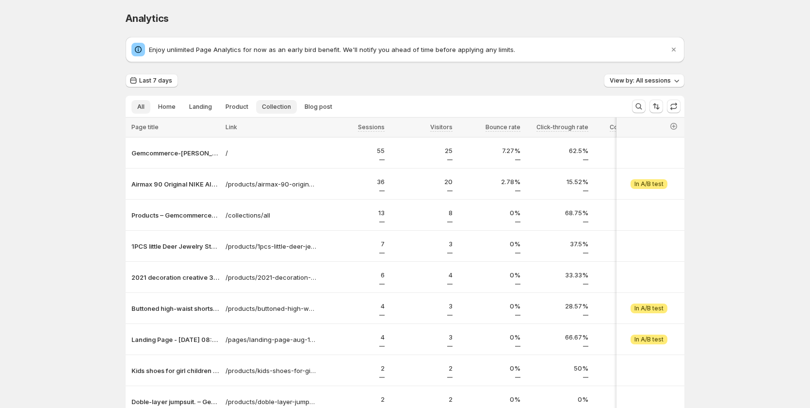
click at [280, 104] on span "Collection" at bounding box center [276, 107] width 29 height 8
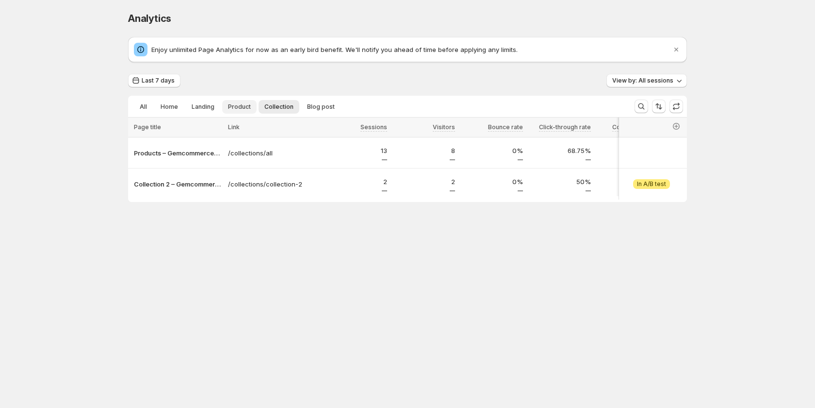
click at [246, 109] on span "Product" at bounding box center [239, 107] width 23 height 8
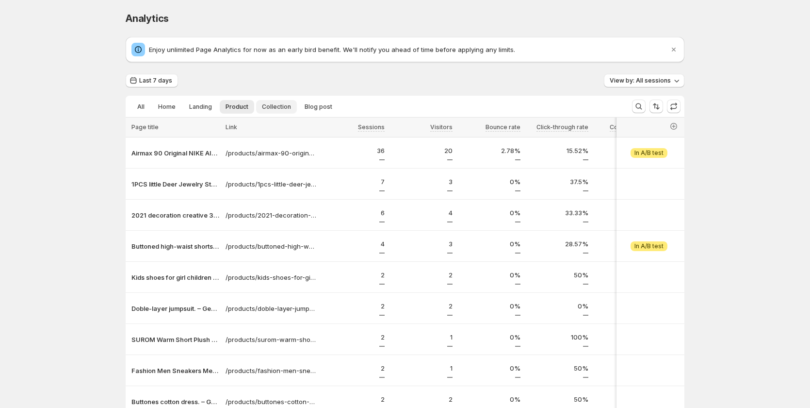
click at [271, 103] on span "Collection" at bounding box center [276, 107] width 29 height 8
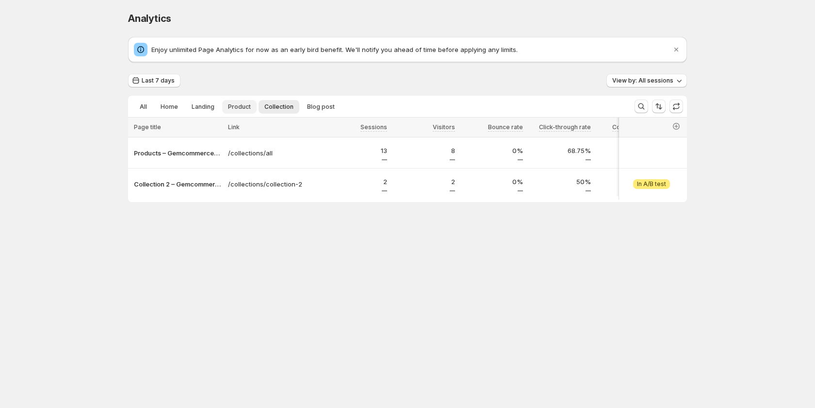
click at [233, 105] on span "Product" at bounding box center [239, 107] width 23 height 8
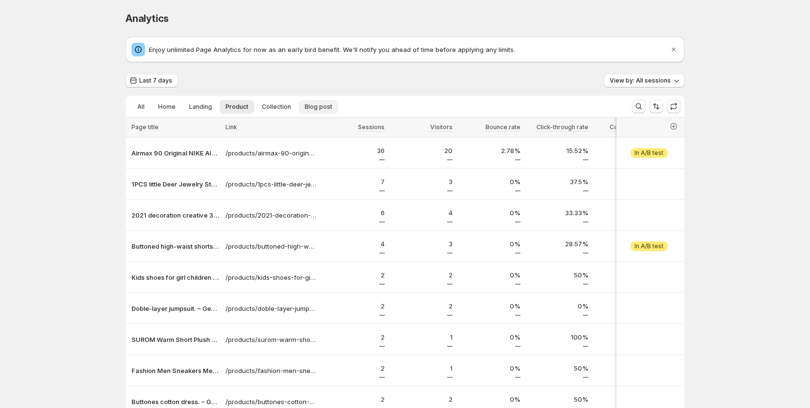
click at [315, 103] on span "Blog post" at bounding box center [319, 107] width 28 height 8
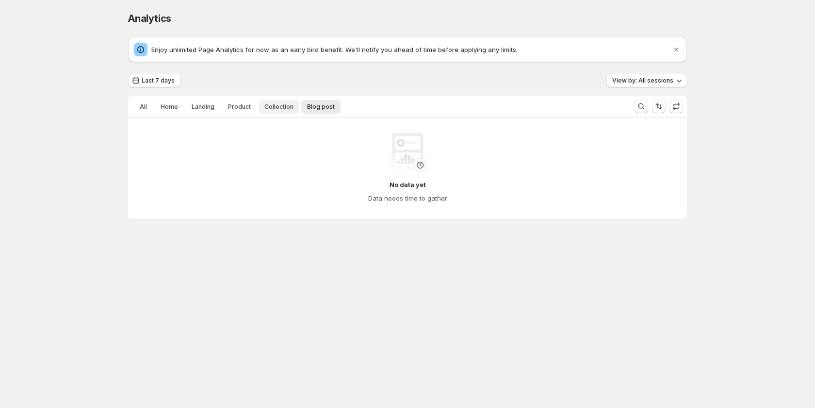
click at [286, 104] on span "Collection" at bounding box center [278, 107] width 29 height 8
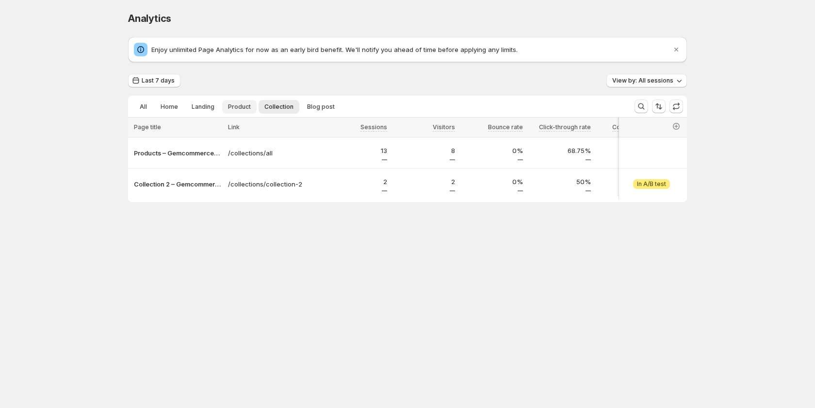
click at [243, 107] on span "Product" at bounding box center [239, 107] width 23 height 8
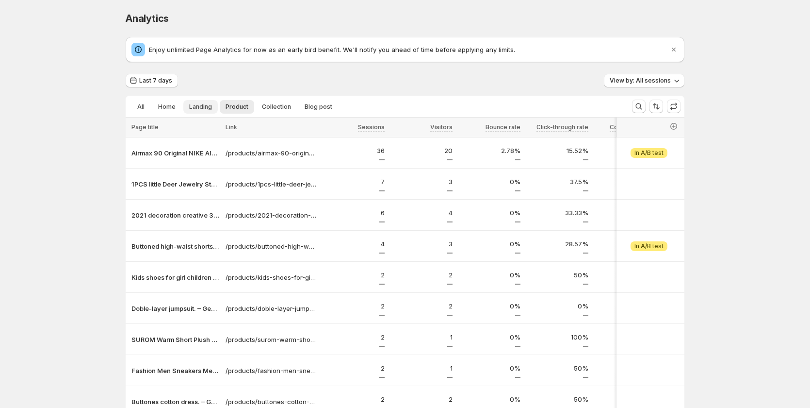
click at [193, 110] on span "Landing" at bounding box center [200, 107] width 23 height 8
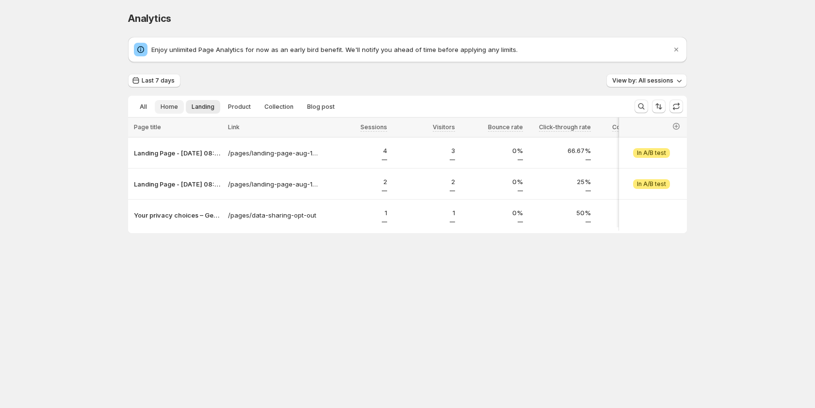
click at [157, 110] on button "Home" at bounding box center [169, 107] width 29 height 14
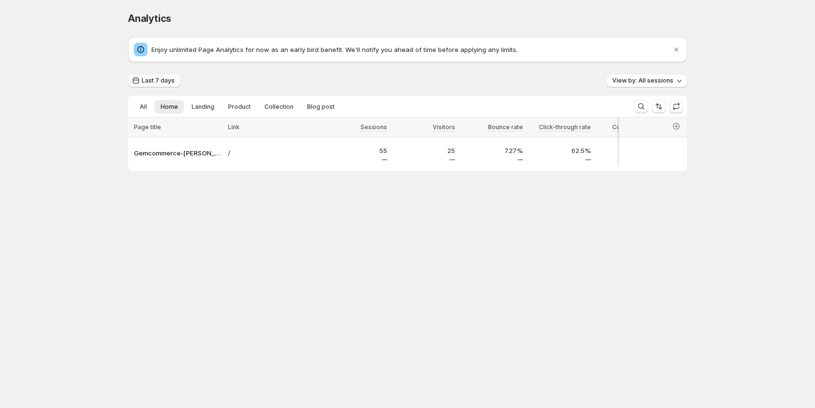
click at [145, 79] on span "Last 7 days" at bounding box center [158, 81] width 33 height 8
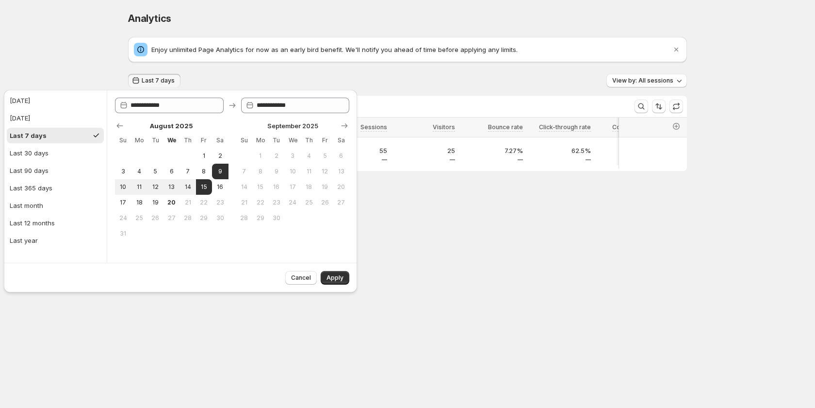
click at [88, 62] on div "Analytics. This page is ready Analytics Enjoy unlimited Page Analytics for now …" at bounding box center [407, 111] width 815 height 223
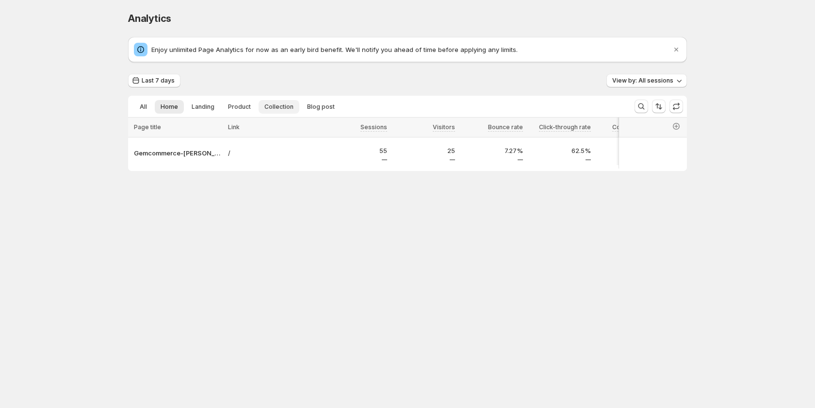
click at [269, 107] on span "Collection" at bounding box center [278, 107] width 29 height 8
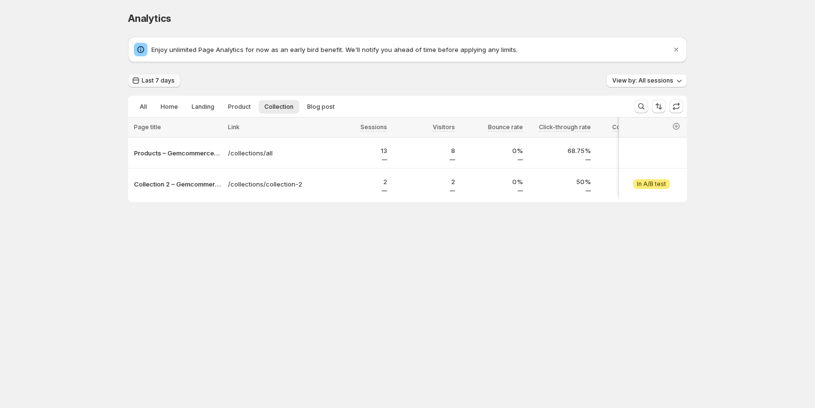
click at [170, 81] on span "Last 7 days" at bounding box center [158, 81] width 33 height 8
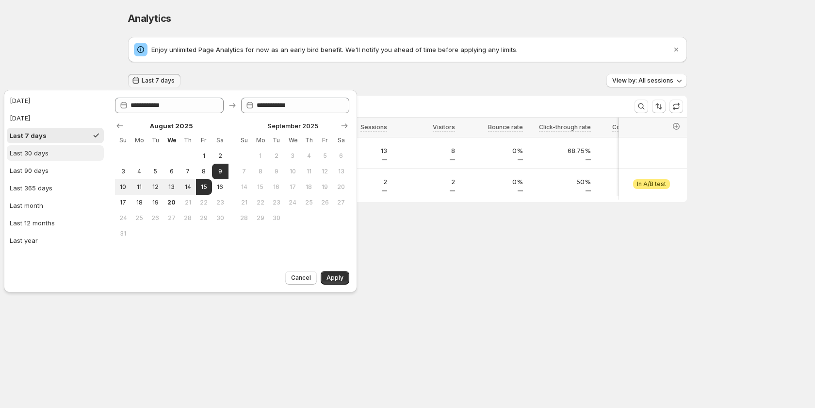
click at [47, 149] on div "Last 30 days" at bounding box center [29, 153] width 39 height 10
type input "**********"
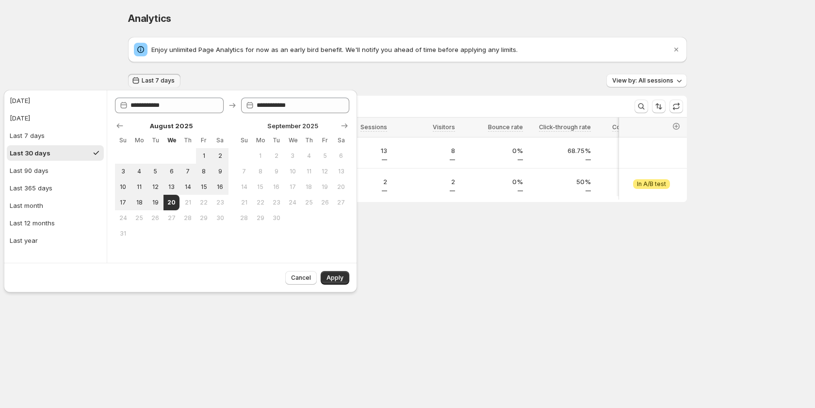
click at [118, 67] on div "Analytics. This page is ready Analytics Enjoy unlimited Page Analytics for now …" at bounding box center [407, 127] width 582 height 254
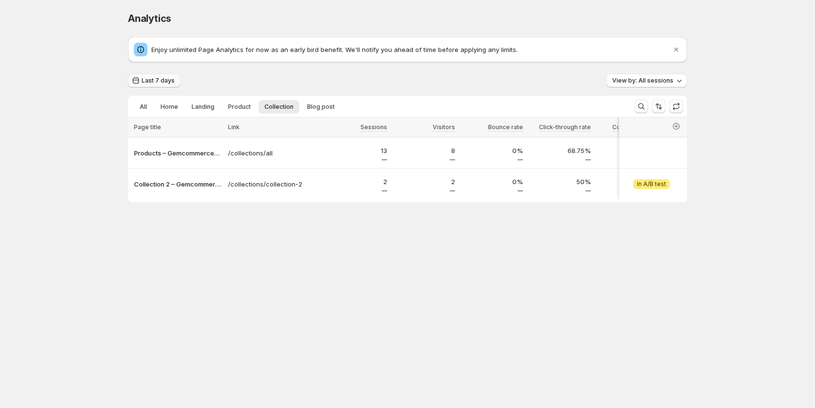
click at [151, 78] on span "Last 7 days" at bounding box center [158, 81] width 33 height 8
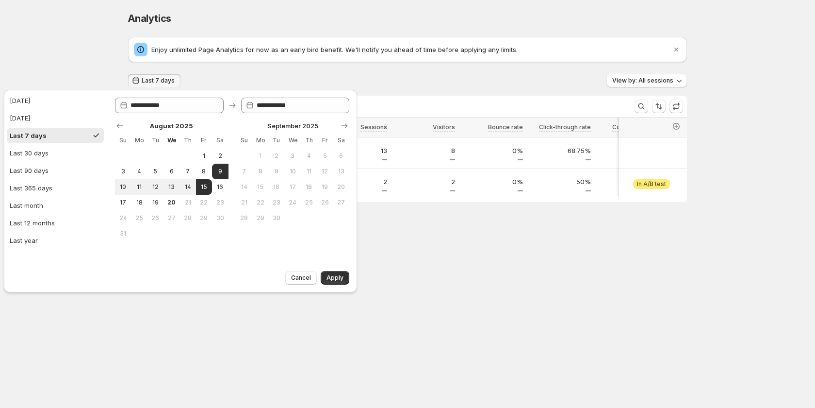
click at [107, 53] on div "Analytics. This page is ready Analytics Enjoy unlimited Page Analytics for now …" at bounding box center [407, 127] width 815 height 254
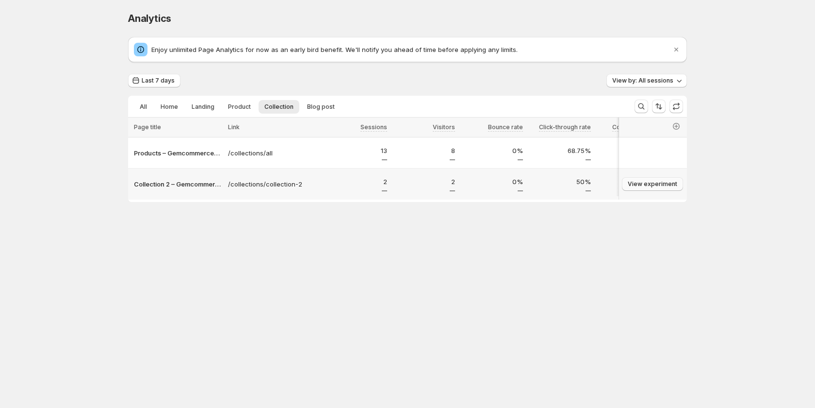
click at [657, 186] on span "View experiment" at bounding box center [653, 184] width 50 height 8
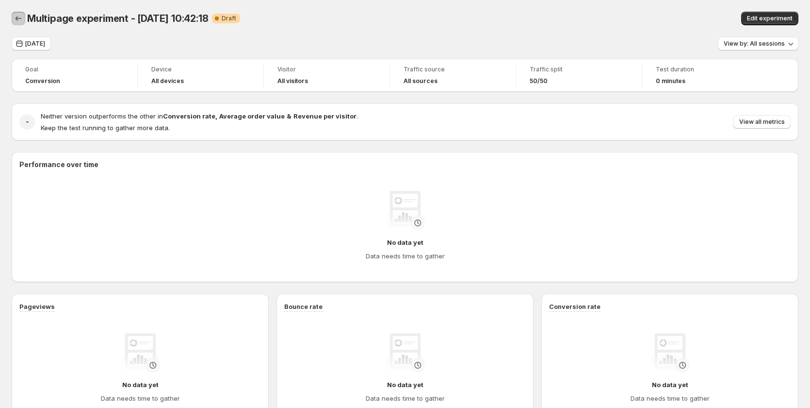
click at [16, 21] on icon "Back" at bounding box center [19, 19] width 10 height 10
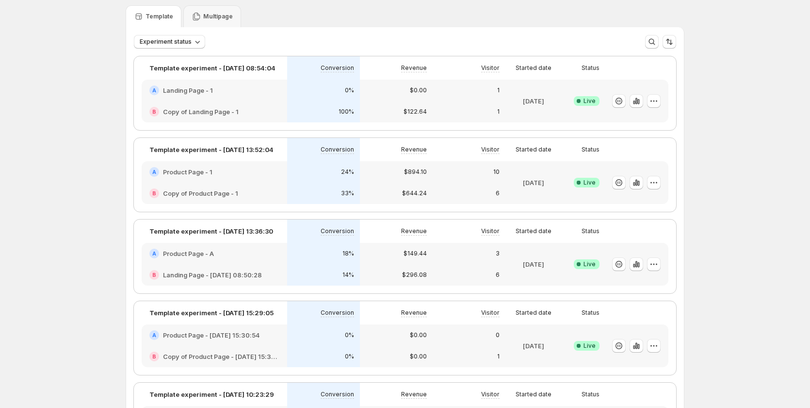
scroll to position [49, 0]
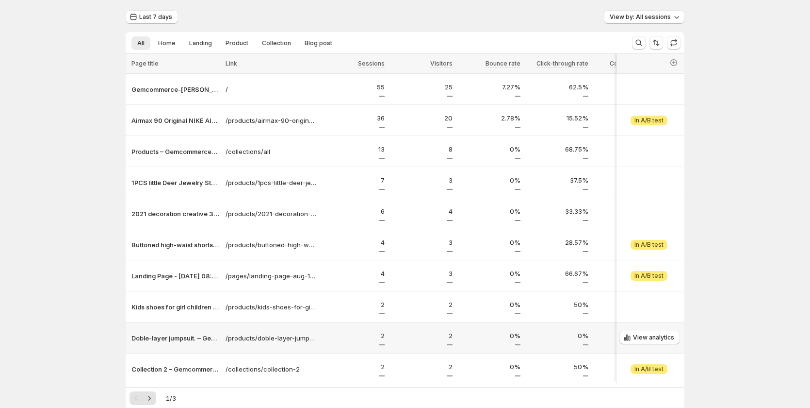
scroll to position [49, 0]
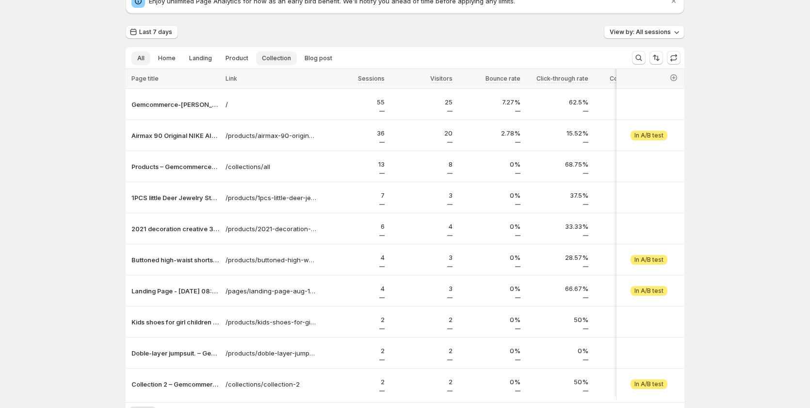
click at [265, 57] on span "Collection" at bounding box center [276, 58] width 29 height 8
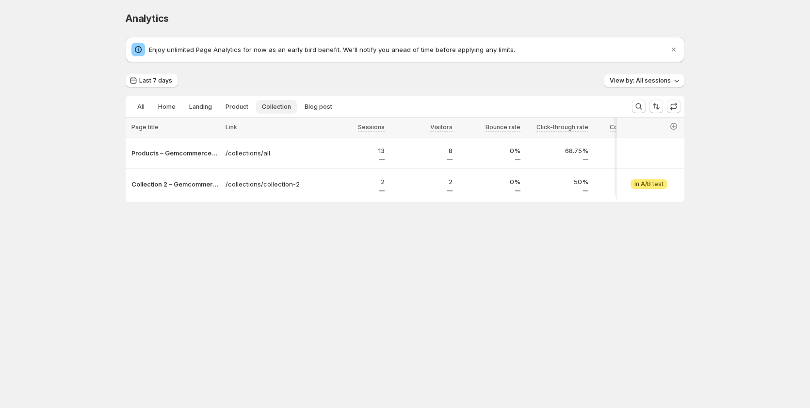
scroll to position [0, 0]
click at [226, 100] on button "Product" at bounding box center [239, 107] width 34 height 14
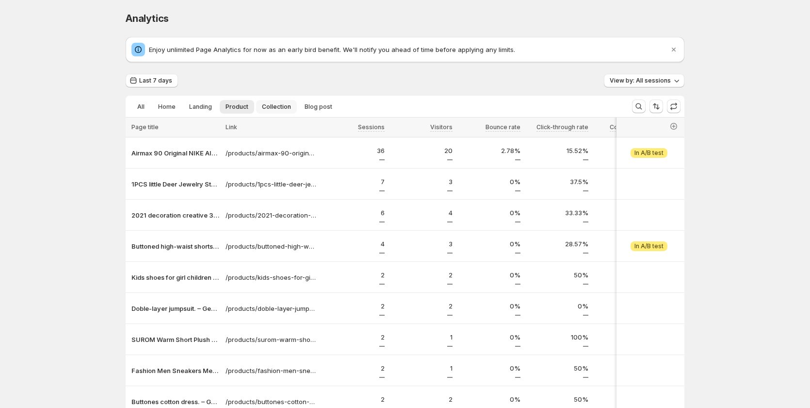
click at [271, 105] on span "Collection" at bounding box center [276, 107] width 29 height 8
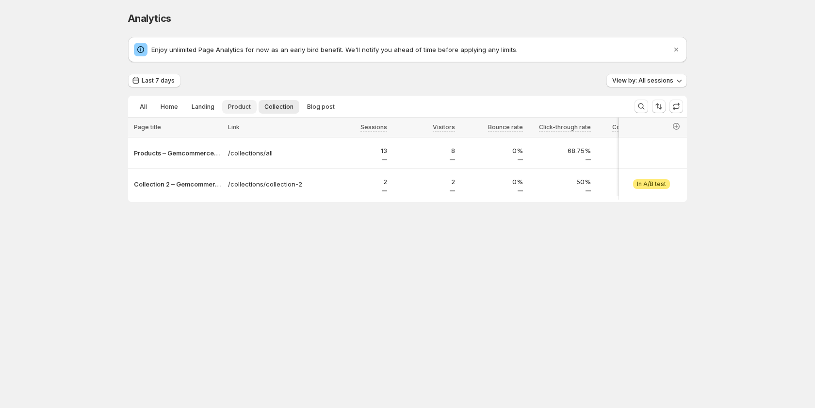
click at [240, 105] on span "Product" at bounding box center [239, 107] width 23 height 8
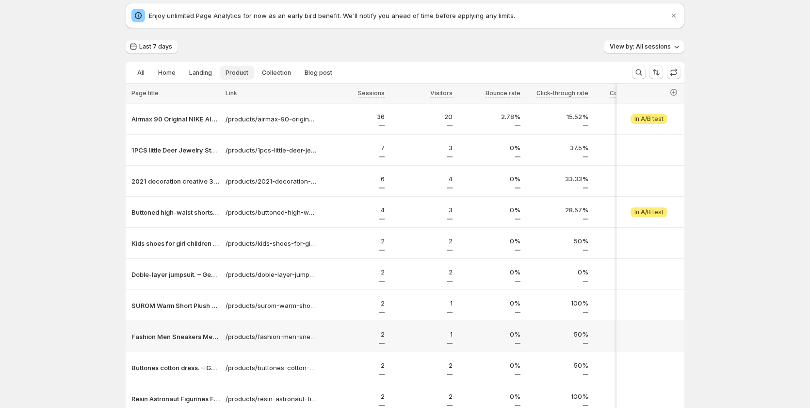
scroll to position [121, 0]
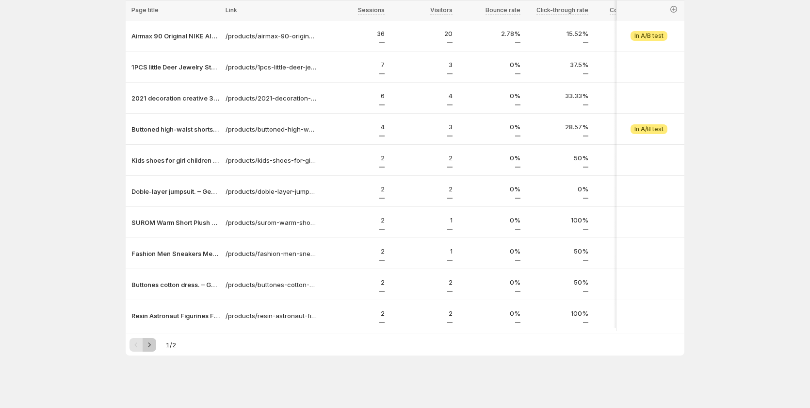
click at [154, 343] on icon "Next" at bounding box center [150, 345] width 10 height 10
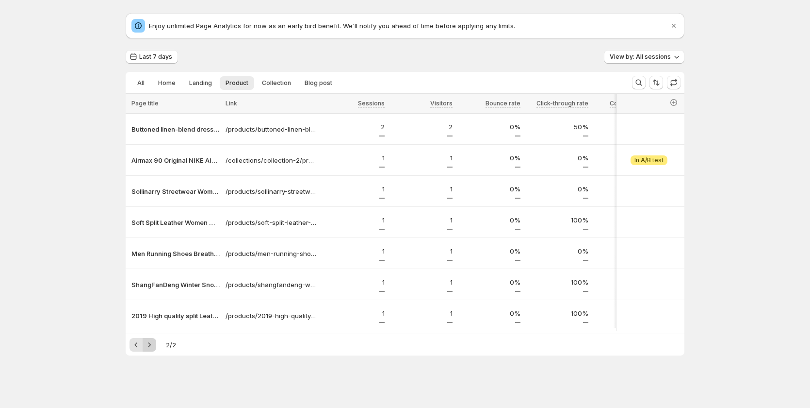
scroll to position [28, 0]
click at [155, 343] on div "Pagination" at bounding box center [150, 345] width 14 height 14
click at [283, 79] on span "Collection" at bounding box center [276, 83] width 29 height 8
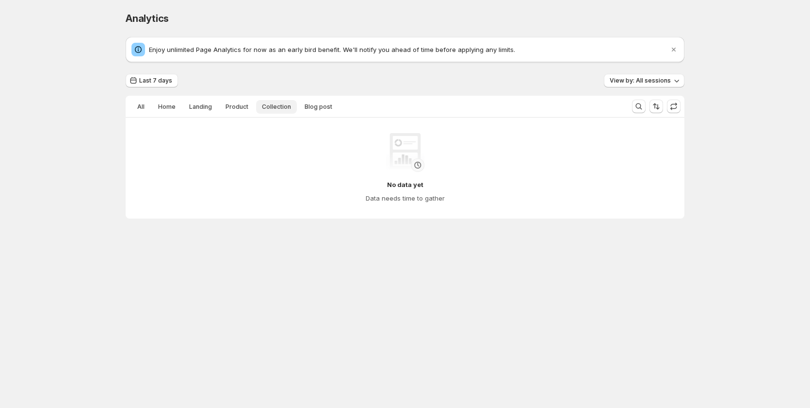
scroll to position [0, 0]
click at [244, 106] on span "Product" at bounding box center [239, 107] width 23 height 8
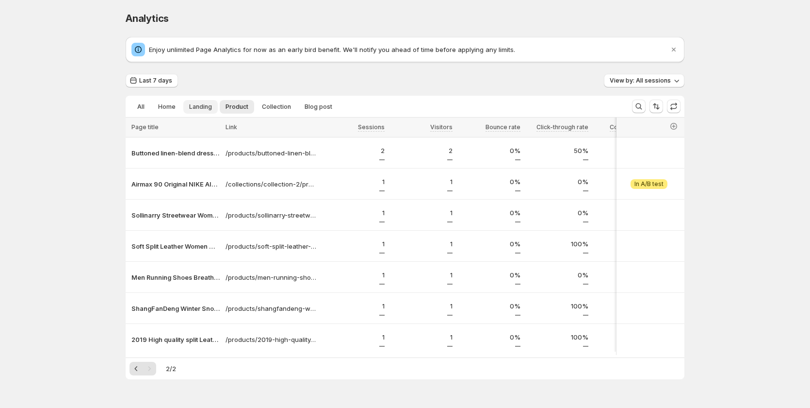
click at [197, 107] on span "Landing" at bounding box center [200, 107] width 23 height 8
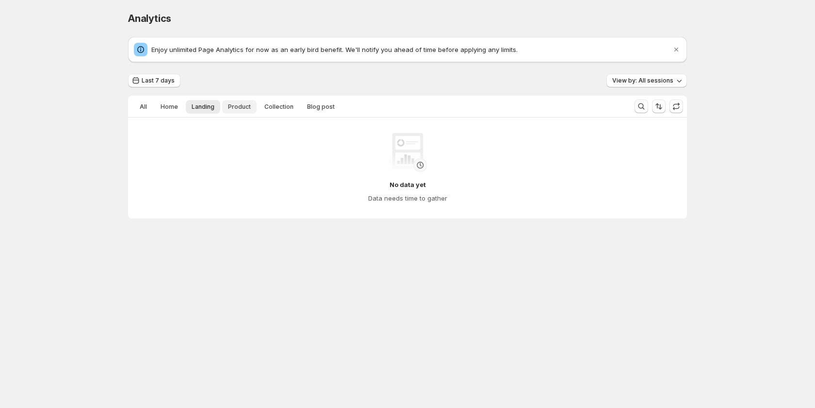
click at [231, 106] on span "Product" at bounding box center [239, 107] width 23 height 8
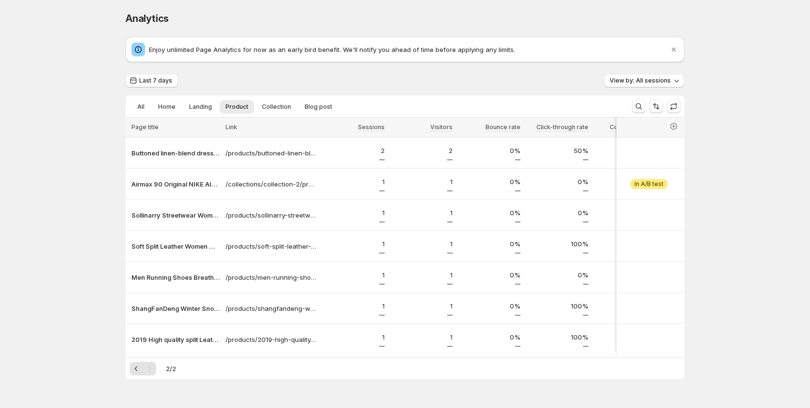
click at [90, 317] on div "Analytics. This page is ready Analytics Enjoy unlimited Page Analytics for now …" at bounding box center [405, 215] width 810 height 431
click at [143, 375] on button "Previous" at bounding box center [137, 369] width 14 height 14
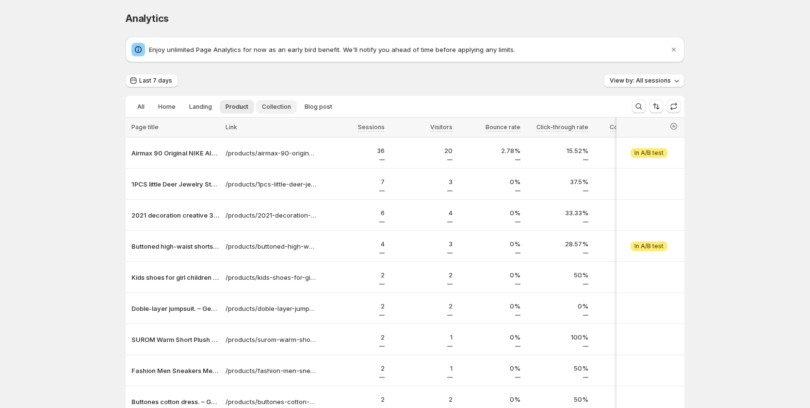
click at [277, 104] on span "Collection" at bounding box center [276, 107] width 29 height 8
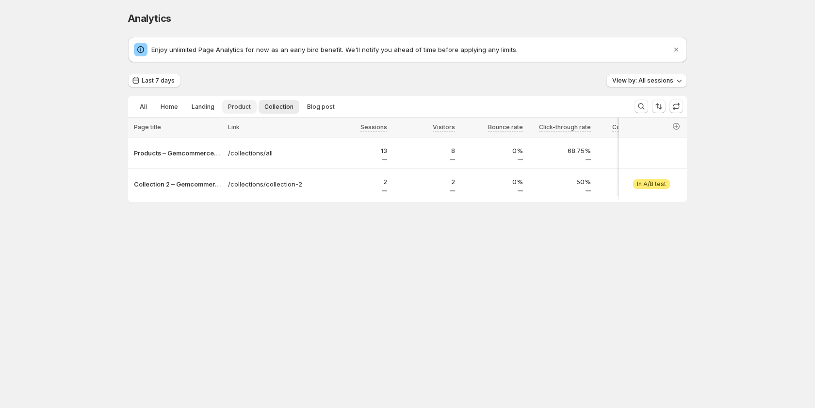
click at [237, 105] on span "Product" at bounding box center [239, 107] width 23 height 8
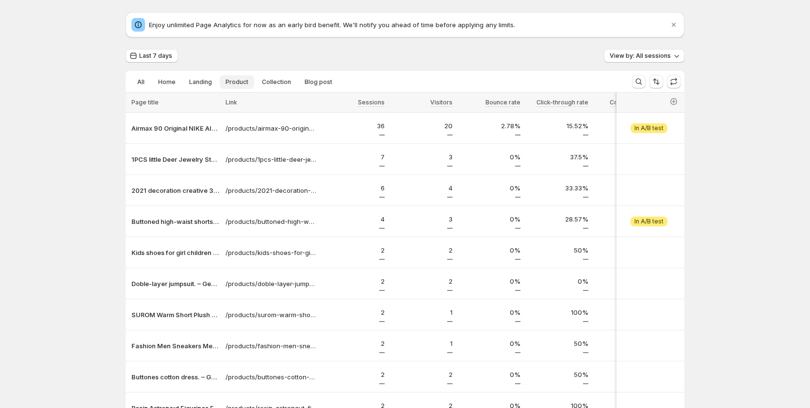
scroll to position [24, 0]
click at [208, 79] on span "Landing" at bounding box center [200, 83] width 23 height 8
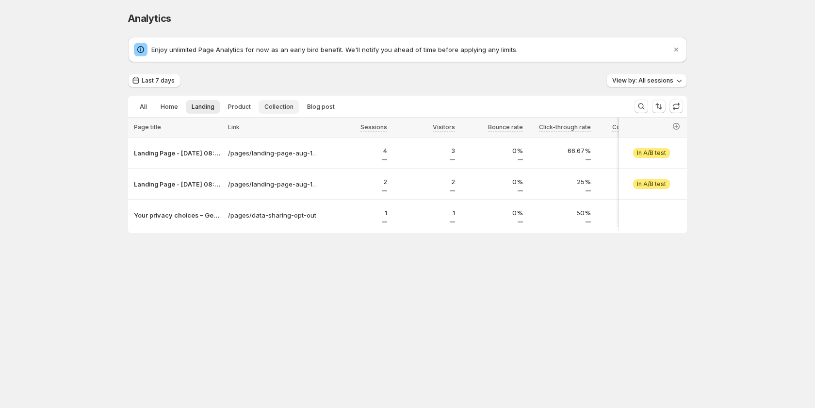
click at [277, 106] on span "Collection" at bounding box center [278, 107] width 29 height 8
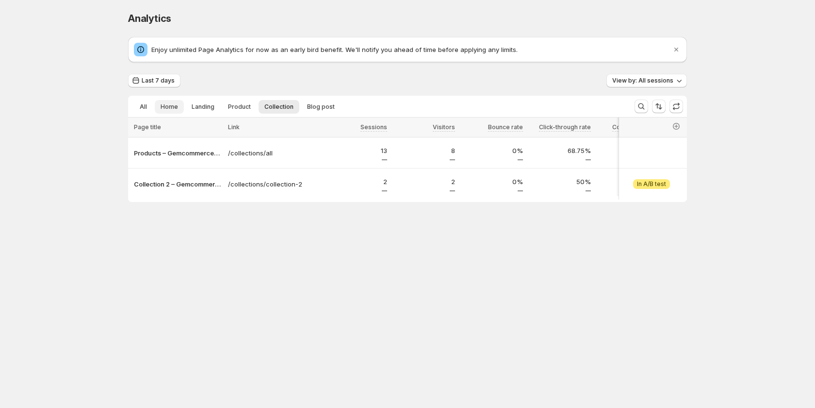
click at [177, 108] on button "Home" at bounding box center [169, 107] width 29 height 14
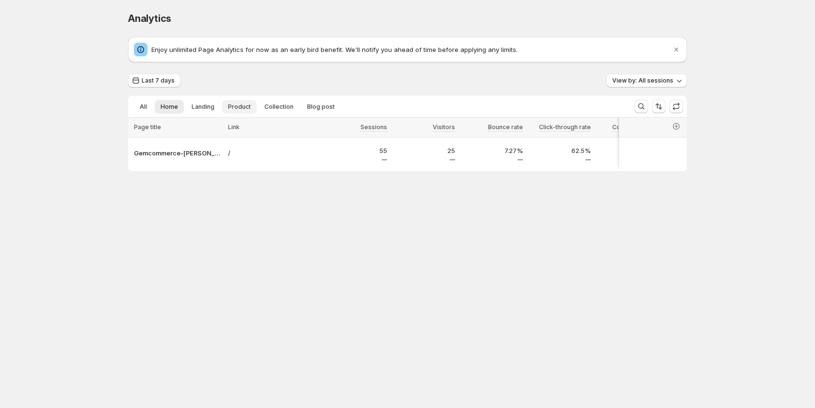
click at [240, 104] on span "Product" at bounding box center [239, 107] width 23 height 8
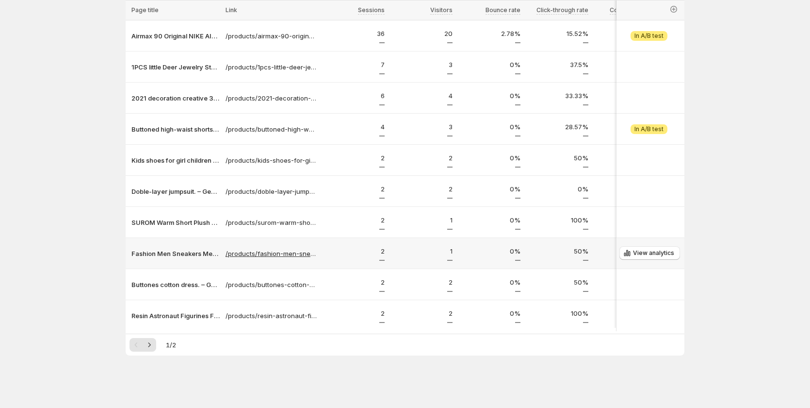
scroll to position [121, 0]
click at [151, 347] on icon "Next" at bounding box center [150, 344] width 2 height 4
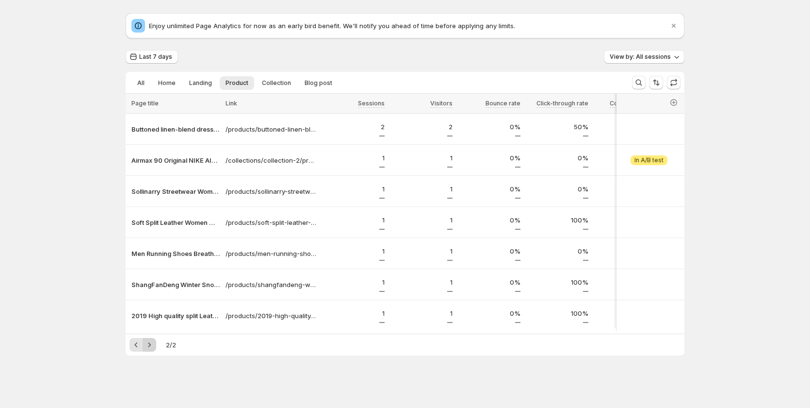
scroll to position [28, 0]
click at [269, 72] on div "All Home Landing Product Collection Blog post More views All Home Landing Produ…" at bounding box center [375, 82] width 499 height 21
click at [273, 79] on span "Collection" at bounding box center [276, 83] width 29 height 8
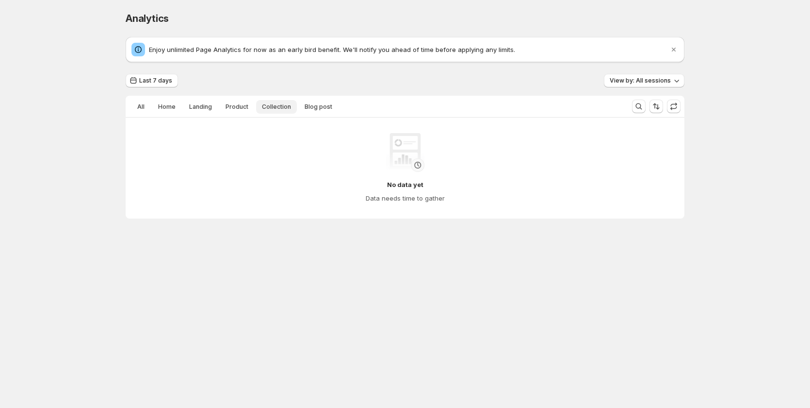
scroll to position [0, 0]
click at [213, 103] on span "Landing" at bounding box center [203, 107] width 23 height 8
click at [173, 104] on span "Home" at bounding box center [169, 107] width 17 height 8
click at [199, 104] on span "Landing" at bounding box center [203, 107] width 23 height 8
click at [232, 104] on span "Product" at bounding box center [239, 107] width 23 height 8
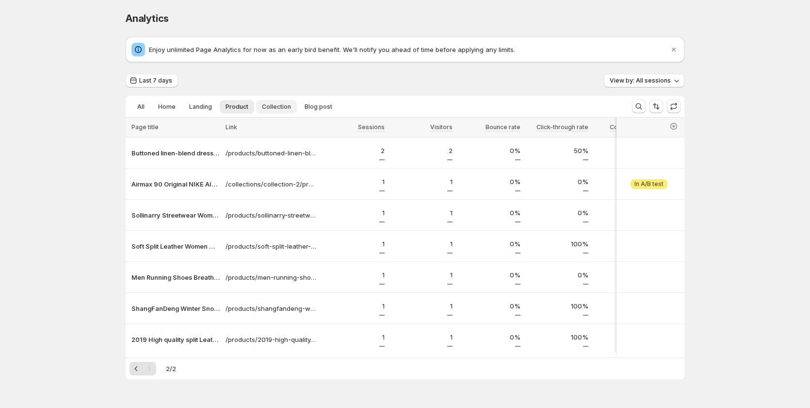
click at [278, 109] on span "Collection" at bounding box center [276, 107] width 29 height 8
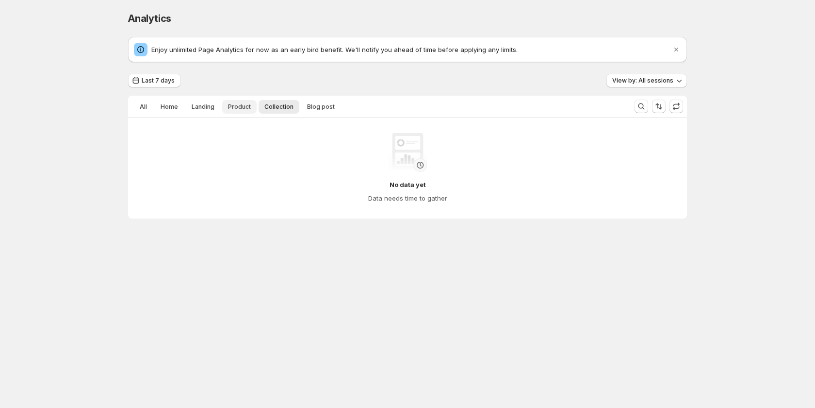
click at [236, 108] on span "Product" at bounding box center [239, 107] width 23 height 8
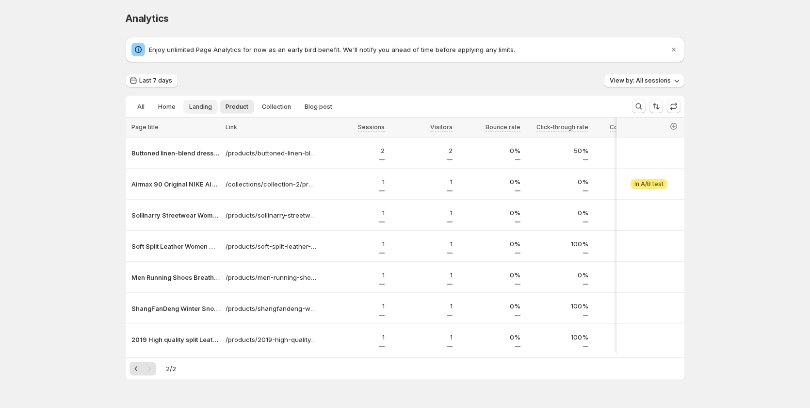
click at [202, 108] on span "Landing" at bounding box center [200, 107] width 23 height 8
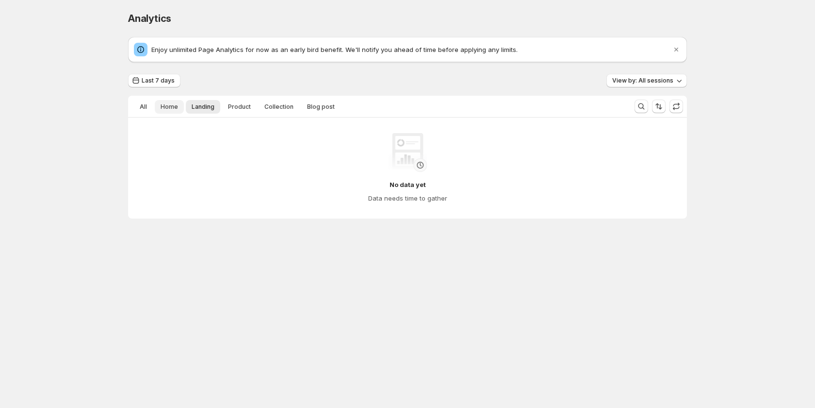
click at [155, 106] on button "Home" at bounding box center [169, 107] width 29 height 14
click at [138, 106] on button "All" at bounding box center [143, 107] width 19 height 14
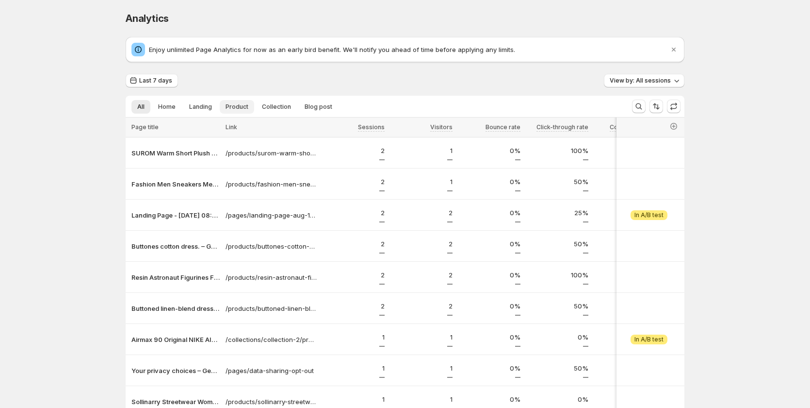
click at [238, 104] on span "Product" at bounding box center [237, 107] width 23 height 8
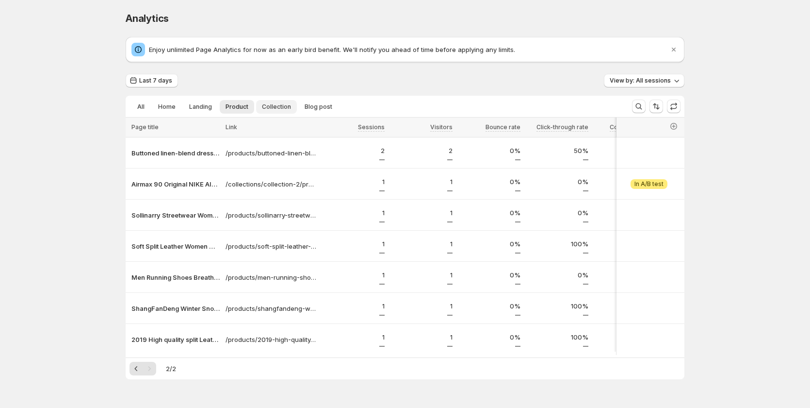
click at [274, 104] on span "Collection" at bounding box center [276, 107] width 29 height 8
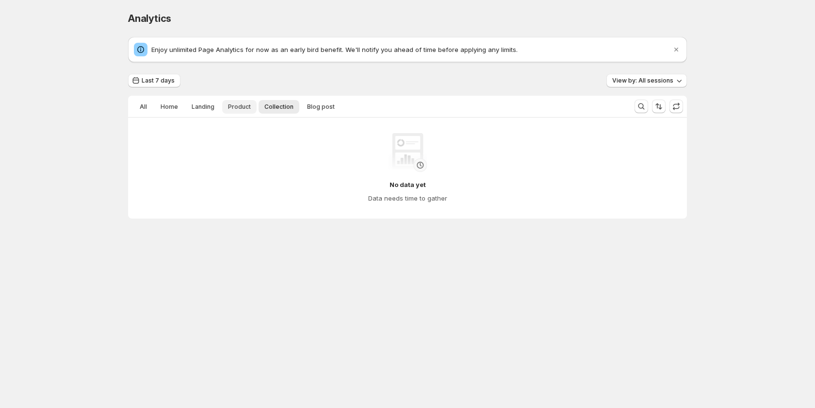
click at [232, 106] on span "Product" at bounding box center [239, 107] width 23 height 8
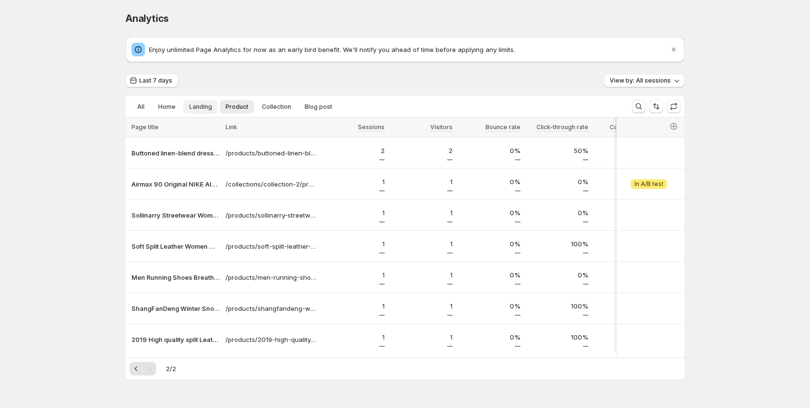
click at [203, 108] on span "Landing" at bounding box center [200, 107] width 23 height 8
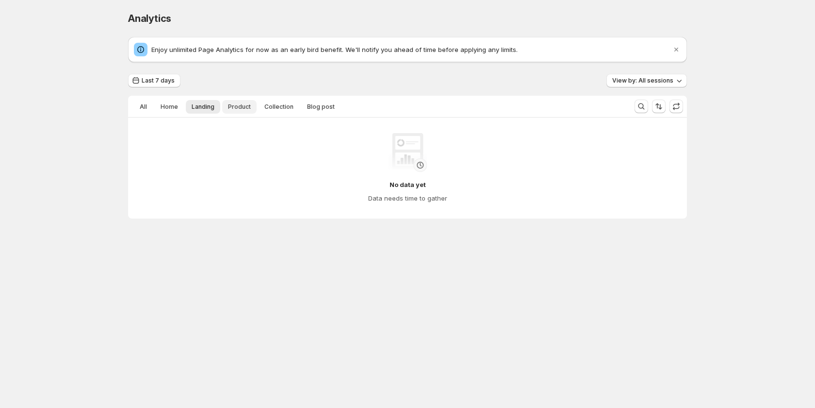
click at [245, 109] on span "Product" at bounding box center [239, 107] width 23 height 8
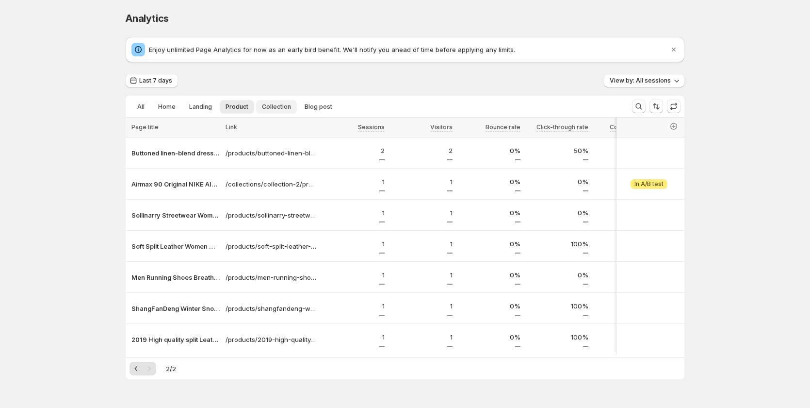
click at [264, 108] on span "Collection" at bounding box center [276, 107] width 29 height 8
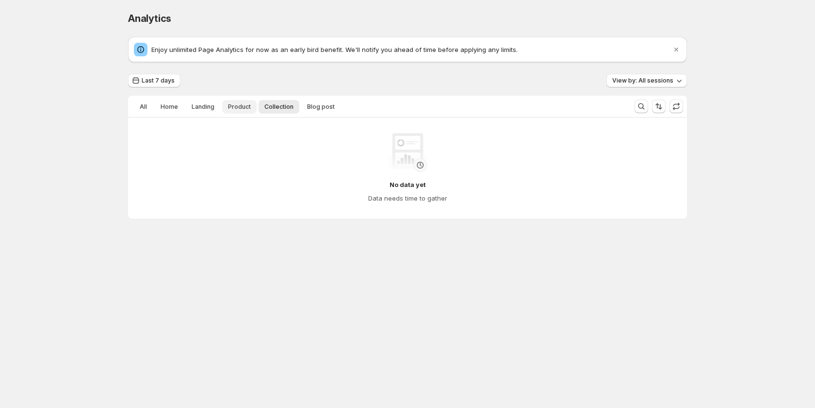
click at [230, 101] on button "Product" at bounding box center [239, 107] width 34 height 14
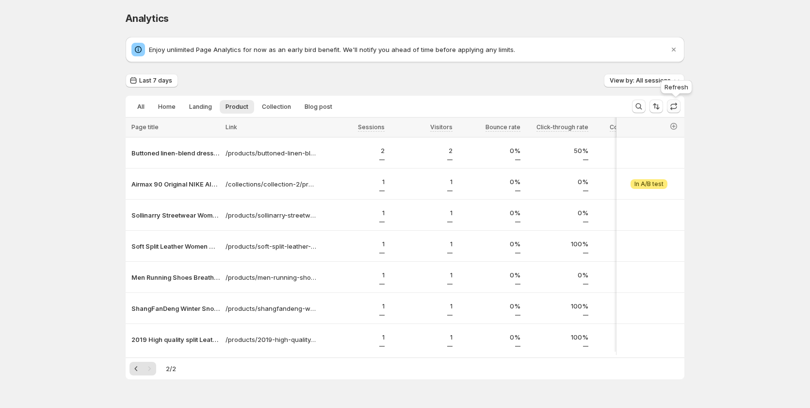
click at [677, 105] on icon "button" at bounding box center [674, 106] width 10 height 10
click at [283, 107] on span "Collection" at bounding box center [276, 107] width 29 height 8
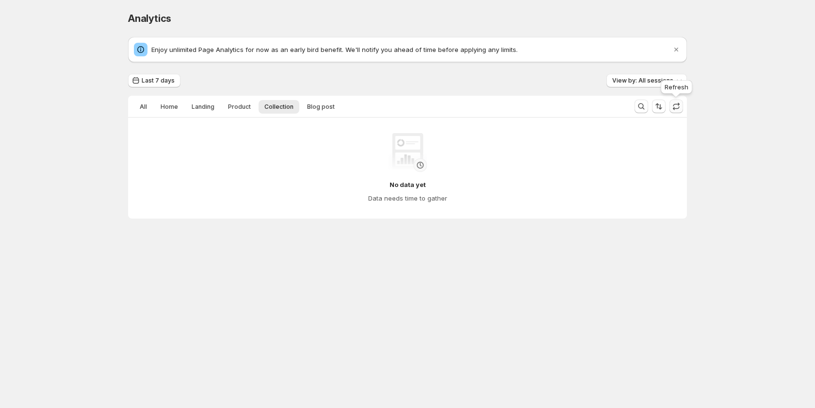
click at [676, 104] on icon "button" at bounding box center [677, 106] width 10 height 10
click at [222, 104] on button "Product" at bounding box center [239, 107] width 34 height 14
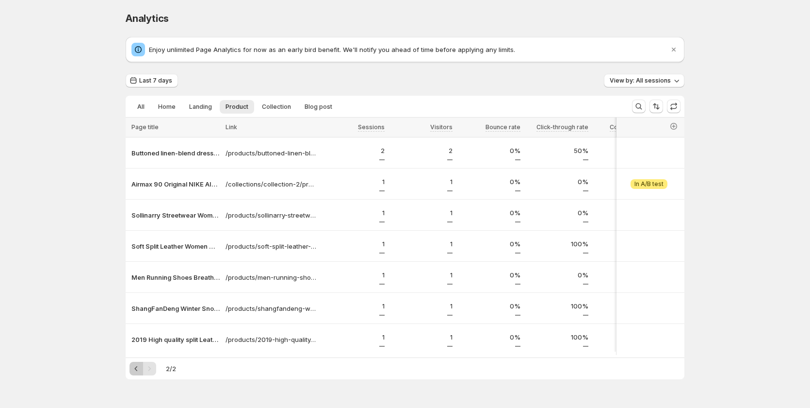
click at [138, 373] on icon "Previous" at bounding box center [137, 368] width 10 height 10
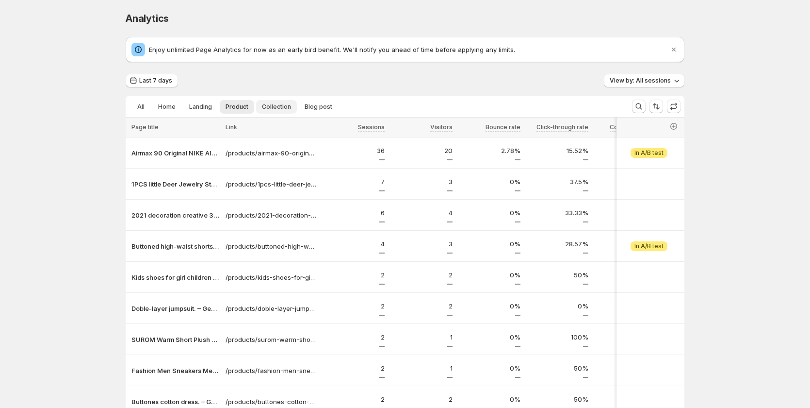
click at [291, 107] on button "Collection" at bounding box center [276, 107] width 41 height 14
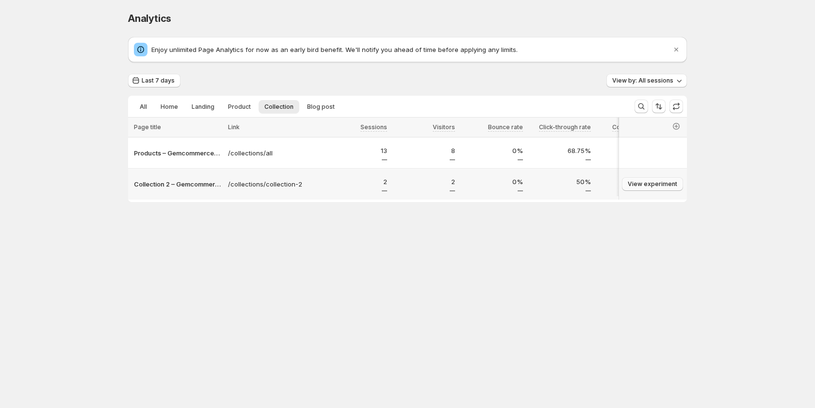
click at [651, 184] on span "View experiment" at bounding box center [653, 184] width 50 height 8
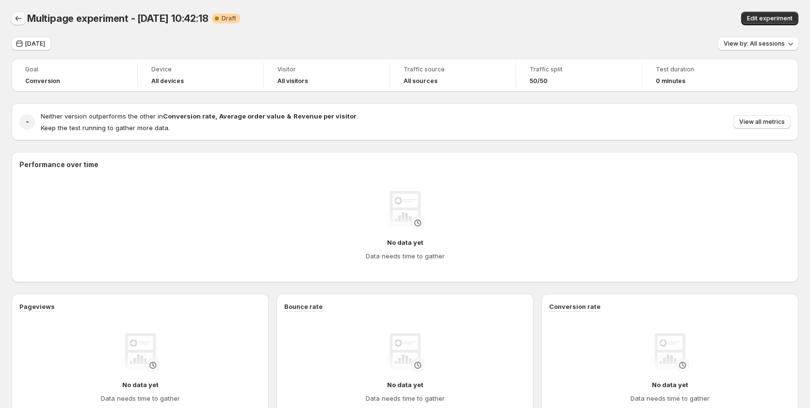
click at [17, 21] on icon "Back" at bounding box center [19, 19] width 10 height 10
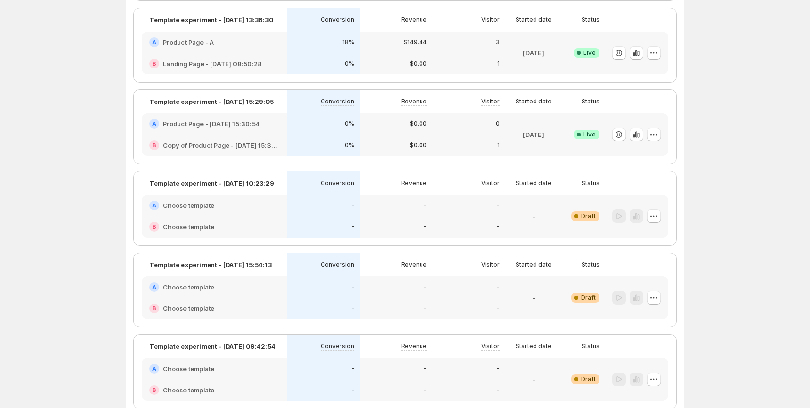
scroll to position [49, 0]
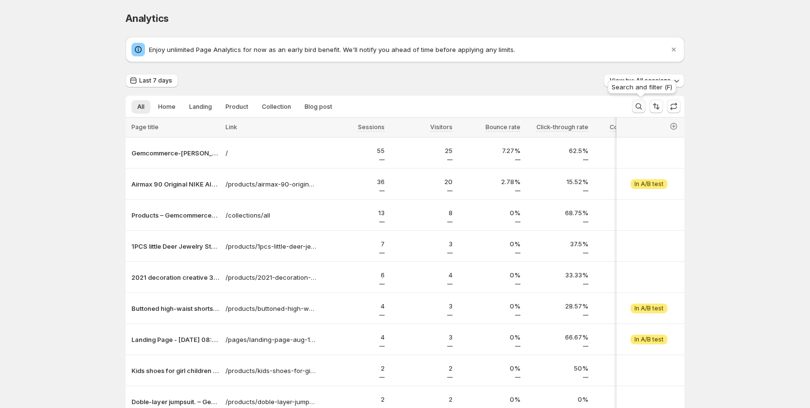
click at [643, 106] on icon "Search and filter results" at bounding box center [639, 106] width 10 height 10
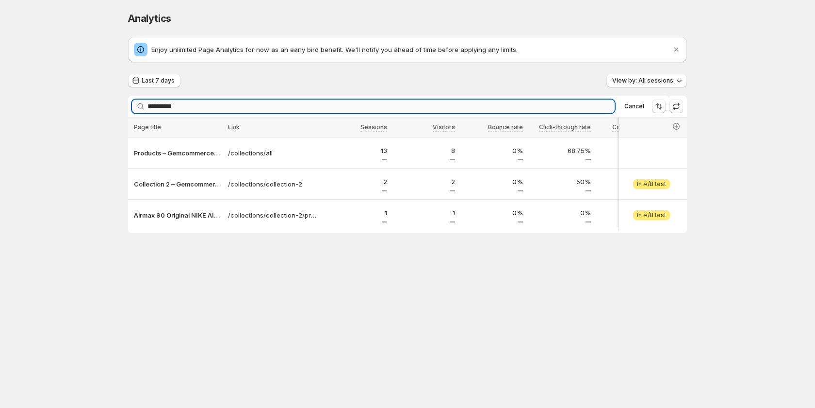
type input "**********"
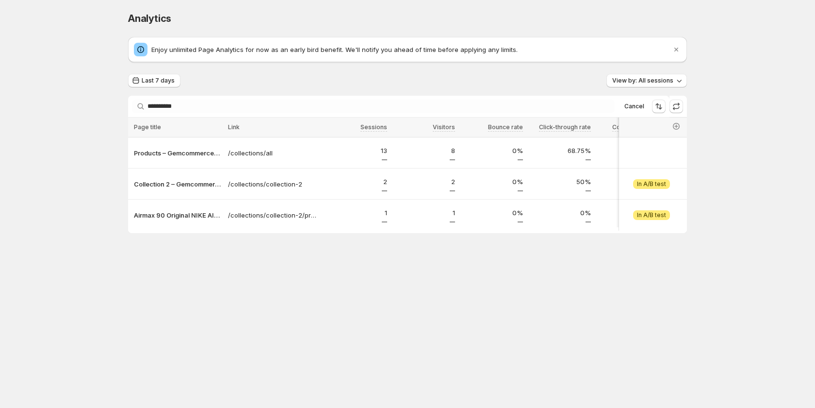
click at [601, 285] on div "**********" at bounding box center [407, 142] width 582 height 285
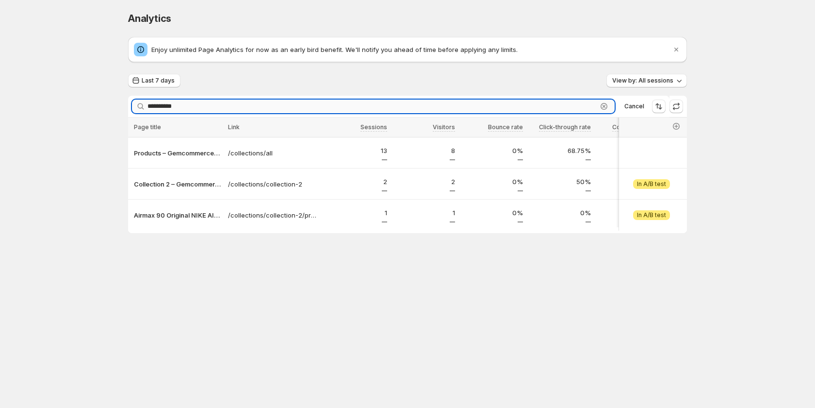
click at [199, 111] on input "**********" at bounding box center [373, 106] width 450 height 14
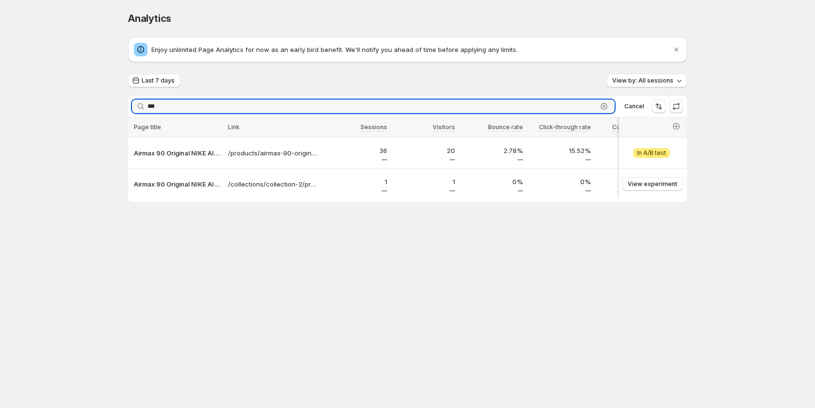
type input "***"
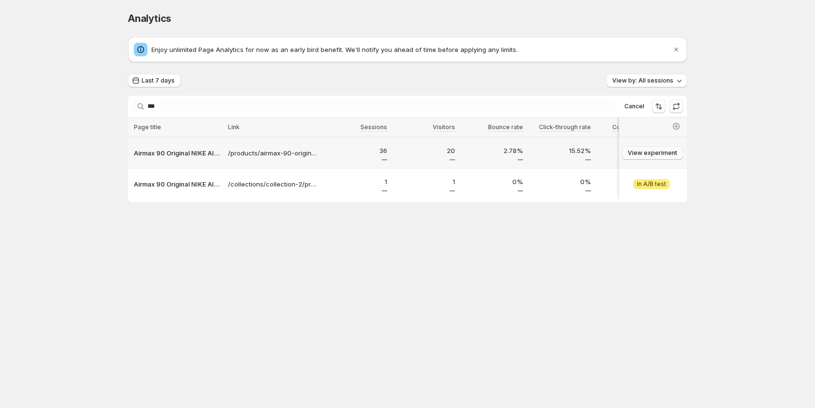
click at [651, 153] on span "View experiment" at bounding box center [653, 153] width 50 height 8
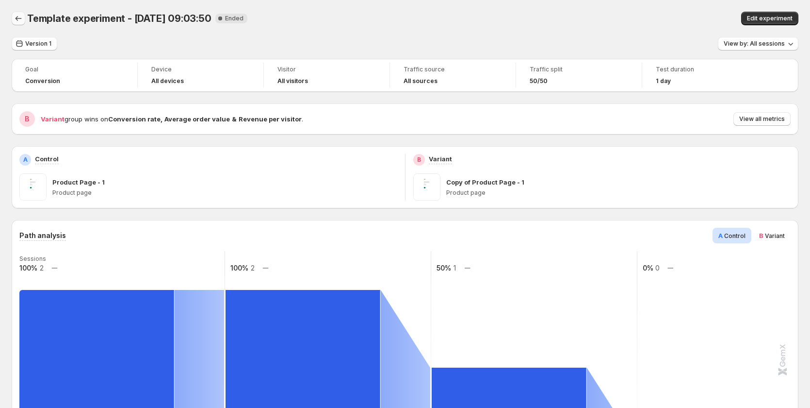
click at [21, 17] on icon "Back" at bounding box center [19, 19] width 10 height 10
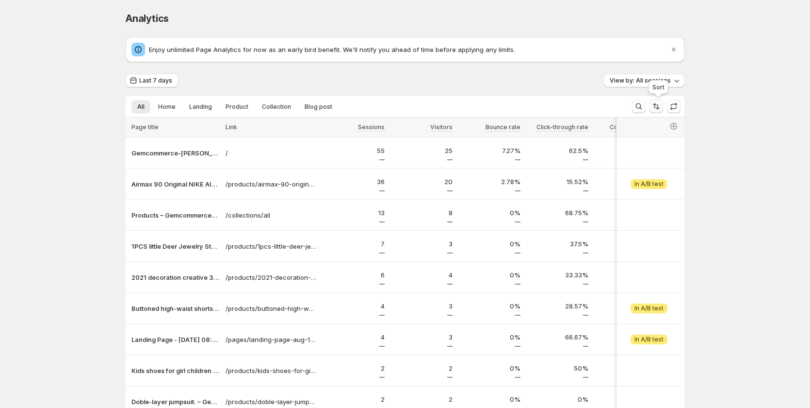
click at [657, 108] on icon "Sort the results" at bounding box center [657, 106] width 10 height 10
click at [511, 90] on div "Last 7 days View by: All sessions All Home Landing Product Collection Blog post…" at bounding box center [405, 273] width 559 height 398
click at [674, 109] on icon "button" at bounding box center [674, 107] width 6 height 3
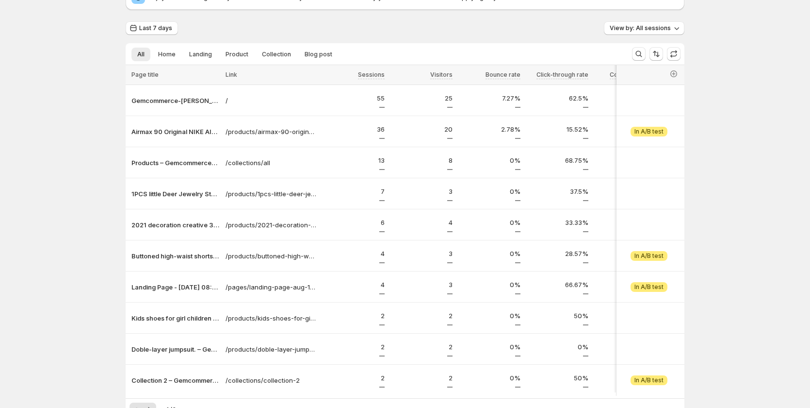
scroll to position [121, 0]
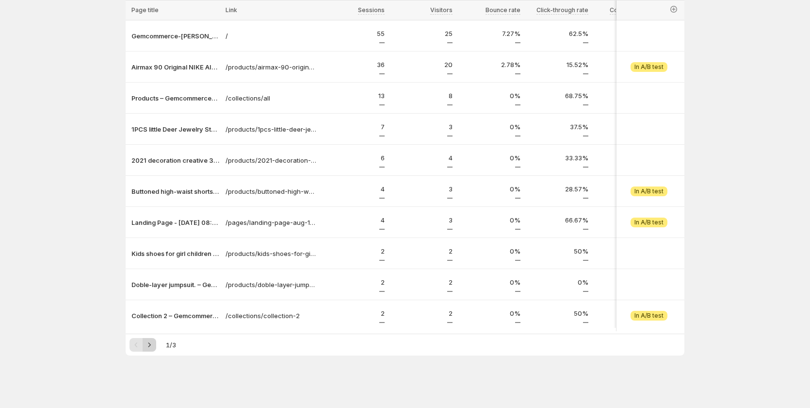
click at [151, 348] on icon "Next" at bounding box center [150, 345] width 10 height 10
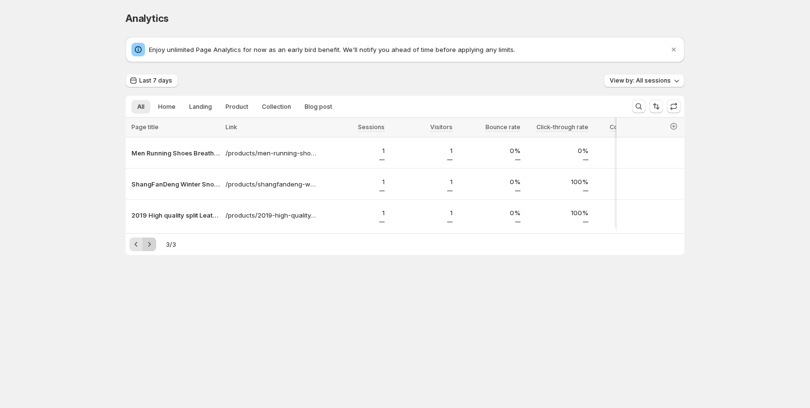
scroll to position [0, 0]
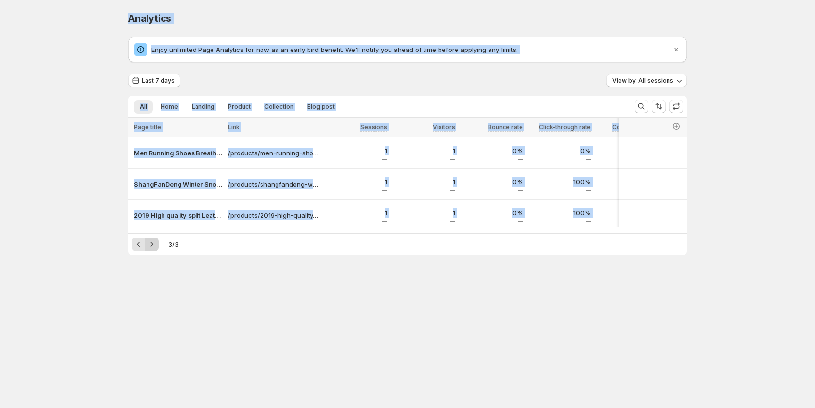
click at [151, 348] on body "Analytics. This page is ready Analytics Enjoy unlimited Page Analytics for now …" at bounding box center [407, 204] width 815 height 408
click at [203, 103] on span "Landing" at bounding box center [203, 107] width 23 height 8
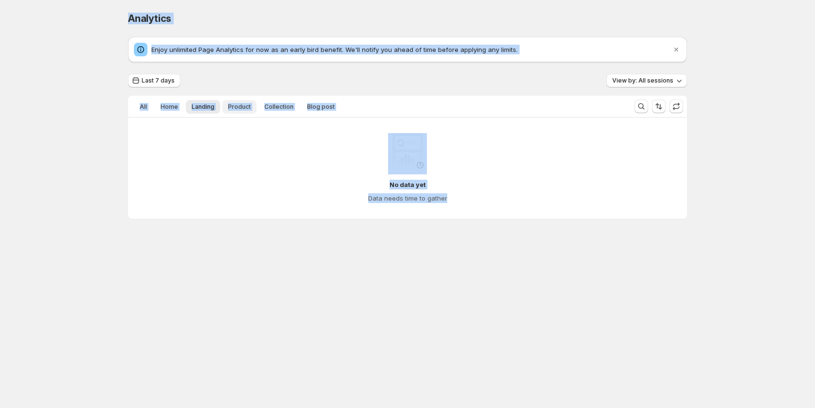
click at [238, 103] on span "Product" at bounding box center [239, 107] width 23 height 8
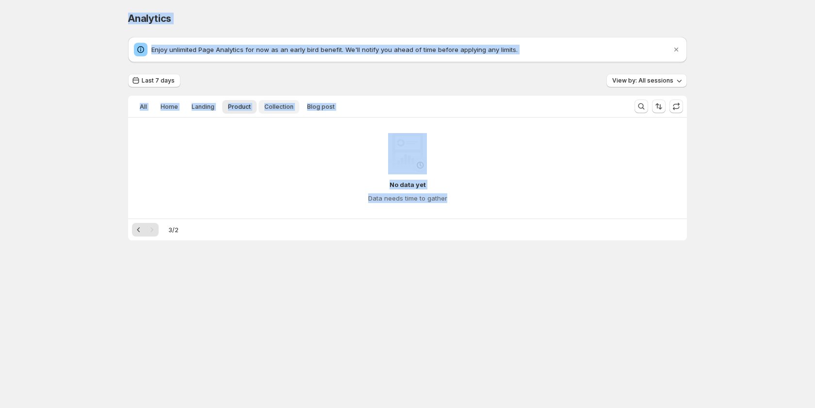
click at [287, 109] on span "Collection" at bounding box center [278, 107] width 29 height 8
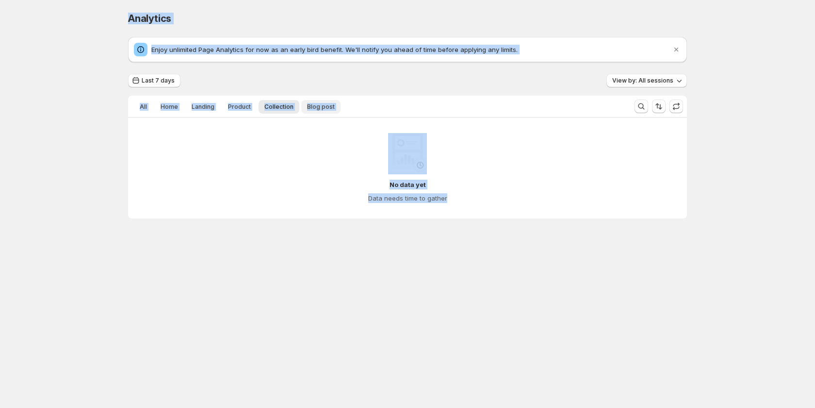
click at [313, 104] on span "Blog post" at bounding box center [321, 107] width 28 height 8
click at [260, 104] on button "Collection" at bounding box center [279, 107] width 41 height 14
click at [215, 109] on button "Landing" at bounding box center [203, 107] width 34 height 14
click at [181, 111] on button "Home" at bounding box center [169, 107] width 29 height 14
click at [167, 111] on button "Home" at bounding box center [169, 107] width 29 height 14
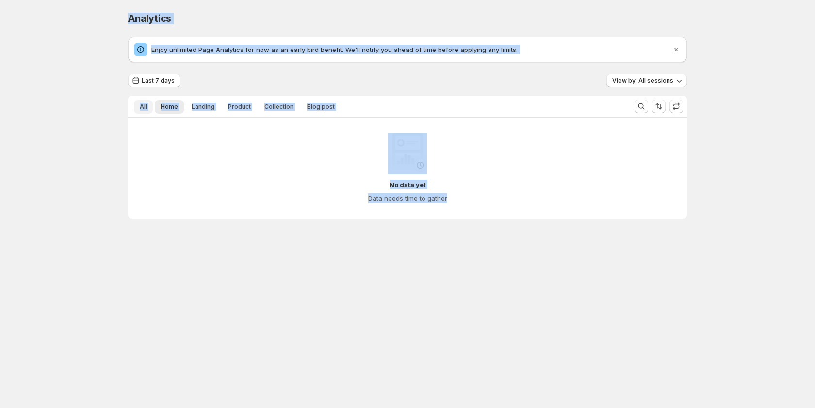
click at [141, 111] on button "All" at bounding box center [143, 107] width 19 height 14
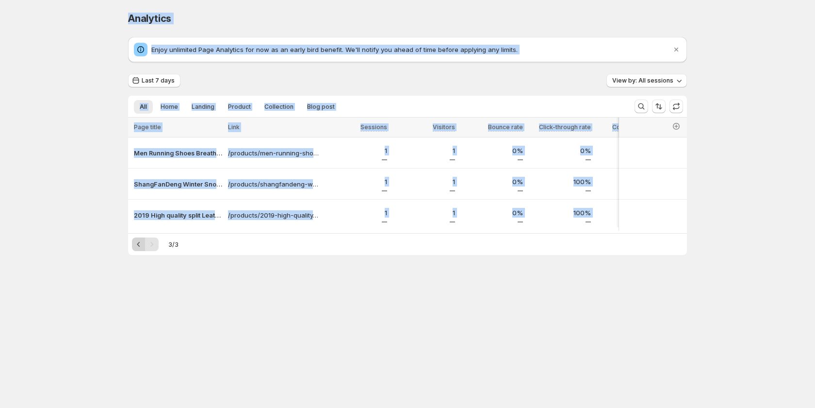
click at [139, 249] on icon "Previous" at bounding box center [139, 244] width 10 height 10
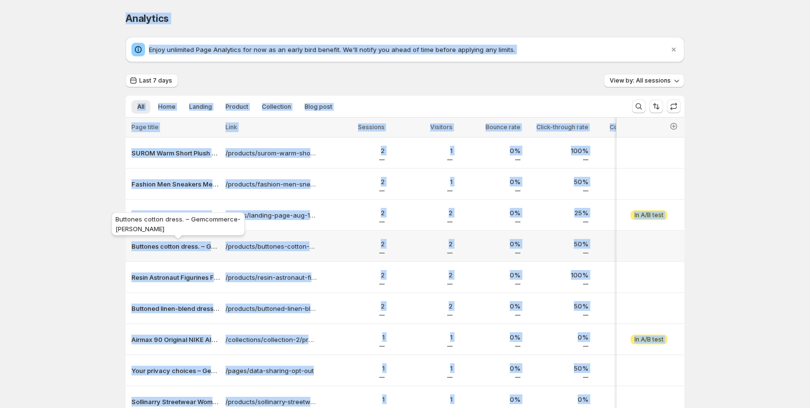
click at [139, 249] on p "Buttones cotton dress. – Gemcommerce-[PERSON_NAME]" at bounding box center [176, 246] width 88 height 10
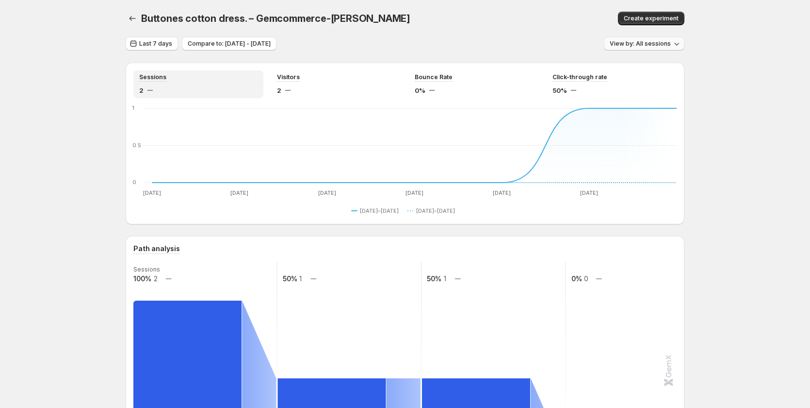
click at [648, 41] on span "View by: All sessions" at bounding box center [640, 44] width 61 height 8
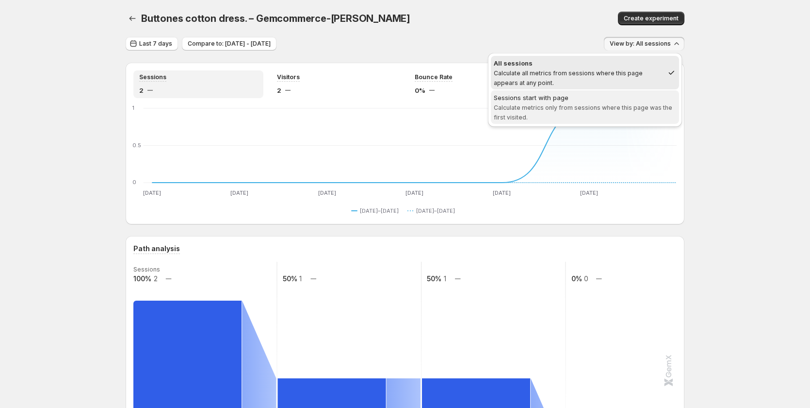
click at [650, 101] on div "Sessions start with page" at bounding box center [585, 98] width 182 height 10
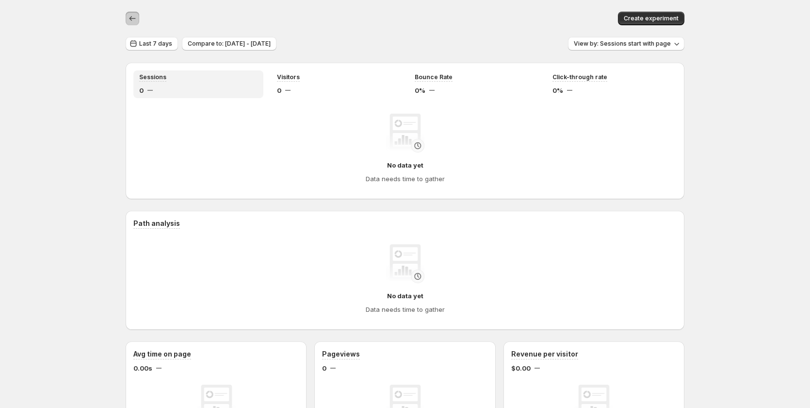
click at [129, 18] on button "button" at bounding box center [133, 19] width 14 height 14
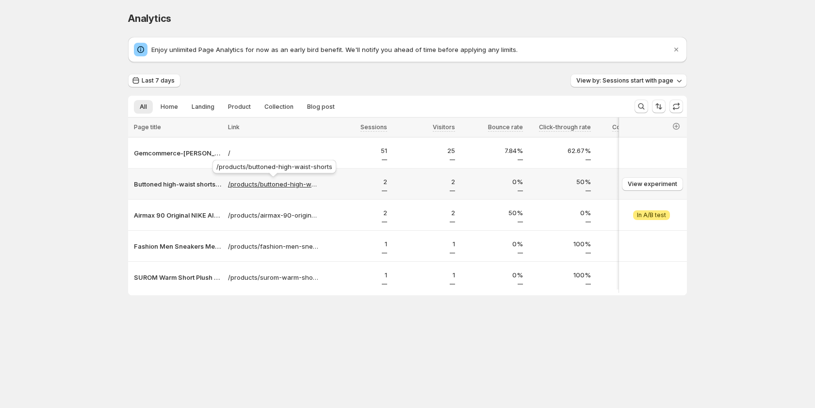
click at [260, 186] on p "/products/buttoned-high-waist-shorts" at bounding box center [273, 184] width 91 height 10
click at [176, 183] on p "Buttoned high-waist shorts test – Gemcommerce-[PERSON_NAME]-dev" at bounding box center [178, 184] width 88 height 10
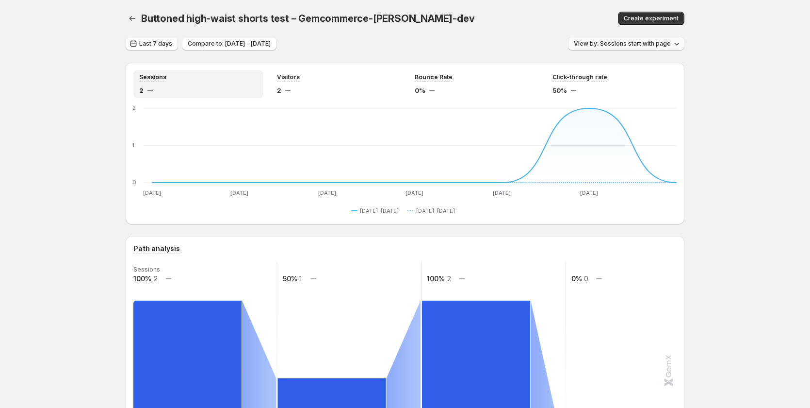
click at [628, 41] on span "View by: Sessions start with page" at bounding box center [622, 44] width 97 height 8
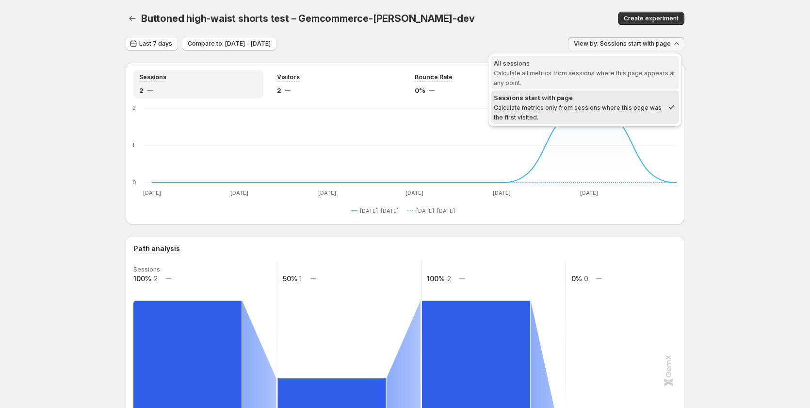
click at [587, 74] on span "Calculate all metrics from sessions where this page appears at any point." at bounding box center [585, 77] width 182 height 17
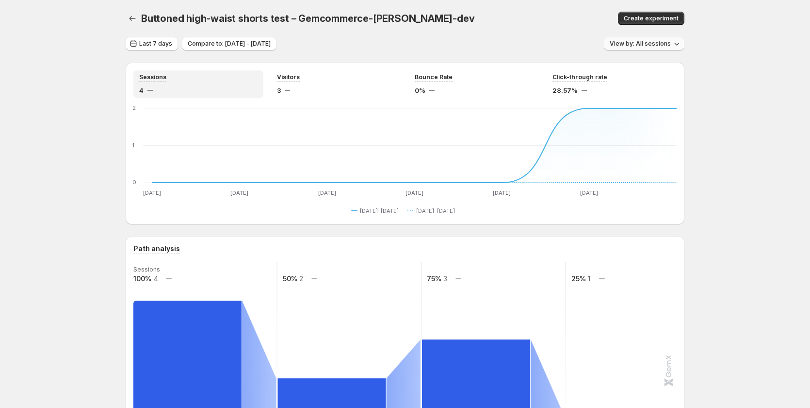
click at [661, 46] on span "View by: All sessions" at bounding box center [640, 44] width 61 height 8
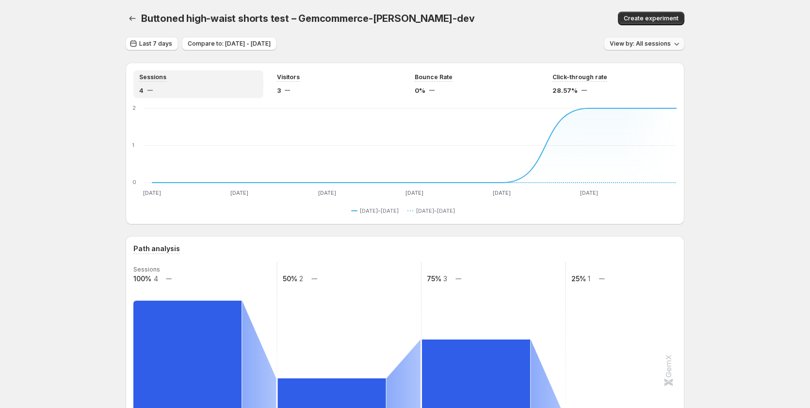
click at [636, 45] on span "View by: All sessions" at bounding box center [640, 44] width 61 height 8
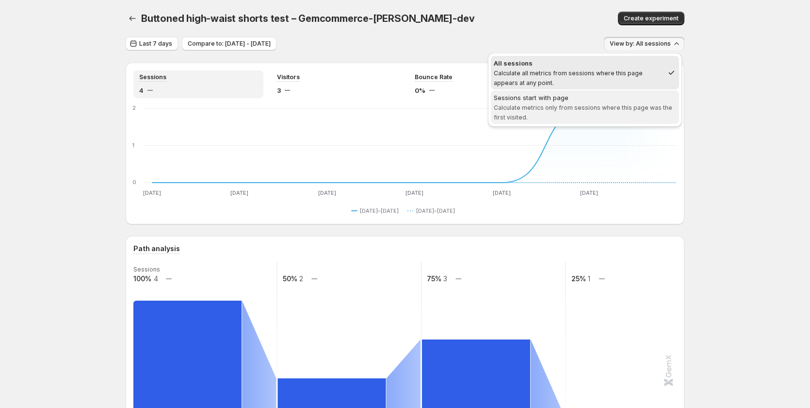
click at [641, 115] on span "Sessions start with page Calculate metrics only from sessions where this page w…" at bounding box center [585, 107] width 182 height 29
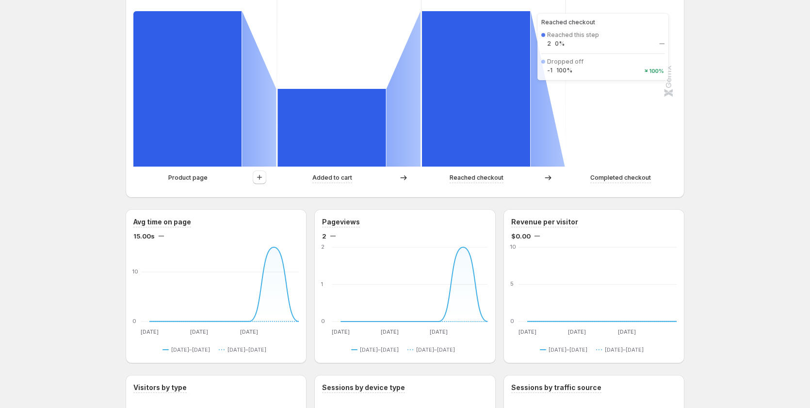
scroll to position [291, 0]
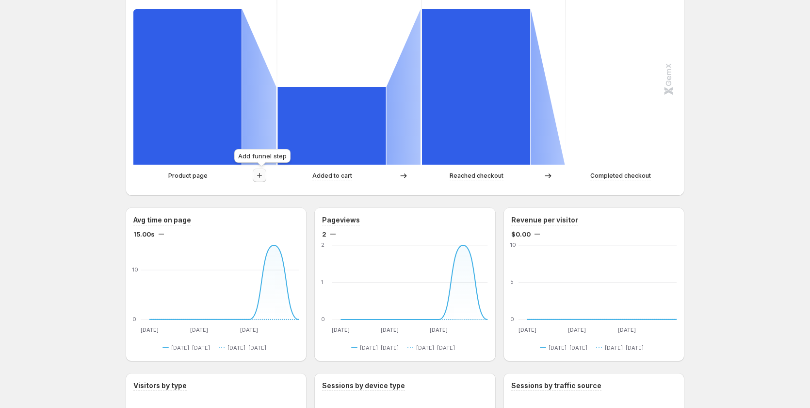
click at [258, 178] on icon "button" at bounding box center [260, 175] width 10 height 10
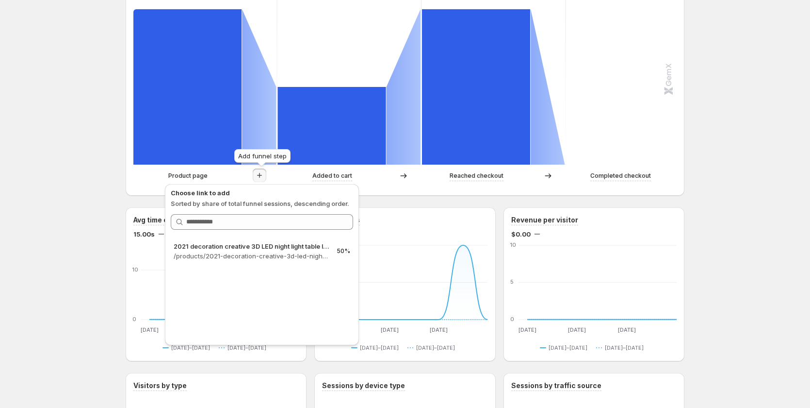
click at [259, 177] on icon "button" at bounding box center [260, 175] width 10 height 10
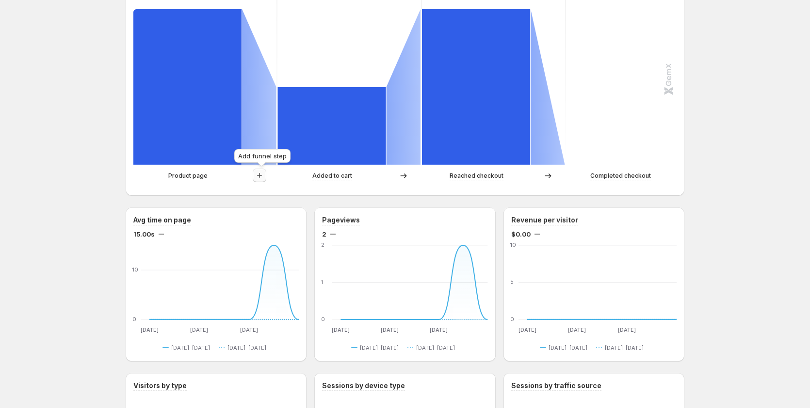
click at [259, 177] on icon "button" at bounding box center [260, 175] width 10 height 10
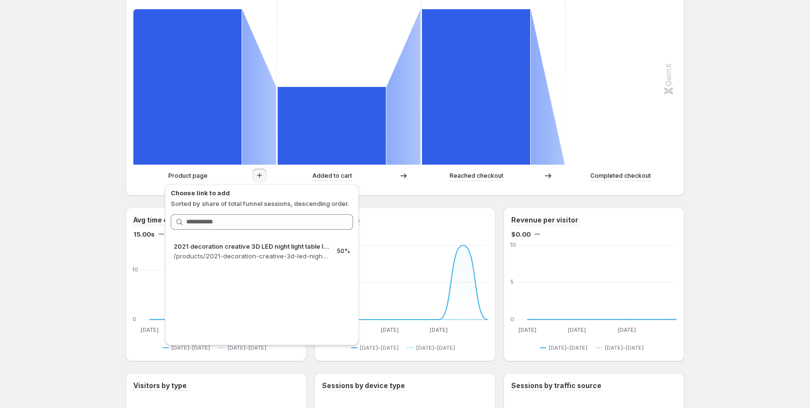
click at [287, 174] on div "Added to cart" at bounding box center [332, 176] width 109 height 10
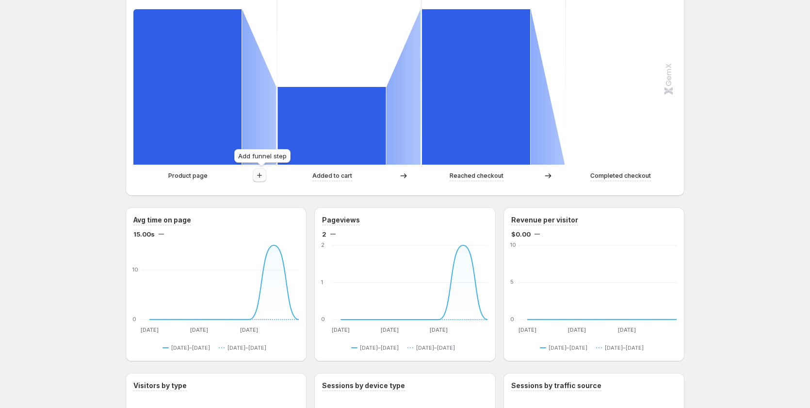
click at [264, 176] on icon "button" at bounding box center [260, 175] width 10 height 10
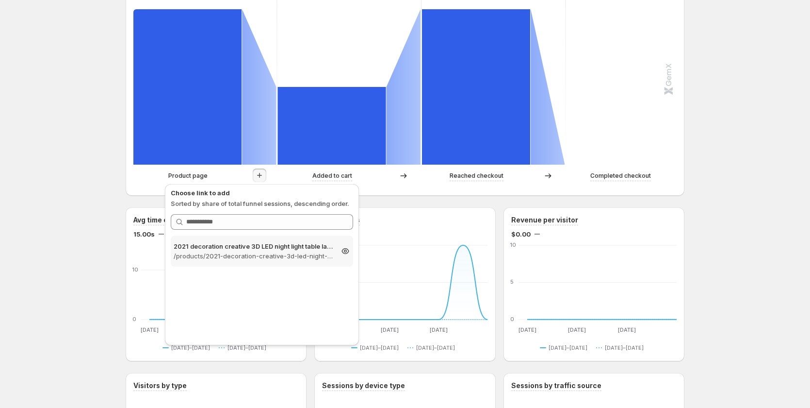
click at [348, 251] on icon at bounding box center [346, 251] width 10 height 10
click at [266, 249] on p "2021 decoration creative 3D LED night light table lamp children bedroo – Gemcom…" at bounding box center [253, 246] width 159 height 10
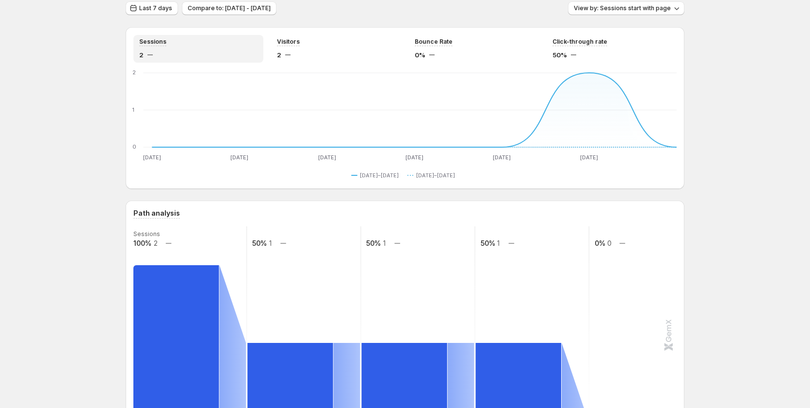
scroll to position [0, 0]
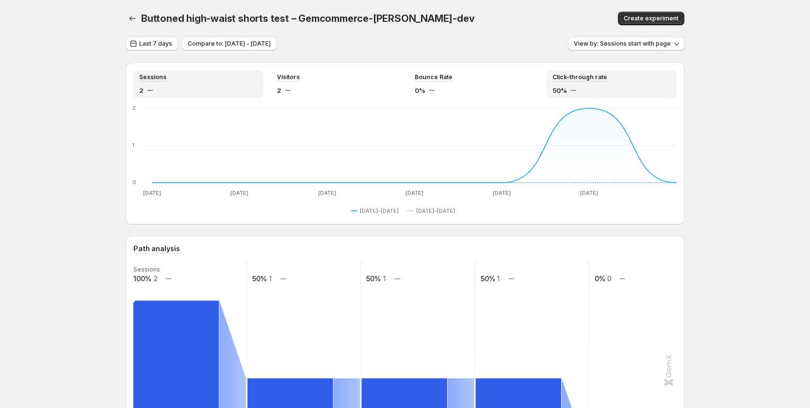
click at [574, 87] on div "50%" at bounding box center [612, 90] width 118 height 10
click at [502, 84] on div "Bounce Rate 0%" at bounding box center [474, 84] width 118 height 22
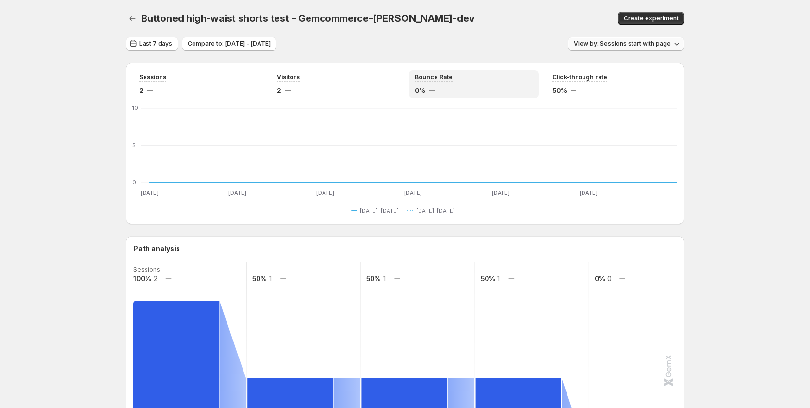
click at [646, 39] on button "View by: Sessions start with page" at bounding box center [626, 44] width 116 height 14
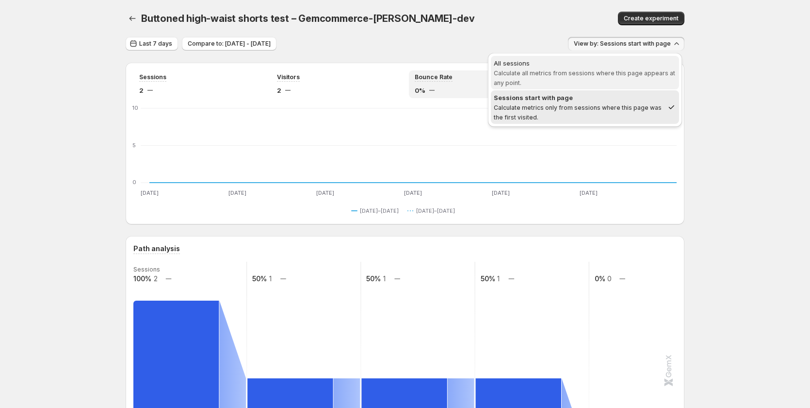
click at [599, 81] on span "All sessions Calculate all metrics from sessions where this page appears at any…" at bounding box center [585, 72] width 182 height 29
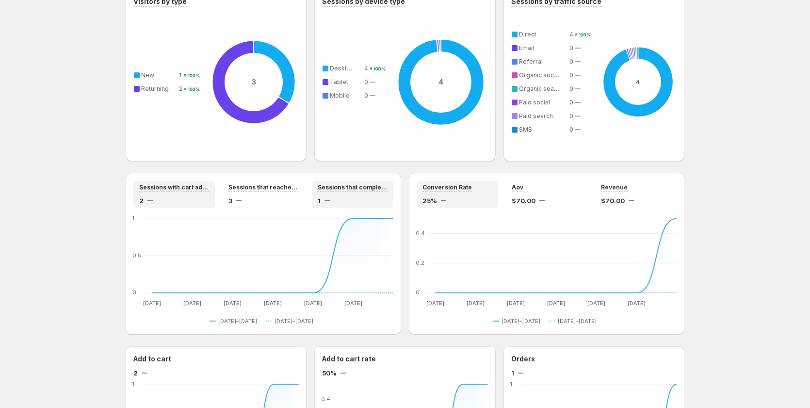
scroll to position [679, 0]
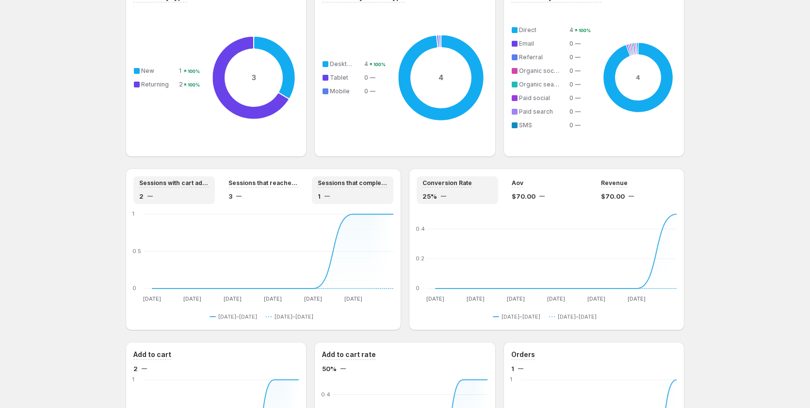
click at [353, 191] on div "1" at bounding box center [353, 196] width 70 height 10
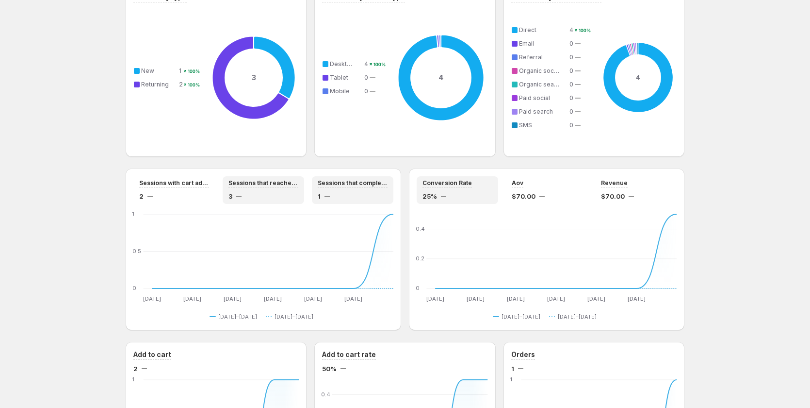
click at [274, 195] on div "3" at bounding box center [264, 196] width 70 height 10
click at [360, 188] on div "Sessions that completed checkout 1" at bounding box center [353, 190] width 70 height 22
click at [290, 194] on div "3" at bounding box center [264, 196] width 70 height 10
click at [493, 194] on div "25%" at bounding box center [458, 196] width 70 height 10
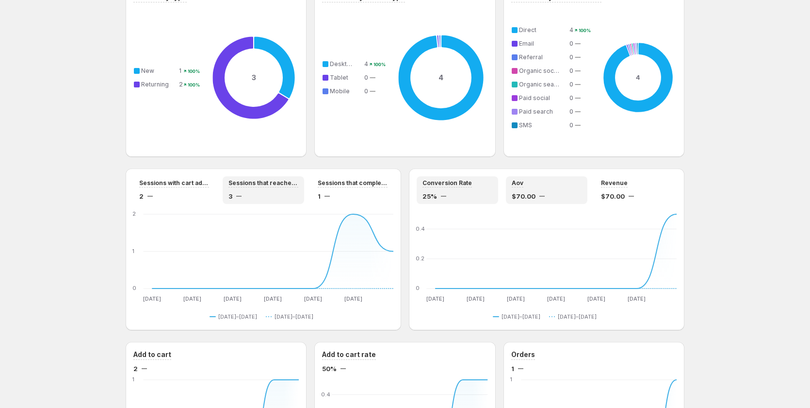
click at [550, 195] on div "$70.00" at bounding box center [547, 196] width 70 height 10
click at [628, 195] on div "$70.00" at bounding box center [636, 196] width 70 height 10
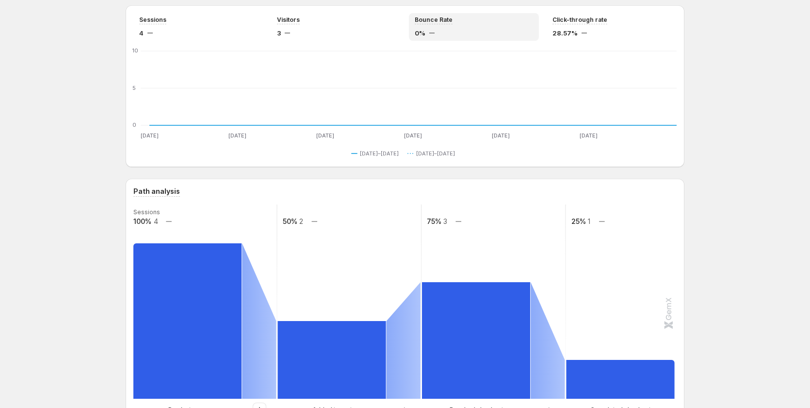
scroll to position [0, 0]
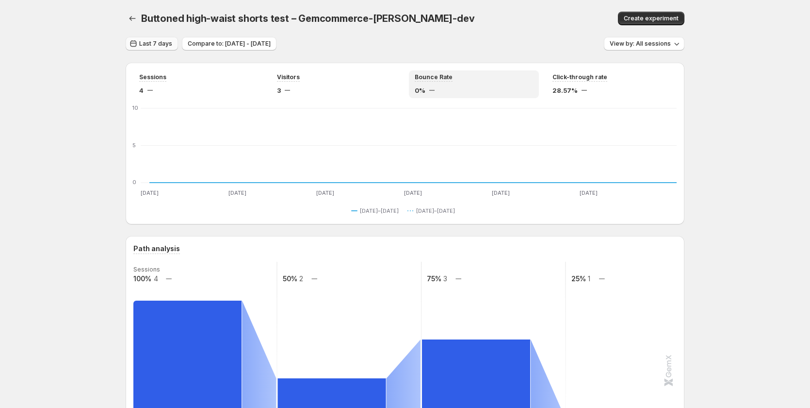
click at [143, 44] on span "Last 7 days" at bounding box center [155, 44] width 33 height 8
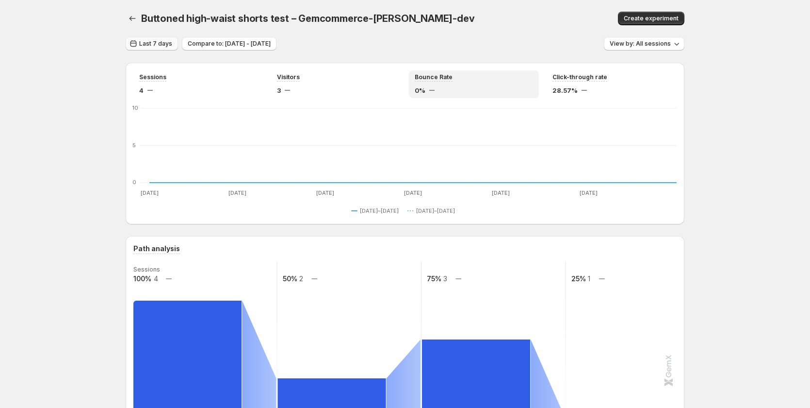
click at [150, 46] on span "Last 7 days" at bounding box center [155, 44] width 33 height 8
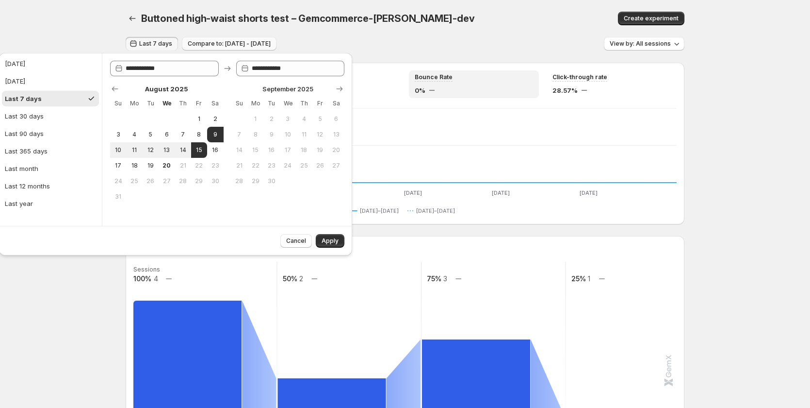
click at [243, 47] on span "Compare to: [DATE] - [DATE]" at bounding box center [229, 44] width 83 height 8
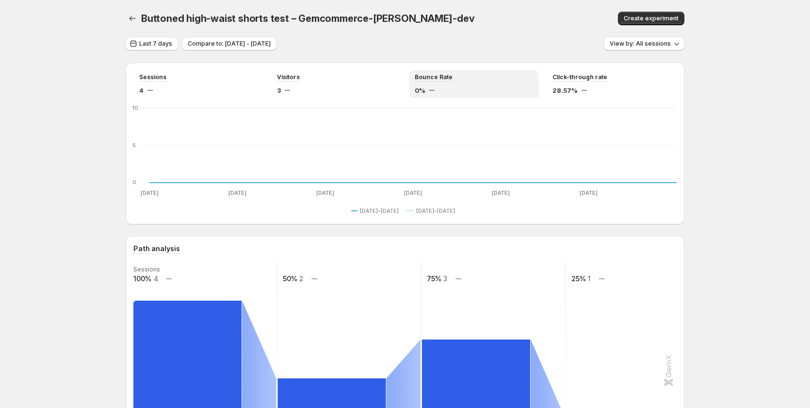
click at [376, 45] on div "Last 7 days Compare to: [DATE] - [DATE] View by: All sessions" at bounding box center [405, 44] width 559 height 14
click at [620, 46] on span "View by: All sessions" at bounding box center [640, 44] width 61 height 8
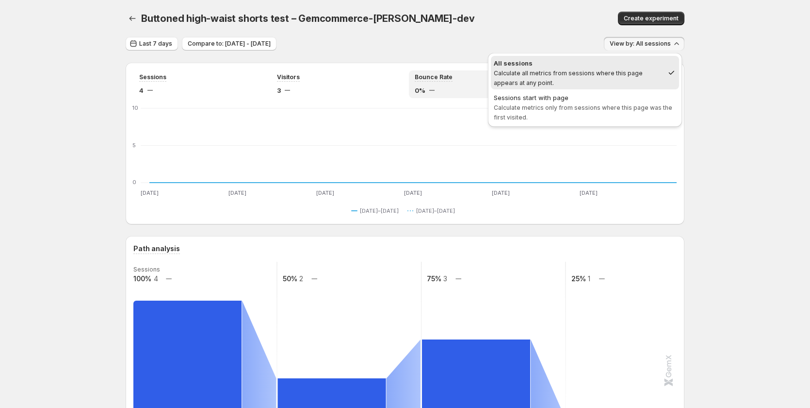
click at [515, 31] on div "Buttoned high-waist shorts test – Gemcommerce-[PERSON_NAME]-dev. This page is r…" at bounding box center [405, 18] width 559 height 37
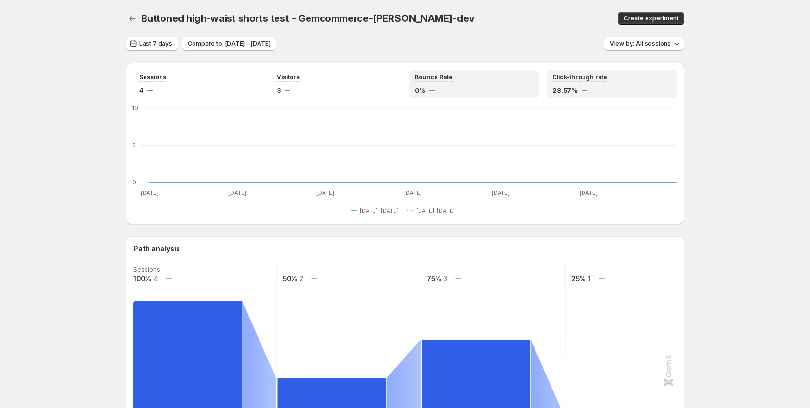
click at [598, 82] on div "Click-through rate 28.57%" at bounding box center [612, 84] width 118 height 22
click at [437, 85] on div "0%" at bounding box center [474, 90] width 118 height 10
click at [272, 83] on div "Sessions 4 Visitors 3 Bounce Rate 0% Click-through rate 28.57%" at bounding box center [405, 84] width 544 height 28
click at [299, 88] on div "3" at bounding box center [336, 90] width 118 height 10
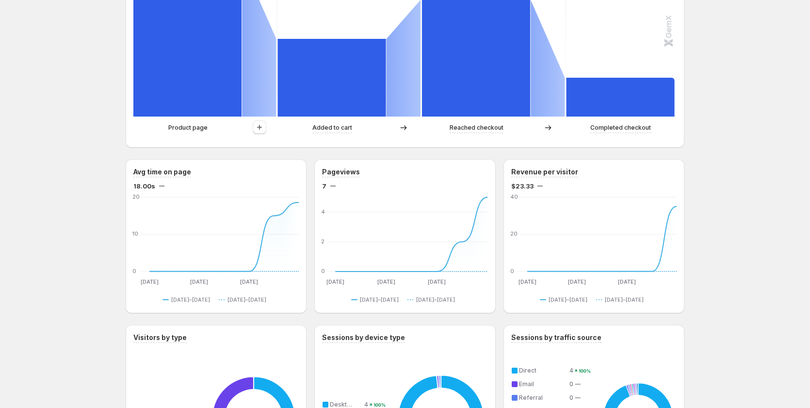
scroll to position [340, 0]
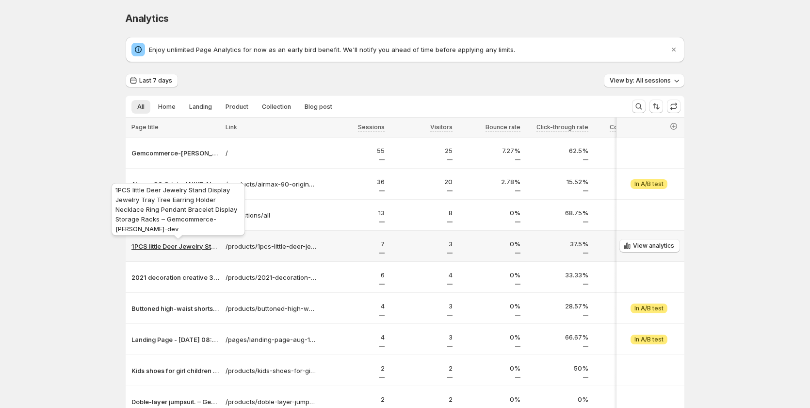
click at [165, 243] on p "1PCS little Deer Jewelry Stand Display Jewelry Tray Tree Earring Holder Necklac…" at bounding box center [176, 246] width 88 height 10
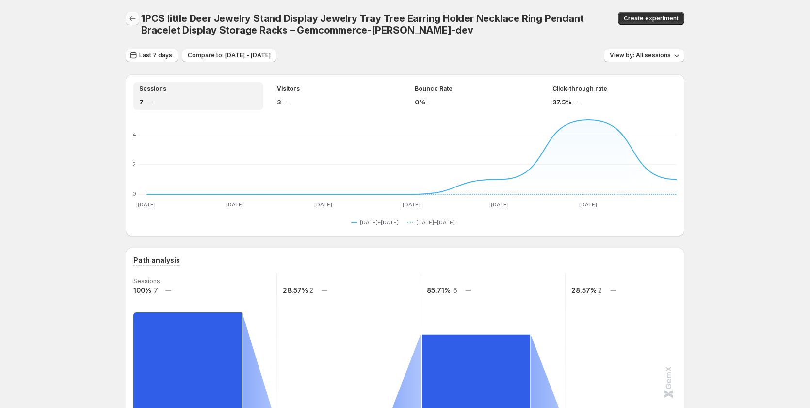
click at [136, 17] on icon "button" at bounding box center [133, 19] width 10 height 10
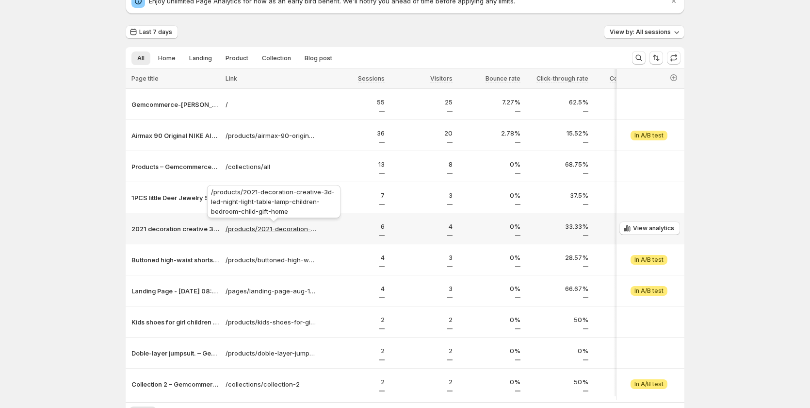
scroll to position [121, 0]
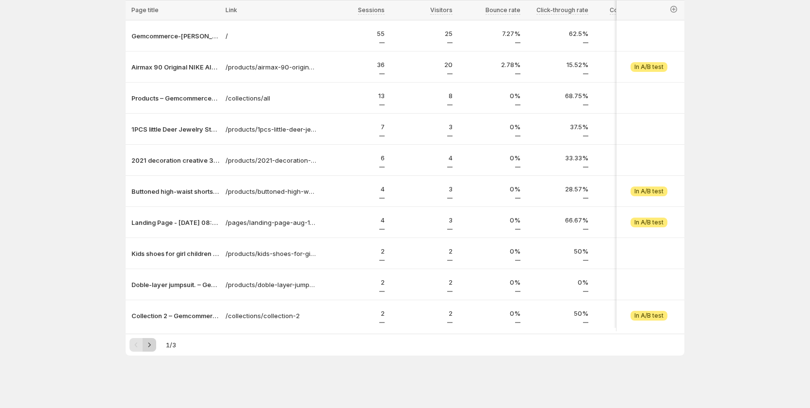
click at [156, 347] on button "Next" at bounding box center [150, 345] width 14 height 14
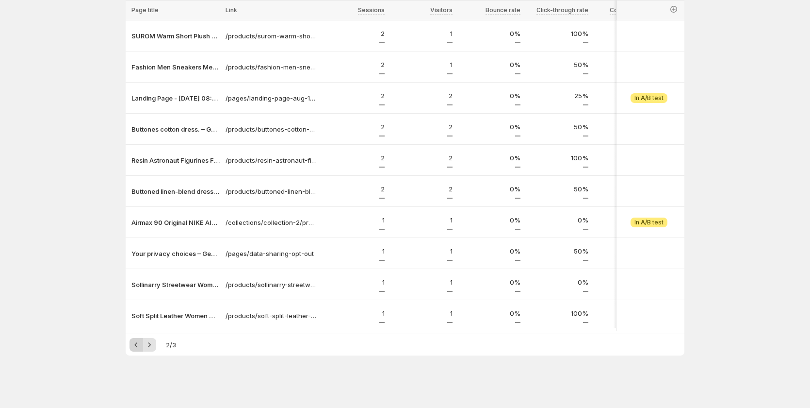
click at [141, 345] on icon "Previous" at bounding box center [137, 345] width 10 height 10
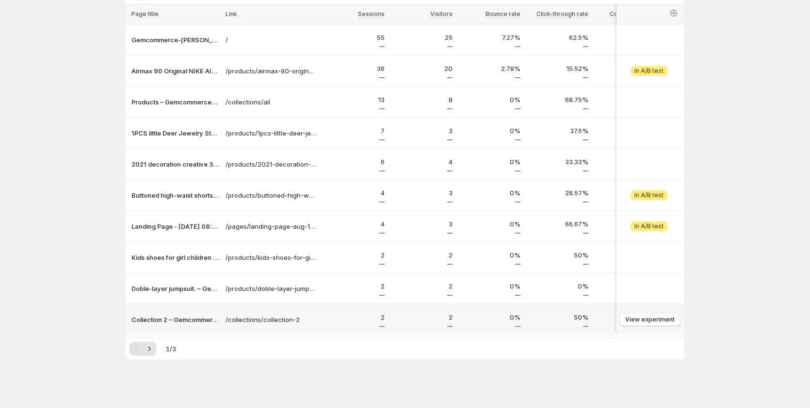
scroll to position [0, 0]
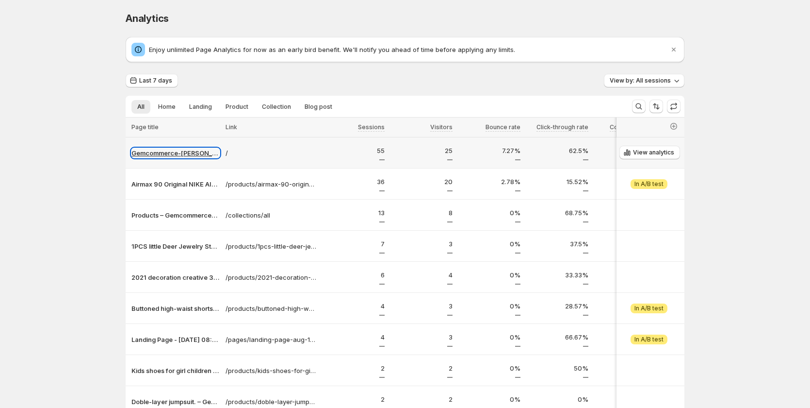
click at [151, 149] on p "Gemcommerce-[PERSON_NAME]-dev" at bounding box center [176, 153] width 88 height 10
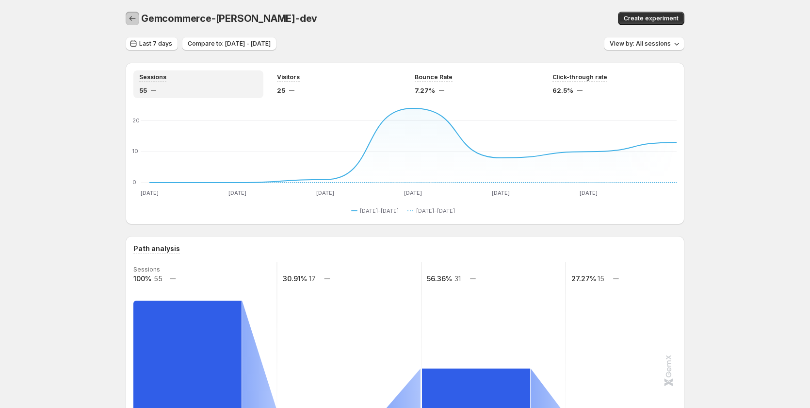
click at [131, 20] on icon "button" at bounding box center [133, 19] width 10 height 10
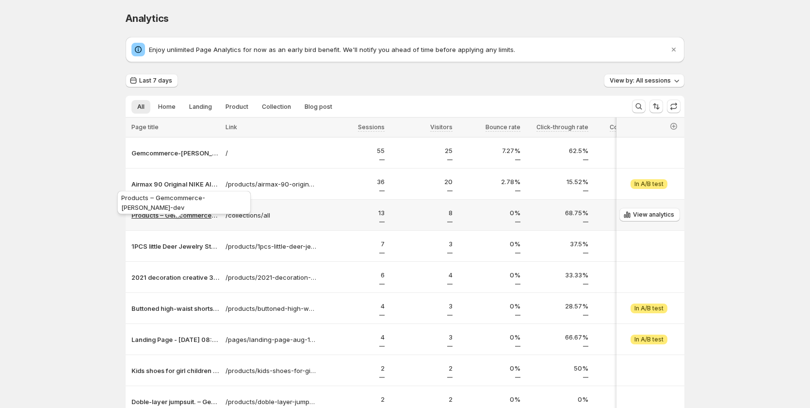
click at [176, 211] on p "Products – Gemcommerce-[PERSON_NAME]-dev" at bounding box center [176, 215] width 88 height 10
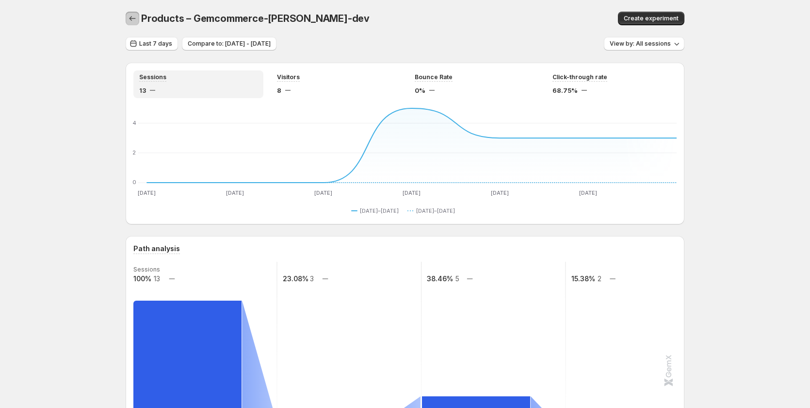
click at [136, 20] on icon "button" at bounding box center [133, 19] width 10 height 10
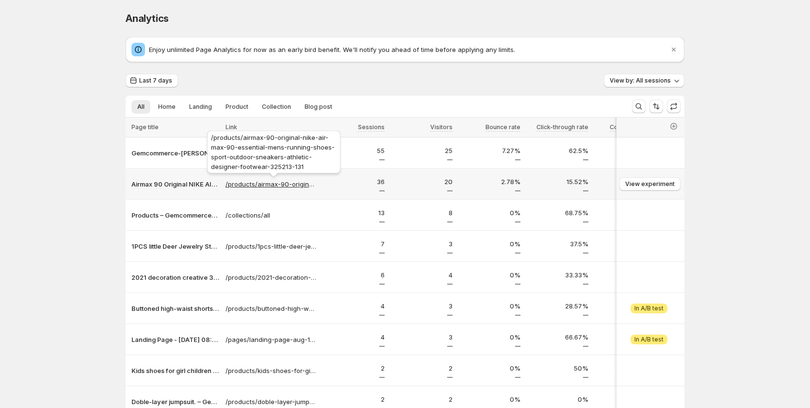
click at [246, 183] on p "/products/airmax-90-original-nike-air-max-90-essential-mens-running-shoes-sport…" at bounding box center [271, 184] width 91 height 10
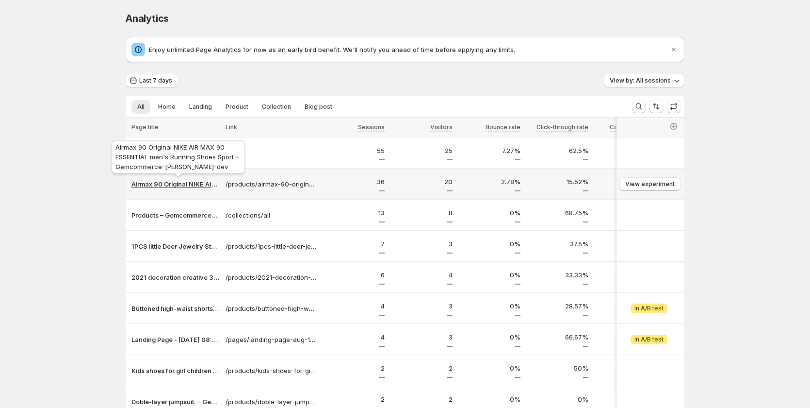
click at [179, 183] on p "Airmax 90 Original NIKE AIR MAX 90 ESSENTIAL men's Running Shoes Sport – Gemcom…" at bounding box center [176, 184] width 88 height 10
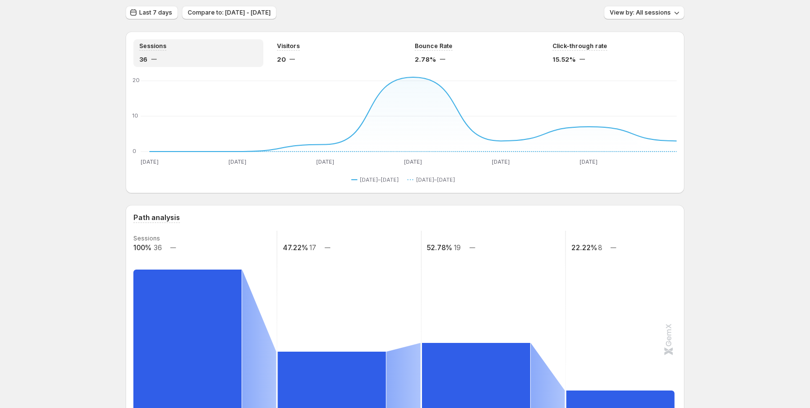
scroll to position [6, 0]
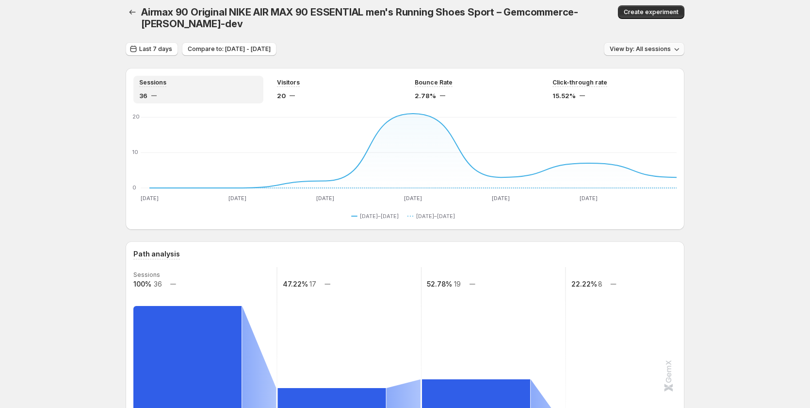
click at [671, 48] on span "View by: All sessions" at bounding box center [640, 49] width 61 height 8
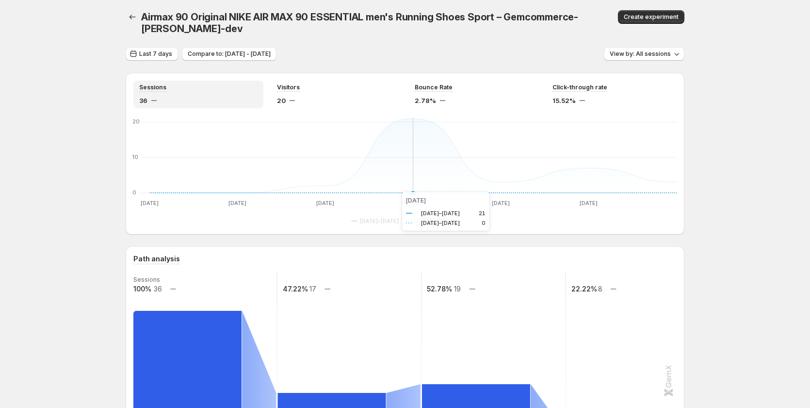
scroll to position [0, 0]
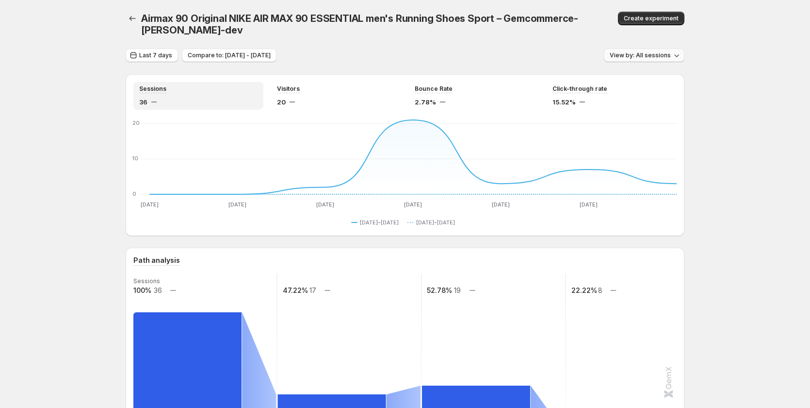
click at [674, 49] on button "View by: All sessions" at bounding box center [644, 56] width 81 height 14
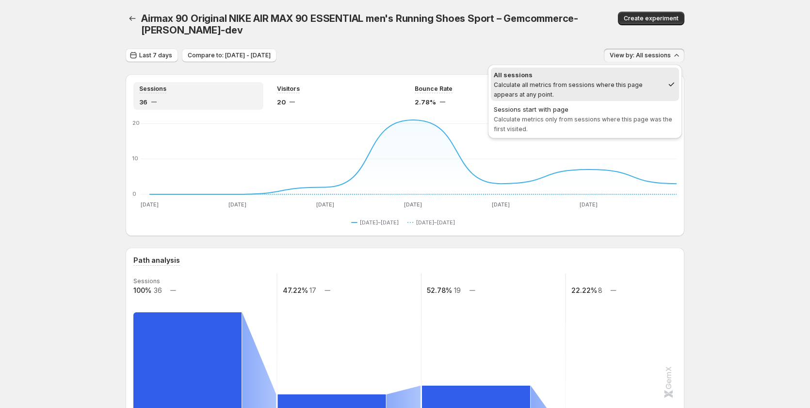
click at [370, 27] on h1 "Airmax 90 Original NIKE AIR MAX 90 ESSENTIAL men's Running Shoes Sport – Gemcom…" at bounding box center [372, 24] width 462 height 23
